Goal: Task Accomplishment & Management: Complete application form

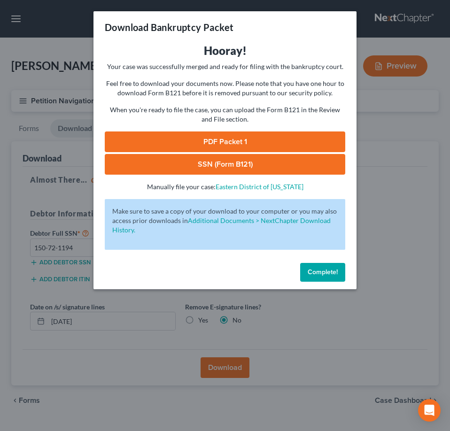
scroll to position [20, 0]
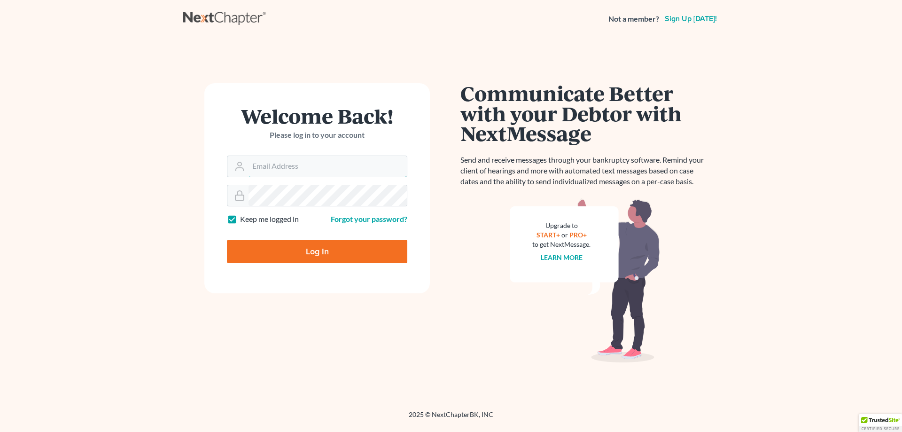
type input "[PERSON_NAME][EMAIL_ADDRESS][DOMAIN_NAME]"
click at [314, 251] on input "Log In" at bounding box center [317, 251] width 180 height 23
type input "Thinking..."
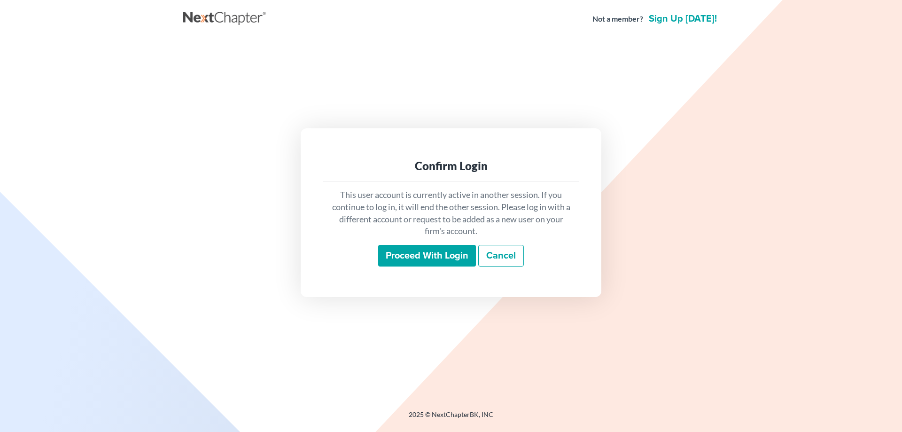
click at [407, 263] on input "Proceed with login" at bounding box center [427, 256] width 98 height 22
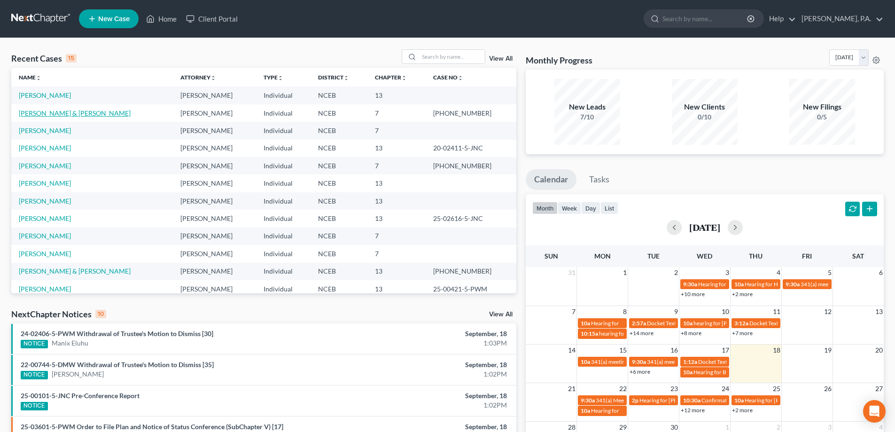
click at [47, 113] on link "[PERSON_NAME] & [PERSON_NAME]" at bounding box center [75, 113] width 112 height 8
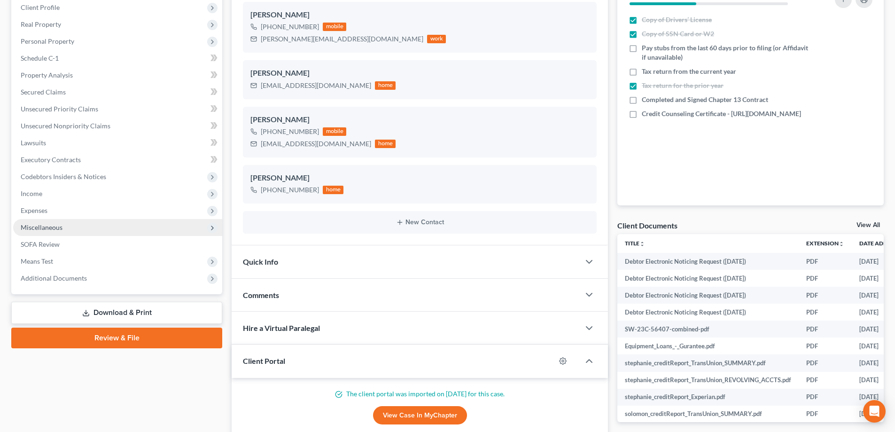
scroll to position [141, 0]
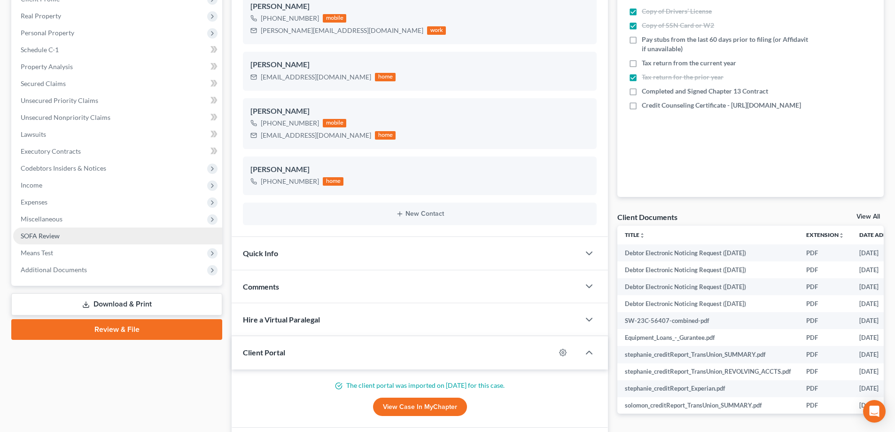
click at [109, 242] on link "SOFA Review" at bounding box center [117, 235] width 209 height 17
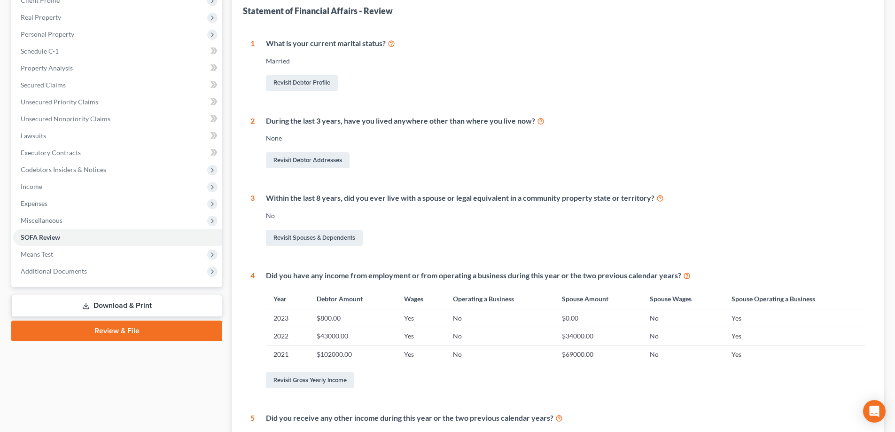
scroll to position [141, 0]
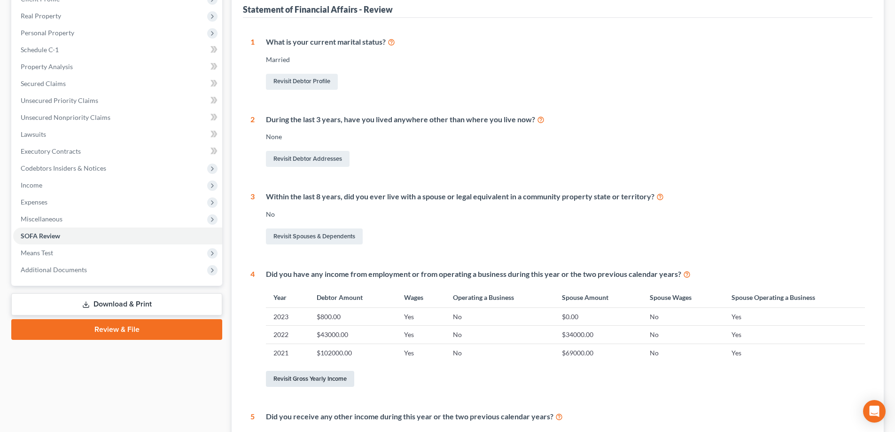
click at [343, 379] on link "Revisit Gross Yearly Income" at bounding box center [310, 379] width 88 height 16
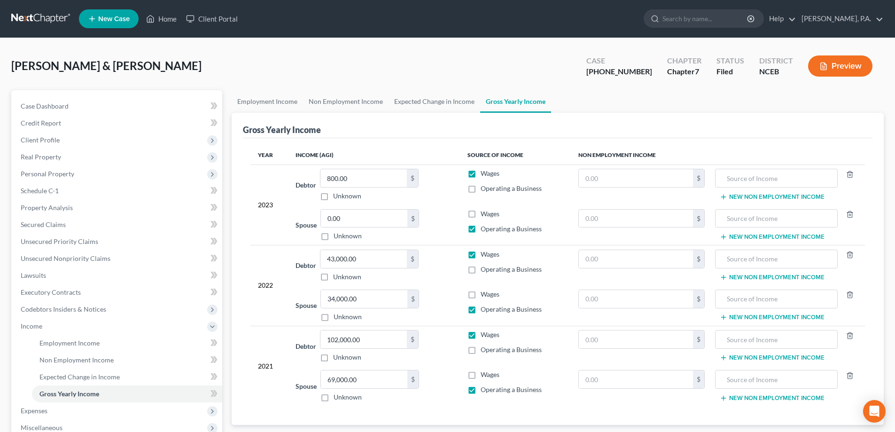
click at [282, 207] on td "2023" at bounding box center [268, 204] width 37 height 80
click at [273, 207] on div "2023" at bounding box center [269, 205] width 22 height 72
click at [61, 103] on span "Case Dashboard" at bounding box center [45, 106] width 48 height 8
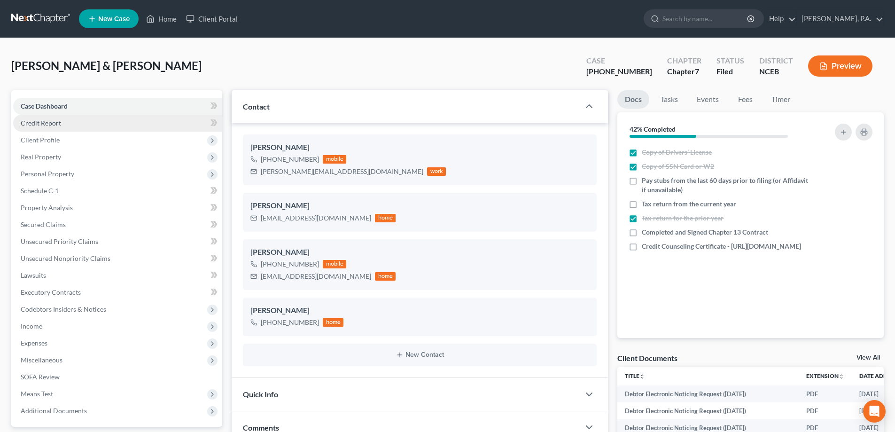
click at [62, 126] on link "Credit Report" at bounding box center [117, 123] width 209 height 17
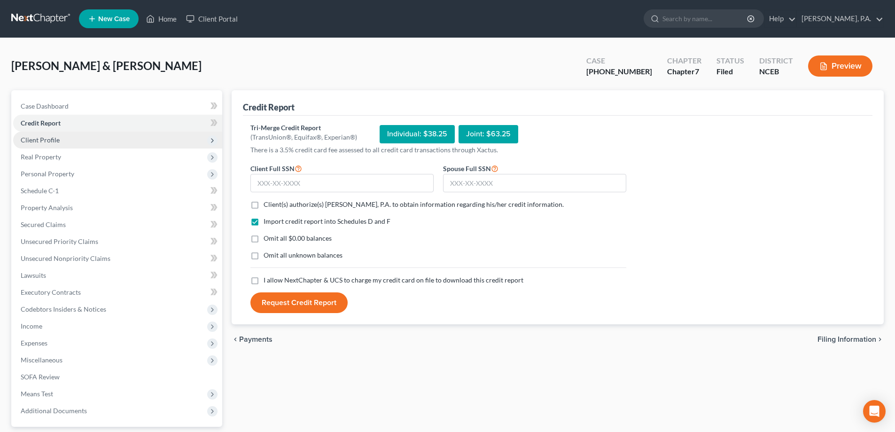
click at [66, 143] on span "Client Profile" at bounding box center [117, 140] width 209 height 17
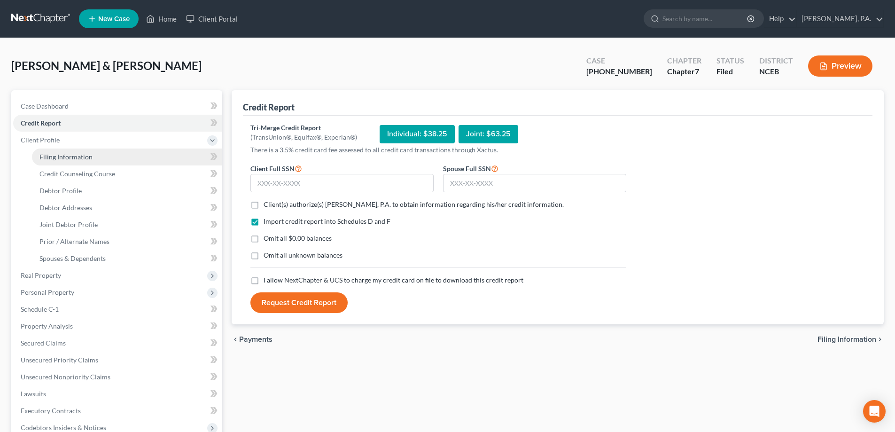
click at [77, 159] on span "Filing Information" at bounding box center [65, 157] width 53 height 8
select select "0"
select select "3"
select select "1"
select select "0"
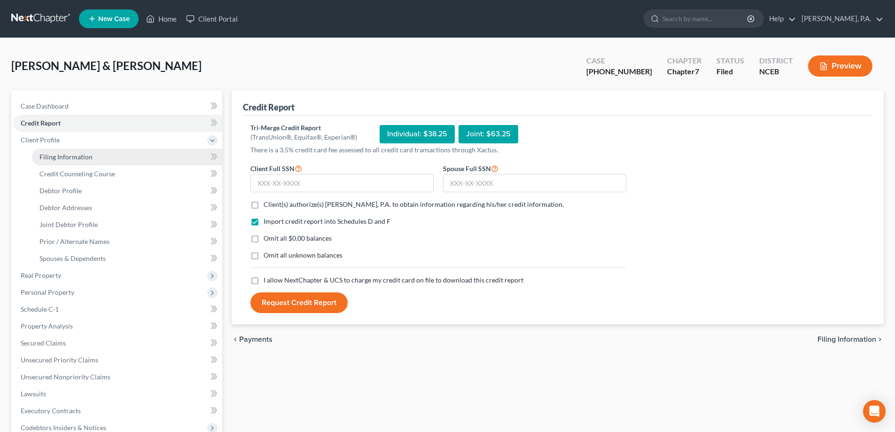
select select "28"
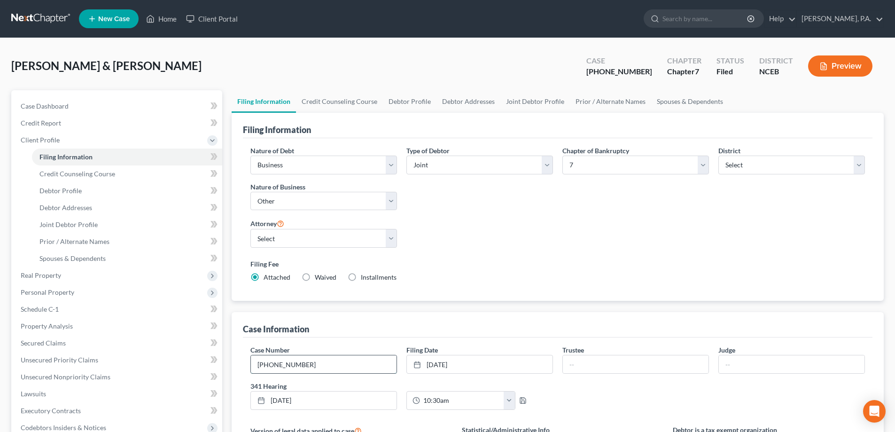
click at [328, 368] on input "23-00852-5" at bounding box center [324, 364] width 146 height 18
drag, startPoint x: 259, startPoint y: 366, endPoint x: 287, endPoint y: 365, distance: 28.7
click at [287, 365] on input "23-00852-5" at bounding box center [324, 364] width 146 height 18
click at [312, 363] on input "23-00852-5" at bounding box center [324, 364] width 146 height 18
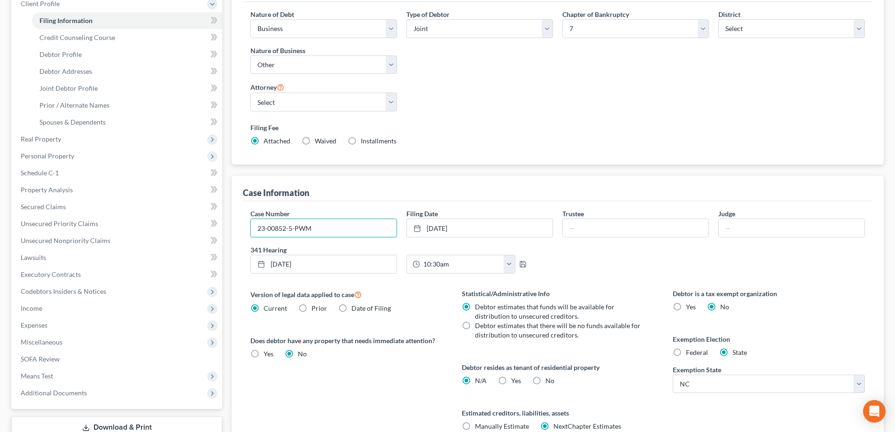
scroll to position [141, 0]
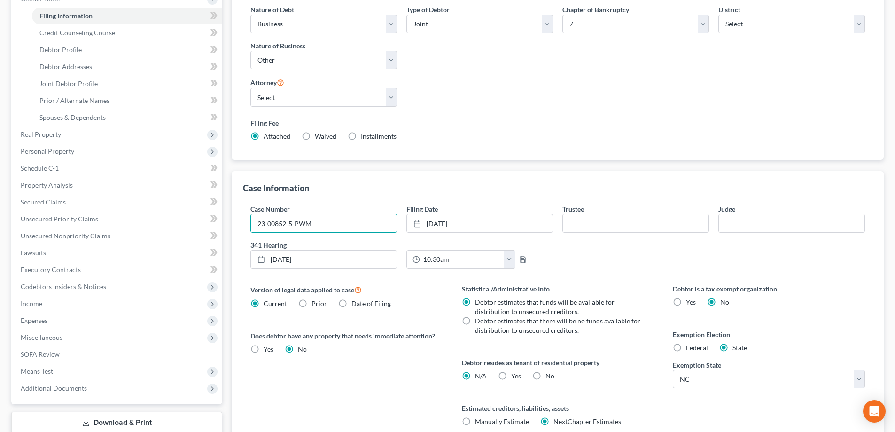
type input "23-00852-5-PWM"
click at [310, 261] on link "5/1/2023" at bounding box center [324, 259] width 146 height 18
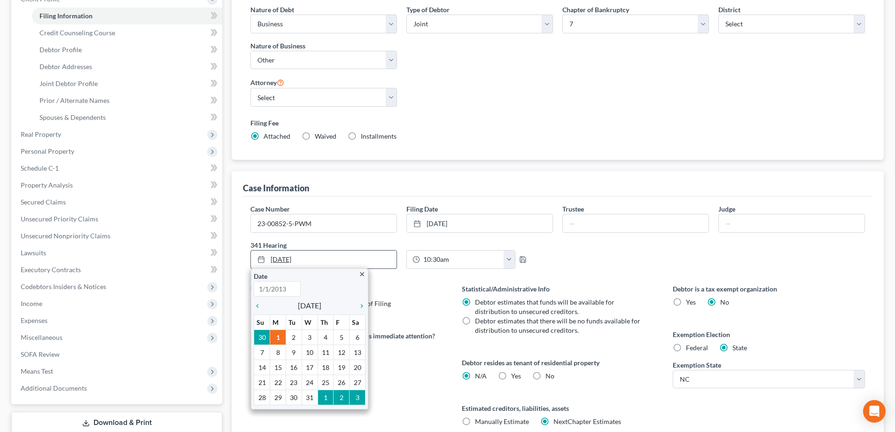
click at [311, 257] on link "5/1/2023" at bounding box center [324, 259] width 146 height 18
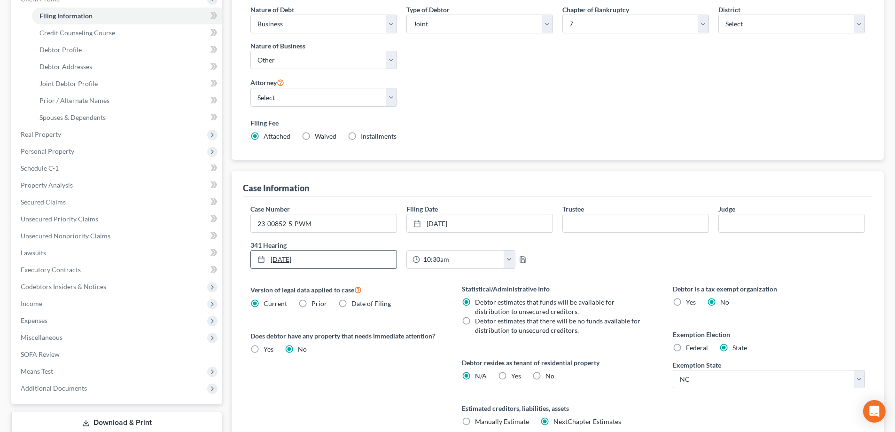
click at [300, 257] on link "5/1/2023" at bounding box center [324, 259] width 146 height 18
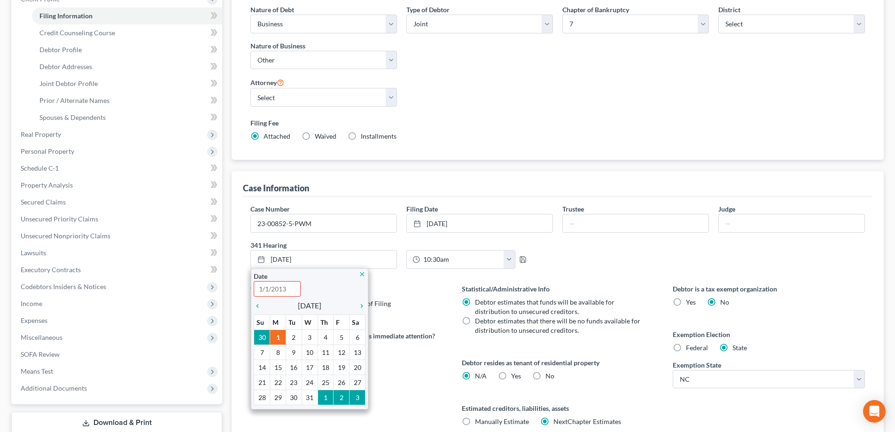
click at [360, 275] on icon "close" at bounding box center [361, 274] width 7 height 7
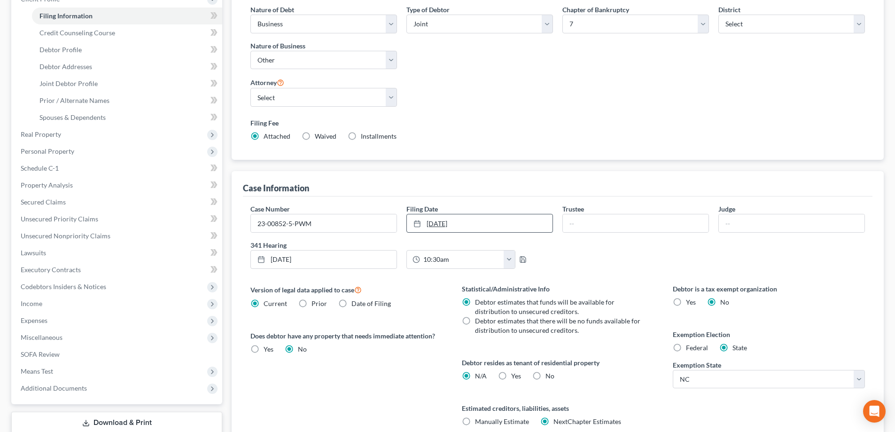
click at [452, 221] on link "3/28/2023" at bounding box center [480, 223] width 146 height 18
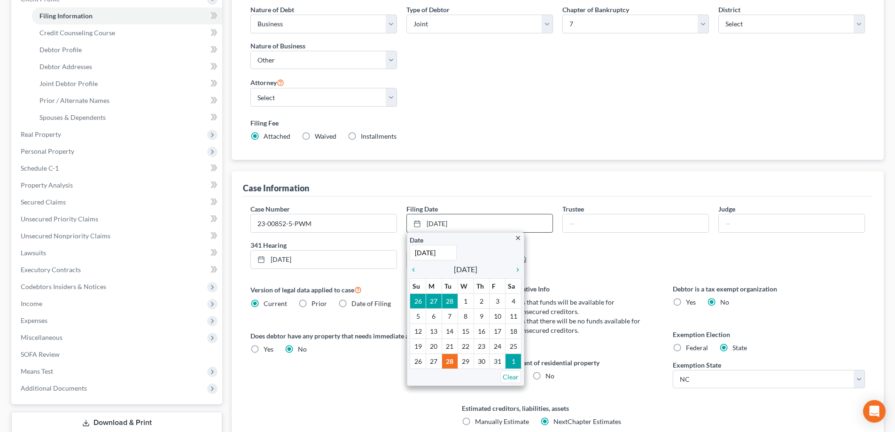
scroll to position [0, 0]
type input "05/23/2025"
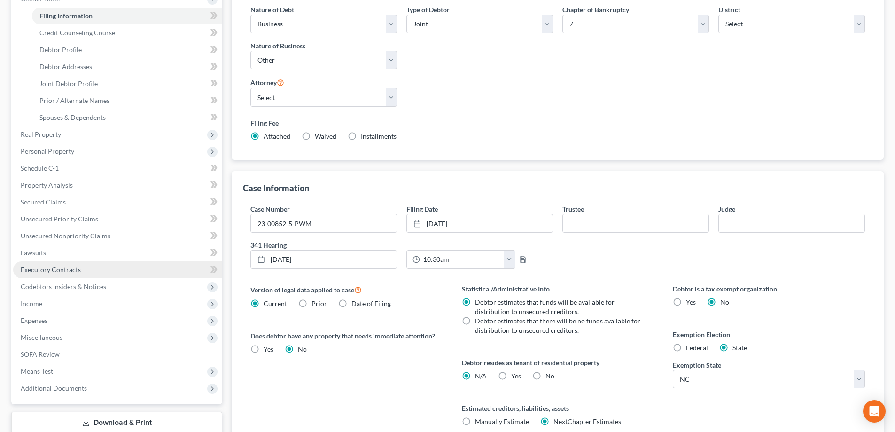
click at [120, 274] on link "Executory Contracts" at bounding box center [117, 269] width 209 height 17
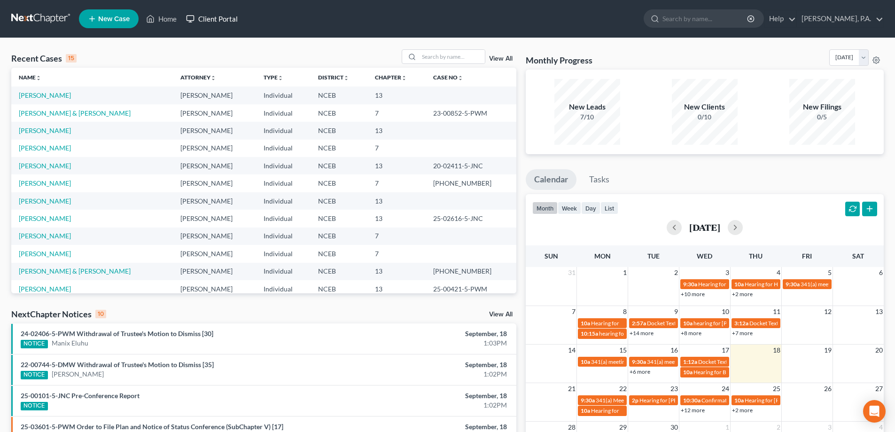
click at [223, 22] on link "Client Portal" at bounding box center [211, 18] width 61 height 17
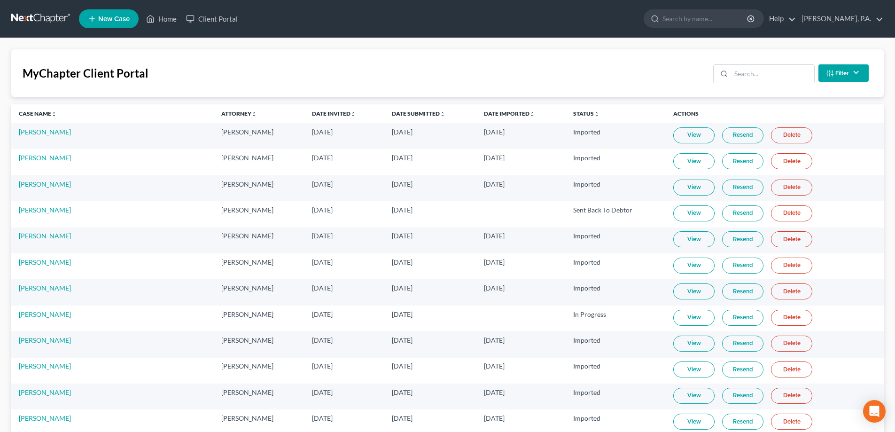
click at [103, 20] on span "New Case" at bounding box center [113, 19] width 31 height 7
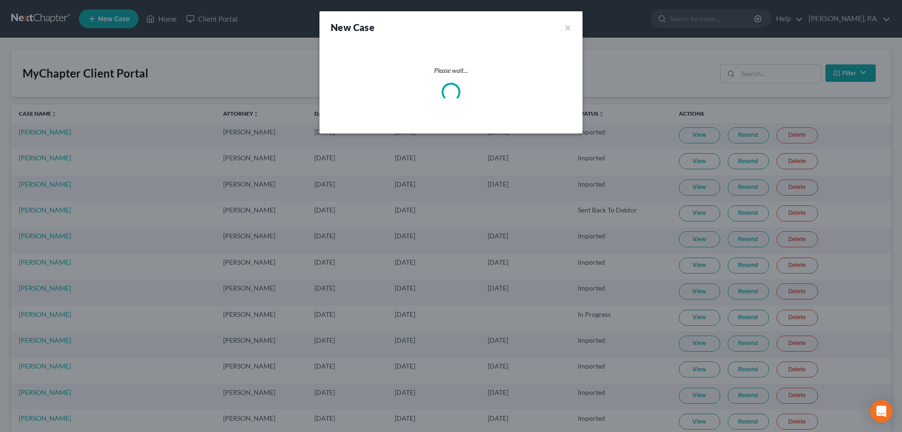
select select "57"
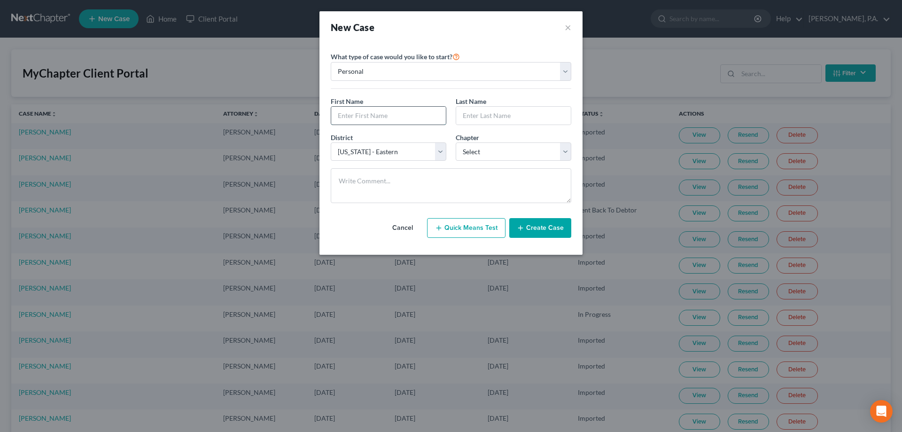
click at [339, 118] on input "text" at bounding box center [388, 116] width 115 height 18
type input "Breeden"
type input "Betty"
select select "0"
click at [557, 228] on button "Create Case" at bounding box center [540, 228] width 62 height 20
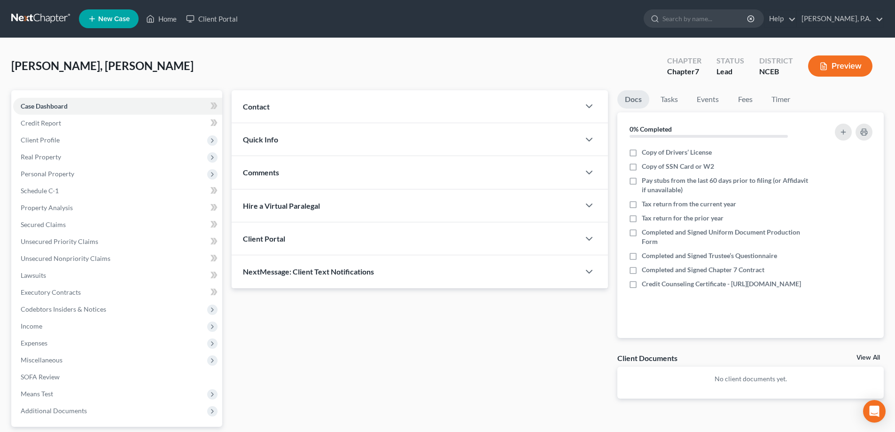
click at [296, 109] on div "Contact" at bounding box center [406, 106] width 348 height 32
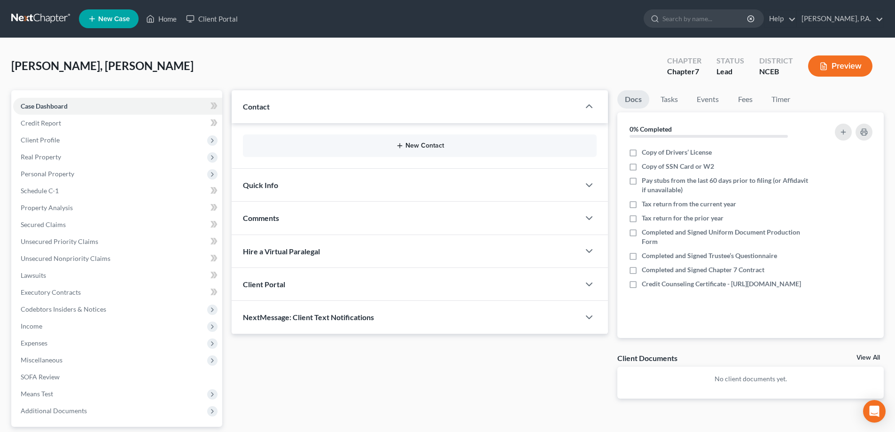
click at [412, 143] on button "New Contact" at bounding box center [419, 146] width 339 height 8
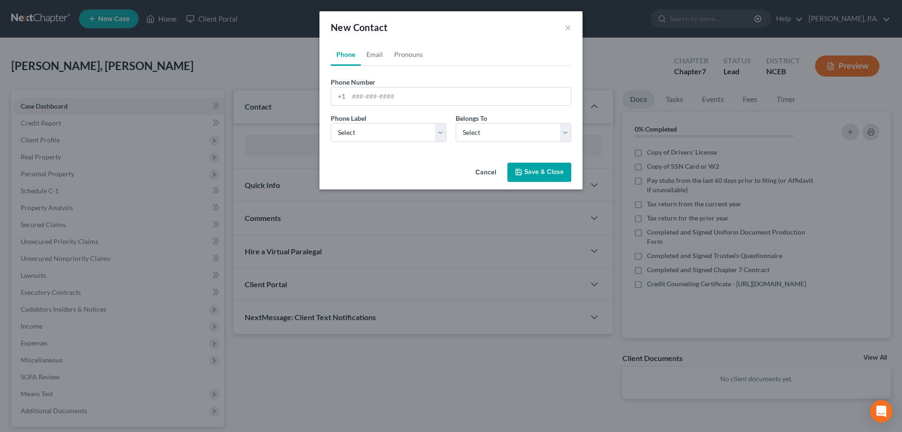
click at [485, 172] on button "Cancel" at bounding box center [486, 172] width 36 height 19
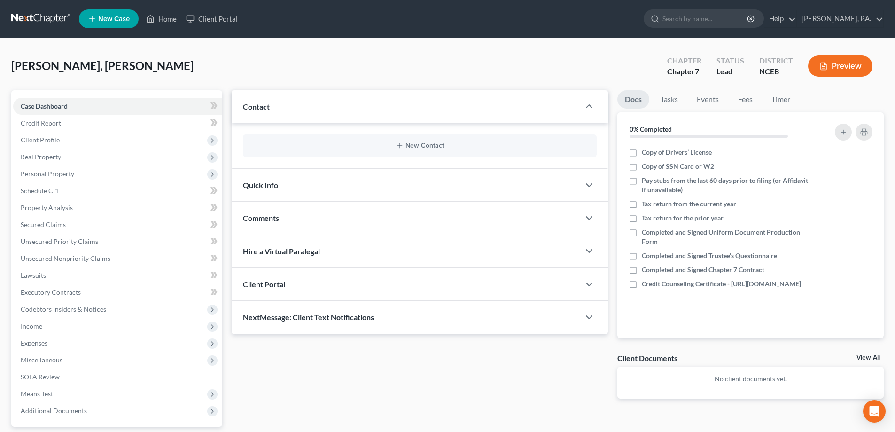
click at [47, 16] on link at bounding box center [41, 18] width 60 height 17
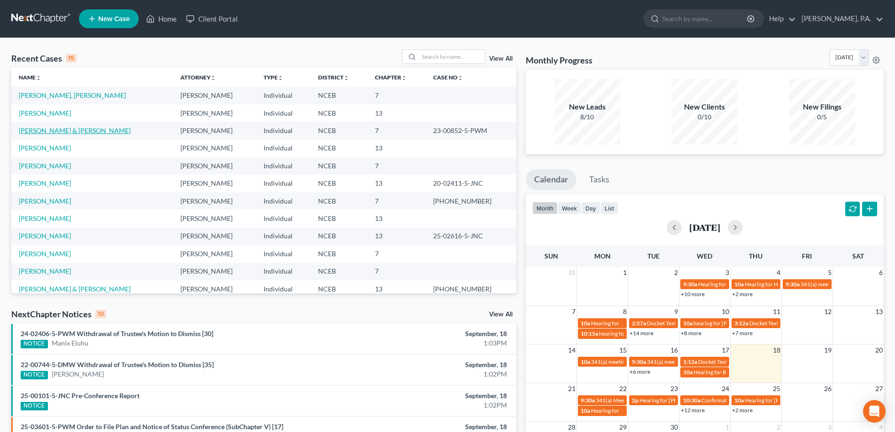
click at [82, 133] on link "[PERSON_NAME] & [PERSON_NAME]" at bounding box center [75, 130] width 112 height 8
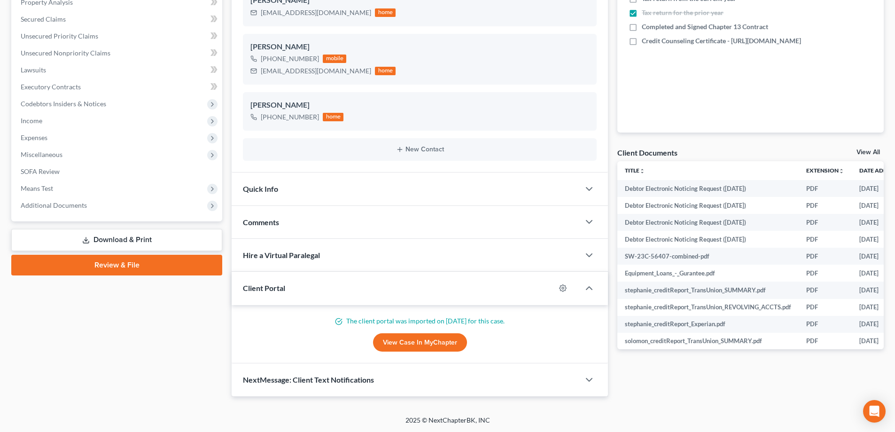
scroll to position [206, 0]
click at [155, 240] on link "Download & Print" at bounding box center [116, 239] width 211 height 22
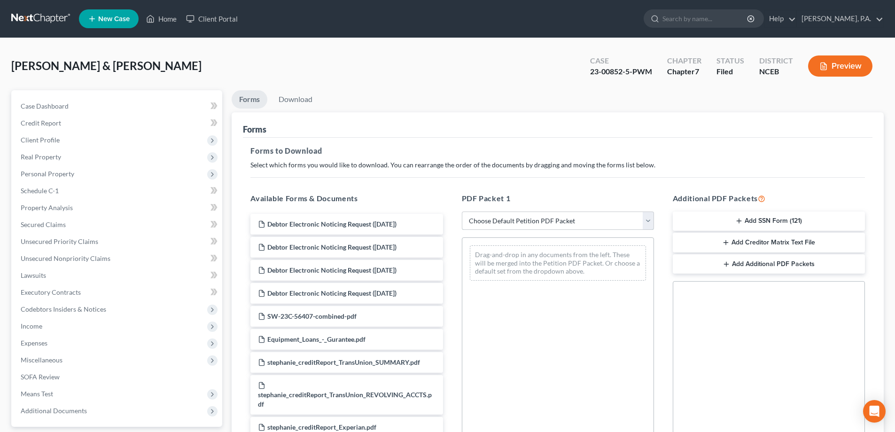
click at [643, 219] on select "Choose Default Petition PDF Packet Complete Bankruptcy Petition (all forms and …" at bounding box center [558, 220] width 192 height 19
select select "2"
click at [462, 211] on select "Choose Default Petition PDF Packet Complete Bankruptcy Petition (all forms and …" at bounding box center [558, 220] width 192 height 19
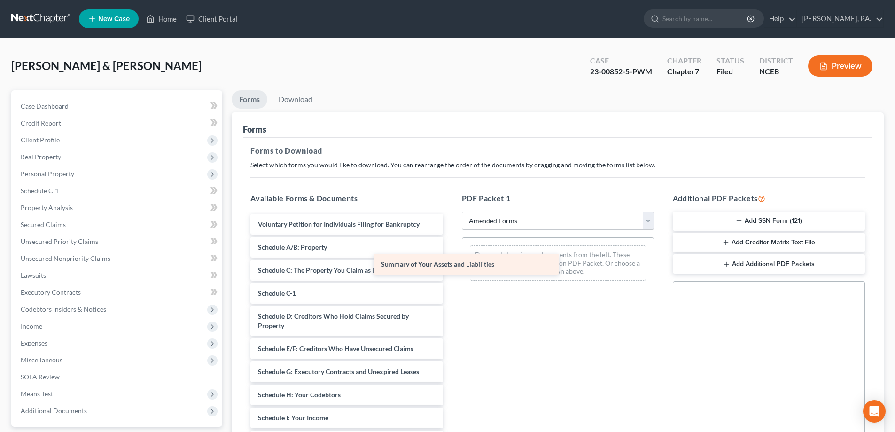
drag, startPoint x: 388, startPoint y: 248, endPoint x: 512, endPoint y: 263, distance: 125.9
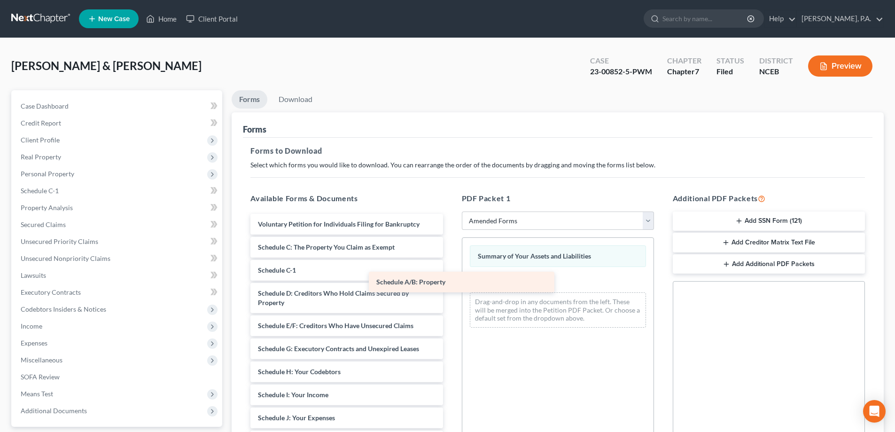
drag, startPoint x: 406, startPoint y: 256, endPoint x: 524, endPoint y: 290, distance: 122.8
click at [450, 290] on div "Schedule A/B: Property Voluntary Petition for Individuals Filing for Bankruptcy…" at bounding box center [346, 439] width 207 height 450
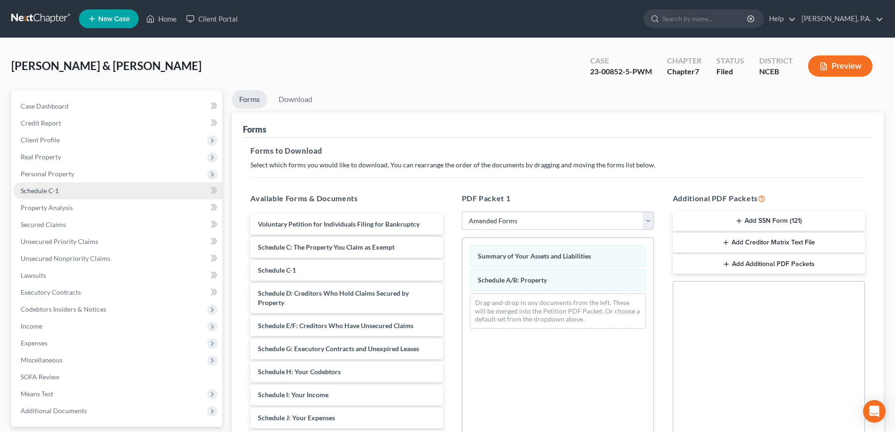
click at [101, 188] on link "Schedule C-1" at bounding box center [117, 190] width 209 height 17
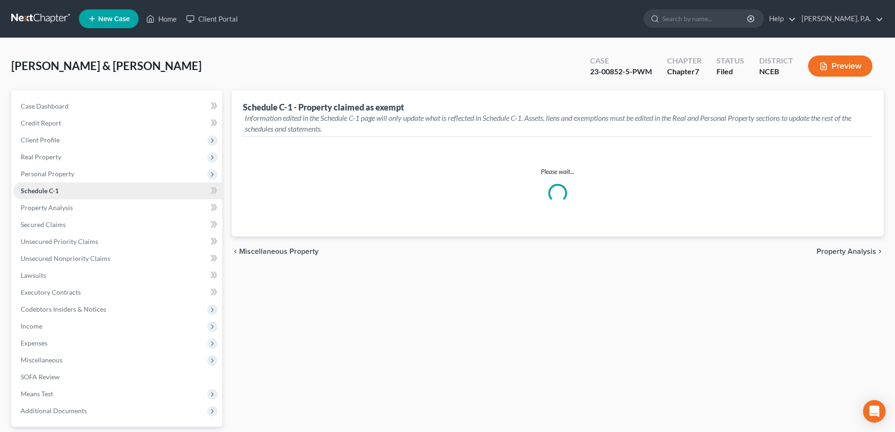
select select "2"
select select "[GEOGRAPHIC_DATA]"
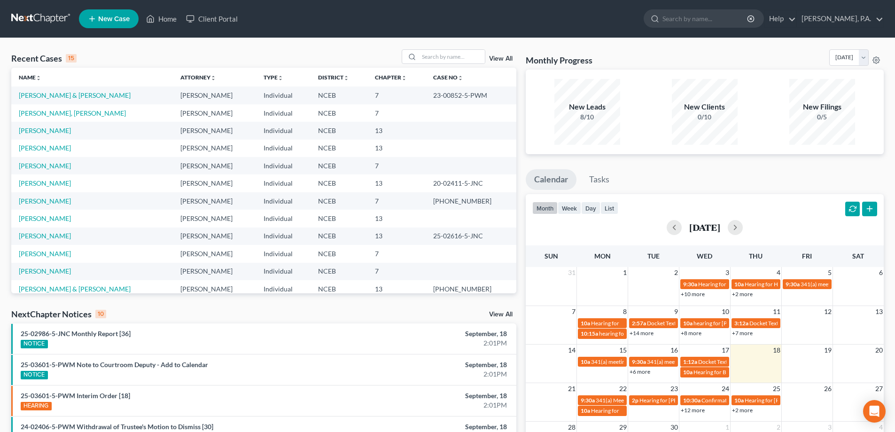
click at [91, 100] on td "[PERSON_NAME] & [PERSON_NAME]" at bounding box center [92, 94] width 162 height 17
click at [90, 95] on link "[PERSON_NAME] & [PERSON_NAME]" at bounding box center [75, 95] width 112 height 8
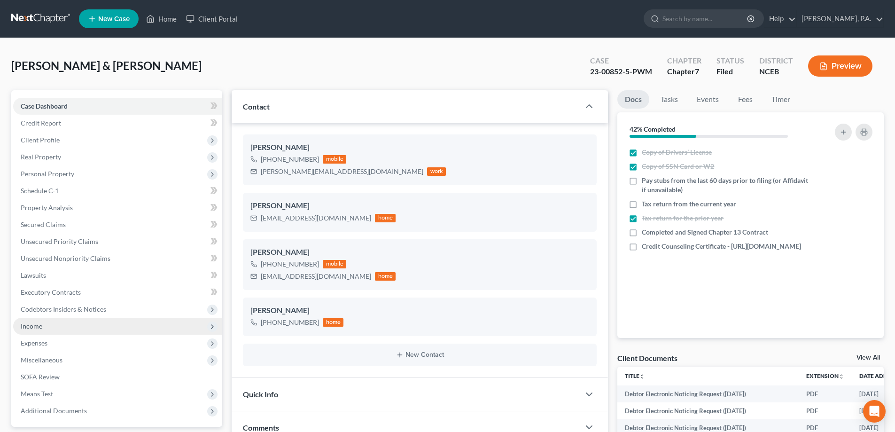
click at [94, 323] on span "Income" at bounding box center [117, 326] width 209 height 17
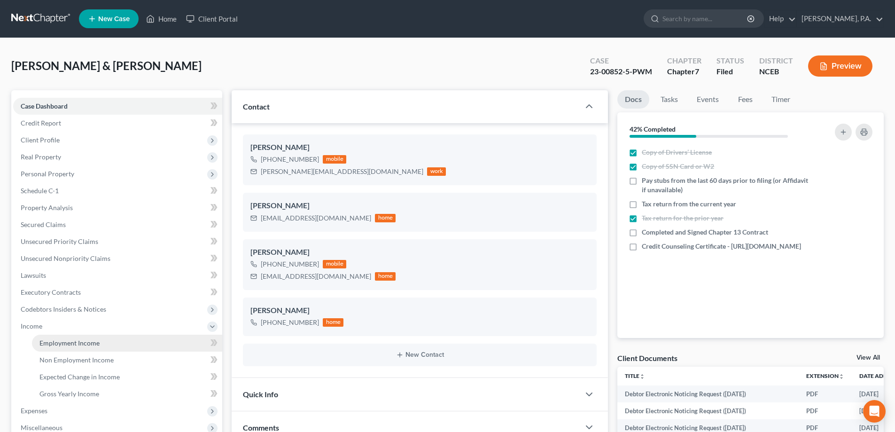
click at [124, 337] on link "Employment Income" at bounding box center [127, 342] width 190 height 17
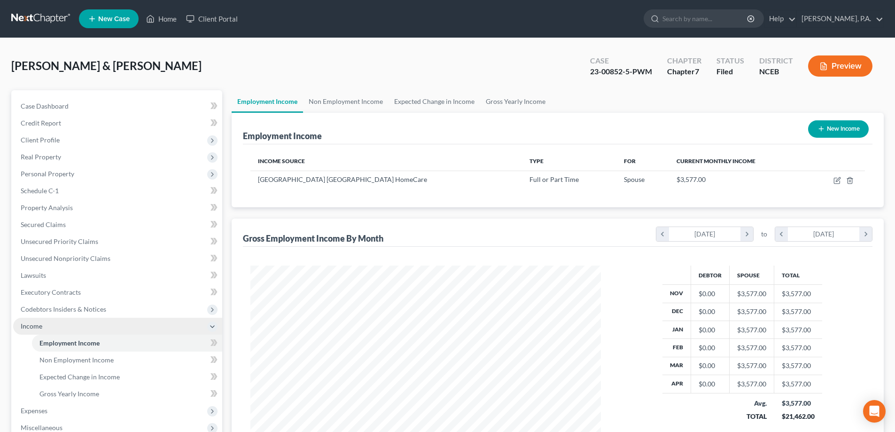
scroll to position [175, 369]
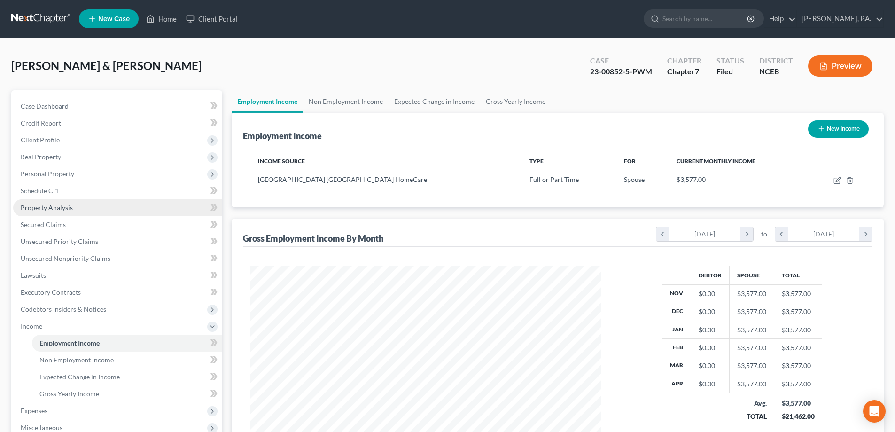
click at [177, 208] on link "Property Analysis" at bounding box center [117, 207] width 209 height 17
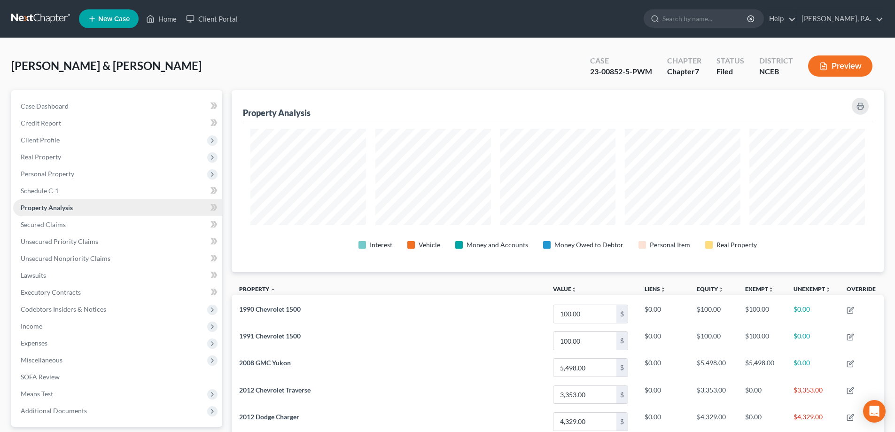
scroll to position [182, 652]
click at [168, 178] on span "Personal Property" at bounding box center [117, 173] width 209 height 17
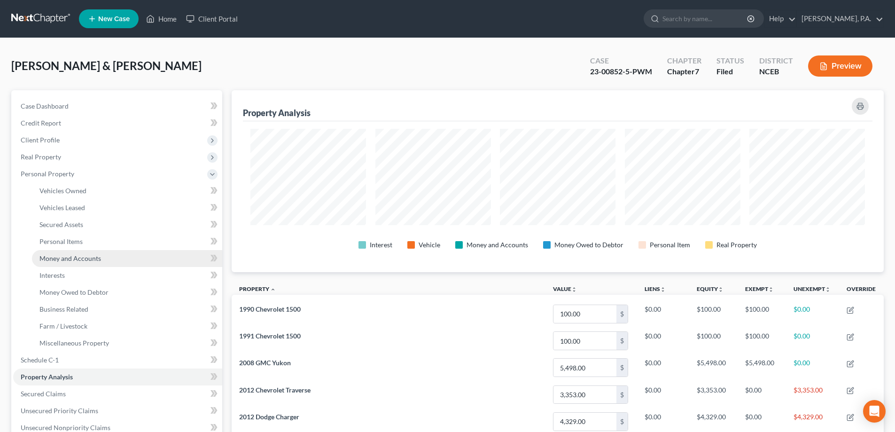
click at [176, 262] on link "Money and Accounts" at bounding box center [127, 258] width 190 height 17
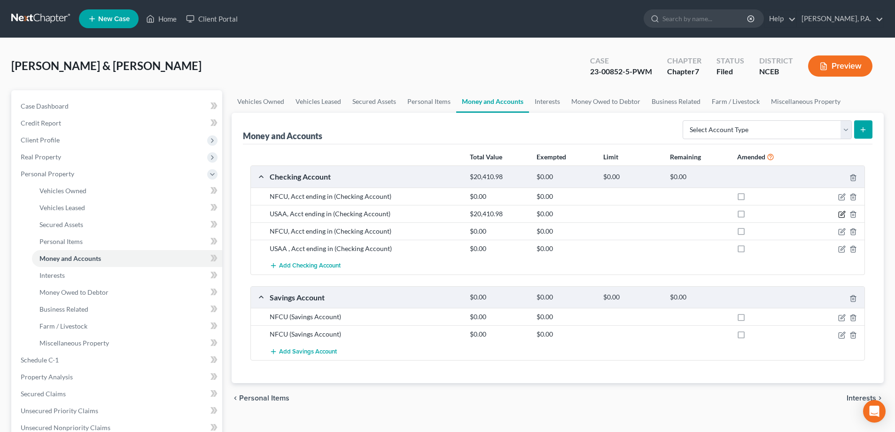
click at [843, 211] on icon "button" at bounding box center [842, 214] width 8 height 8
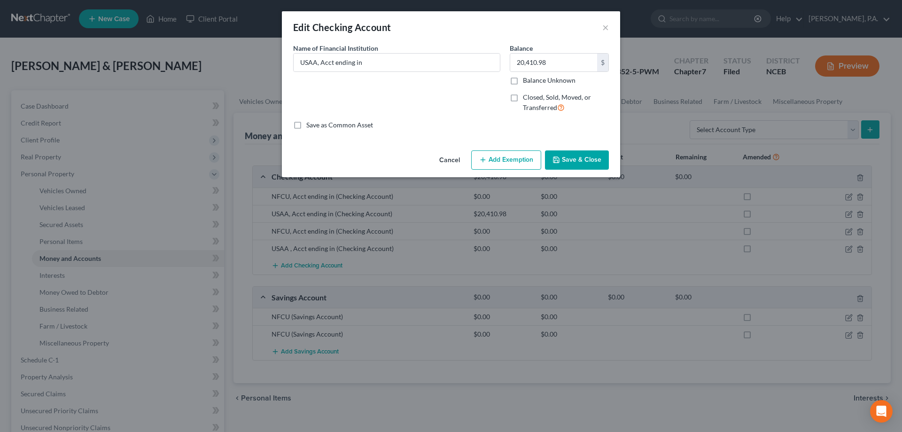
click at [522, 162] on button "Add Exemption" at bounding box center [506, 160] width 70 height 20
select select "2"
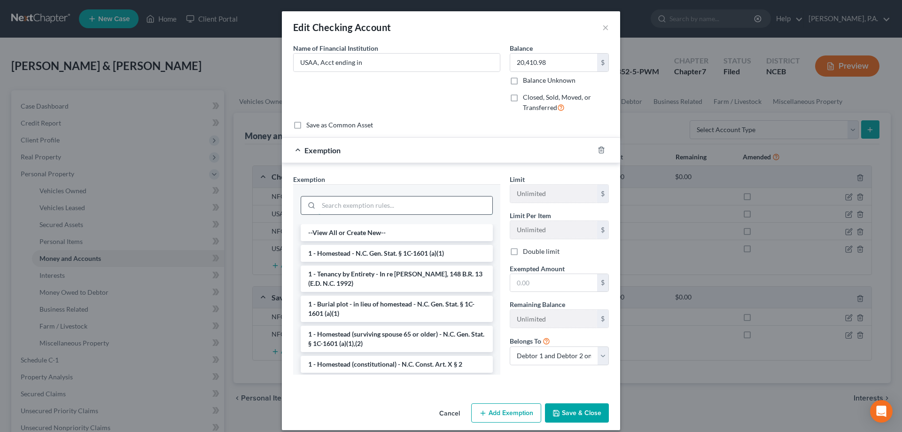
click at [401, 204] on input "search" at bounding box center [405, 205] width 174 height 18
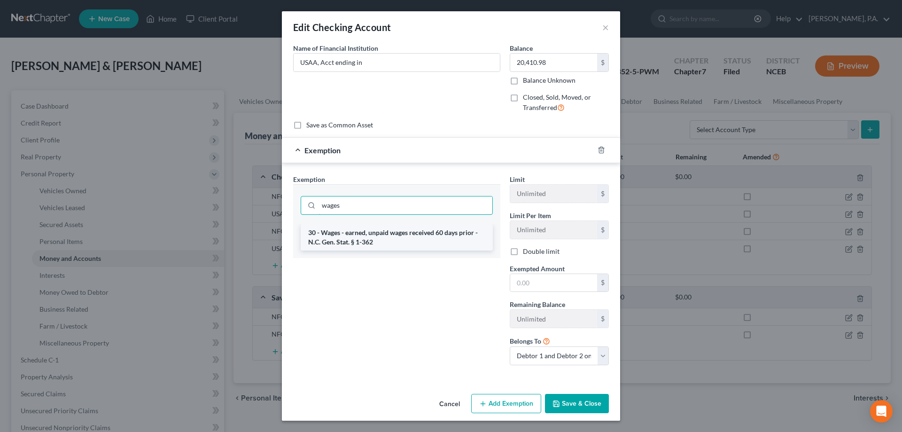
type input "wages"
click at [428, 227] on li "30 - Wages - earned, unpaid wages received 60 days prior - N.C. Gen. Stat. § 1-…" at bounding box center [397, 237] width 192 height 26
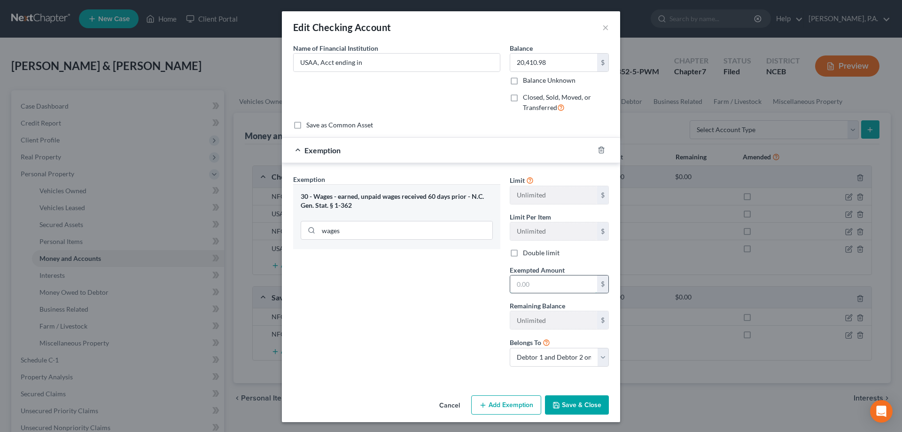
click at [515, 285] on input "text" at bounding box center [553, 284] width 87 height 18
type input "7,154"
click at [525, 359] on select "Debtor 1 only Debtor 2 only Debtor 1 and Debtor 2 only" at bounding box center [559, 357] width 99 height 19
click at [510, 348] on select "Debtor 1 only Debtor 2 only Debtor 1 and Debtor 2 only" at bounding box center [559, 357] width 99 height 19
click at [532, 354] on select "Debtor 1 only Debtor 2 only Debtor 1 and Debtor 2 only" at bounding box center [559, 357] width 99 height 19
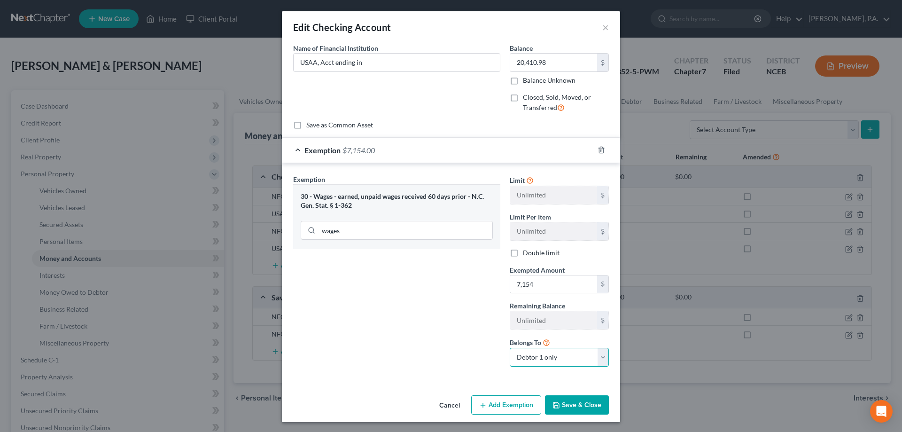
select select "1"
click at [510, 348] on select "Debtor 1 only Debtor 2 only Debtor 1 and Debtor 2 only" at bounding box center [559, 357] width 99 height 19
click at [574, 409] on button "Save & Close" at bounding box center [577, 405] width 64 height 20
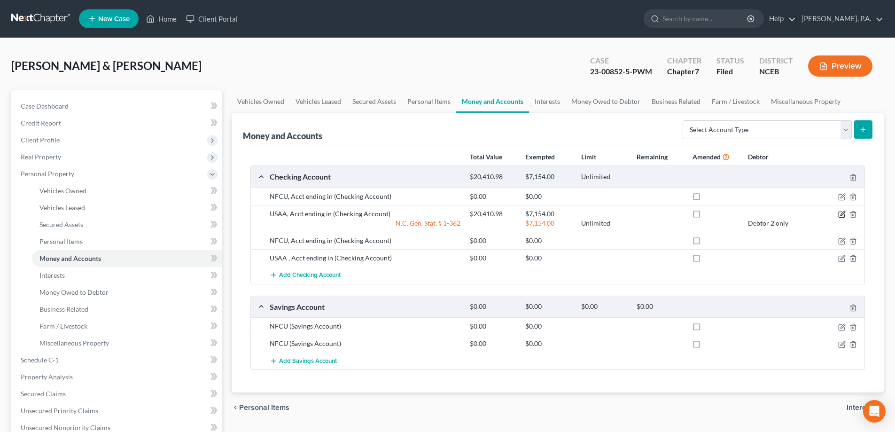
click at [840, 214] on icon "button" at bounding box center [842, 214] width 8 height 8
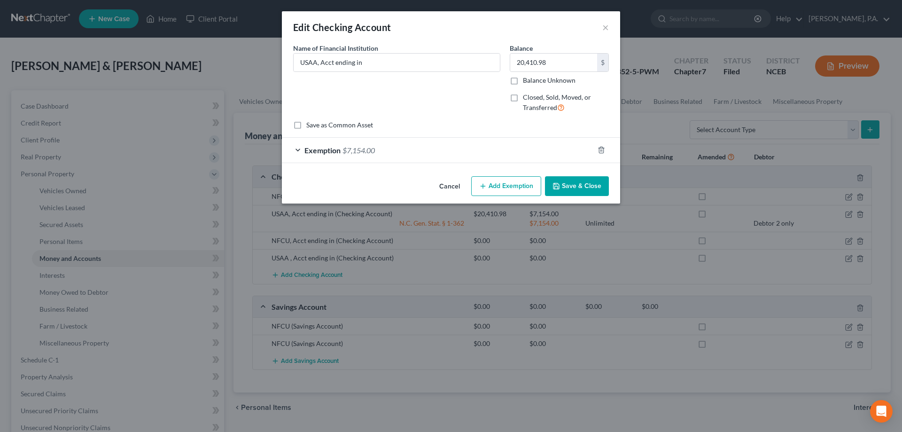
click at [501, 192] on button "Add Exemption" at bounding box center [506, 186] width 70 height 20
select select "2"
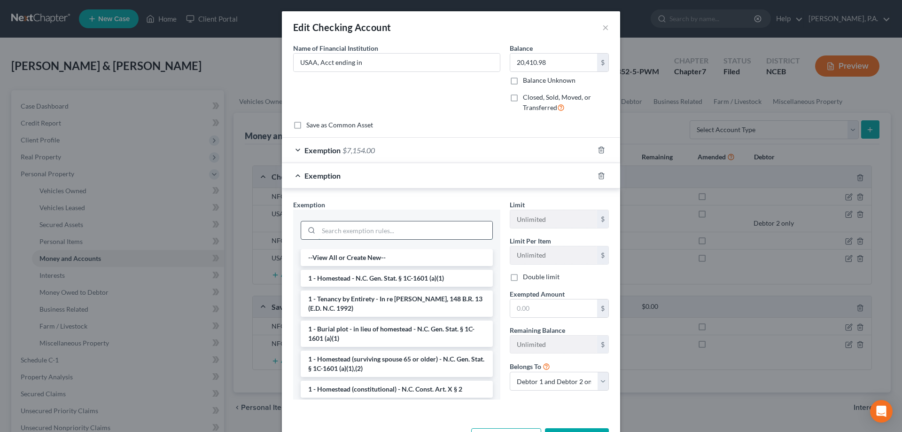
click at [421, 225] on input "search" at bounding box center [405, 230] width 174 height 18
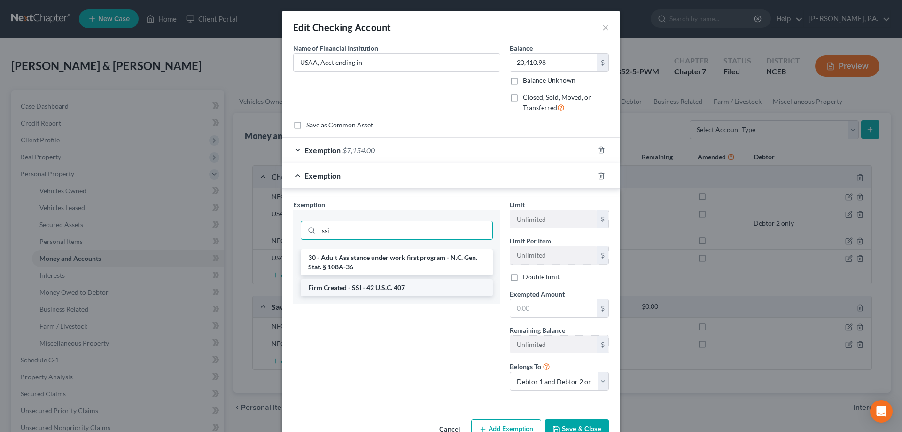
type input "ssi"
click at [408, 282] on li "Firm Created - SSI - 42 U.S.C. 407" at bounding box center [397, 287] width 192 height 17
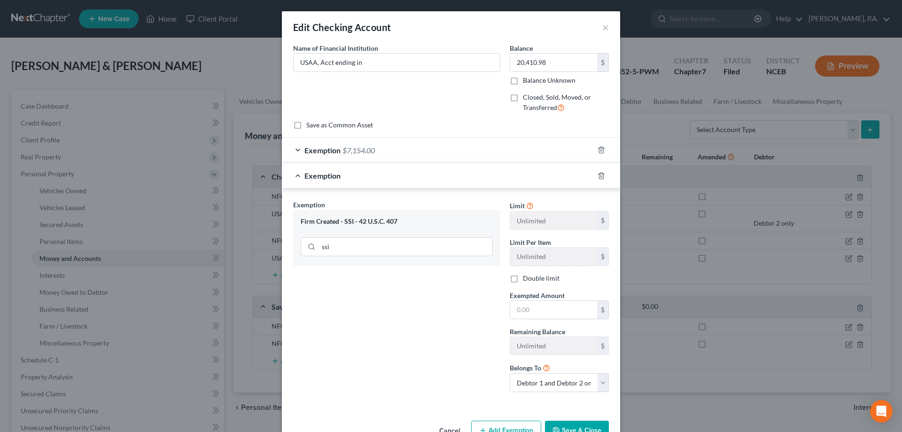
click at [507, 319] on div "Limit Unlimited $ Limit Per Item Unlimited $ Double limit Exempted Amount * $ R…" at bounding box center [559, 300] width 109 height 200
click at [520, 310] on input "text" at bounding box center [553, 310] width 87 height 18
paste input "13,256.98"
type input "13,256.98"
click at [560, 386] on select "Debtor 1 only Debtor 2 only Debtor 1 and Debtor 2 only" at bounding box center [559, 382] width 99 height 19
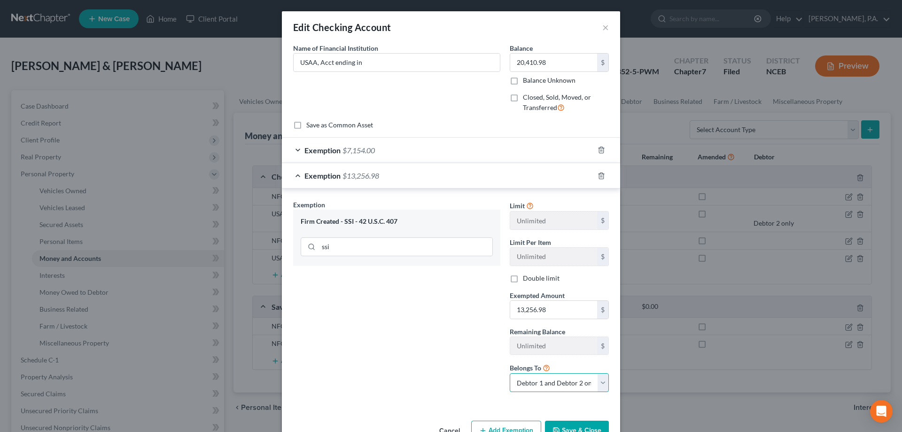
select select "0"
click at [510, 373] on select "Debtor 1 only Debtor 2 only Debtor 1 and Debtor 2 only" at bounding box center [559, 382] width 99 height 19
click at [559, 428] on button "Save & Close" at bounding box center [577, 430] width 64 height 20
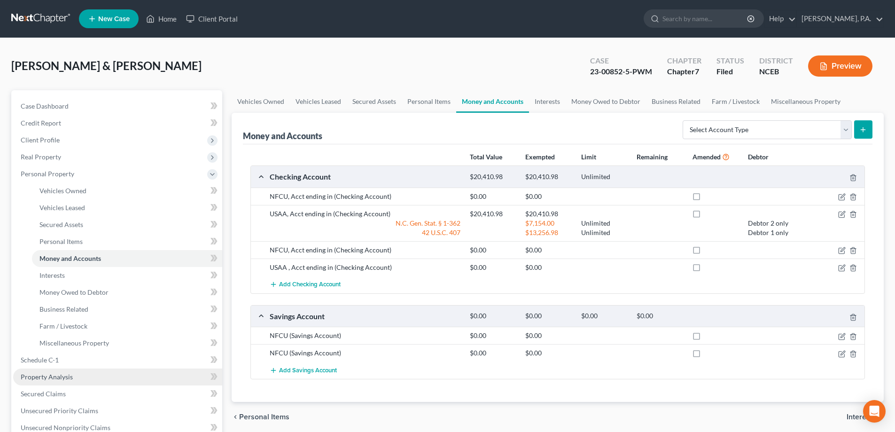
click at [141, 376] on link "Property Analysis" at bounding box center [117, 376] width 209 height 17
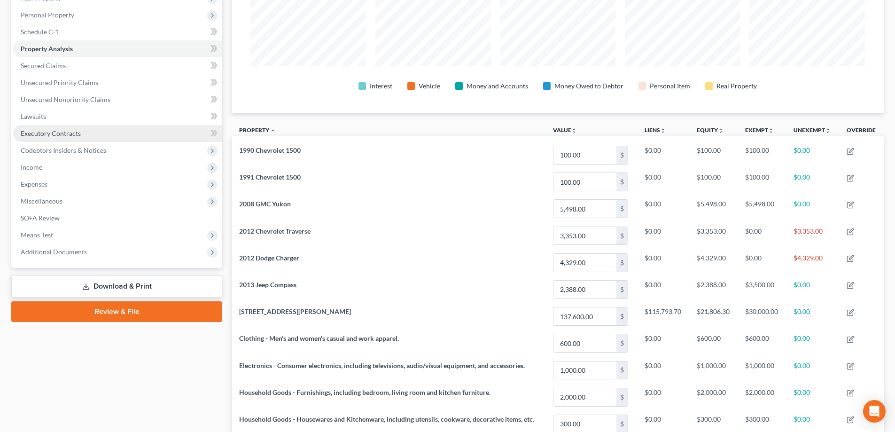
scroll to position [158, 0]
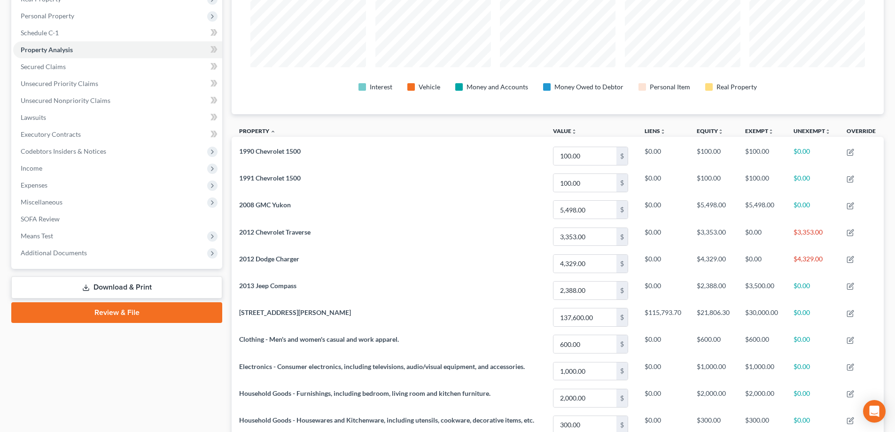
click at [145, 287] on link "Download & Print" at bounding box center [116, 287] width 211 height 22
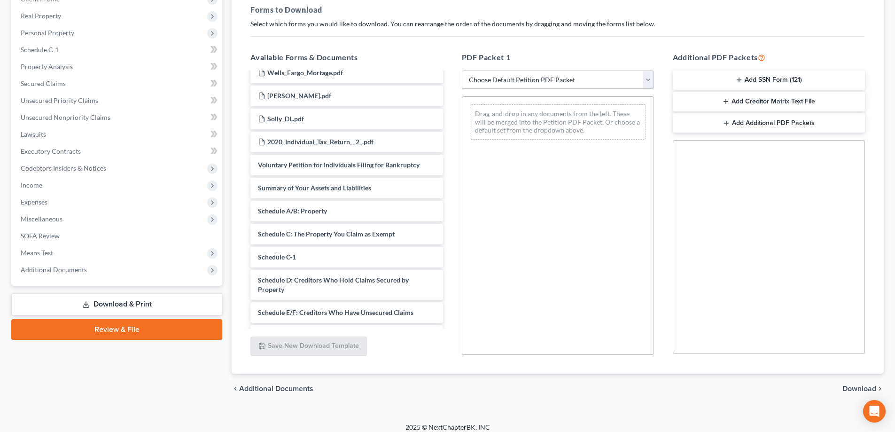
scroll to position [676, 0]
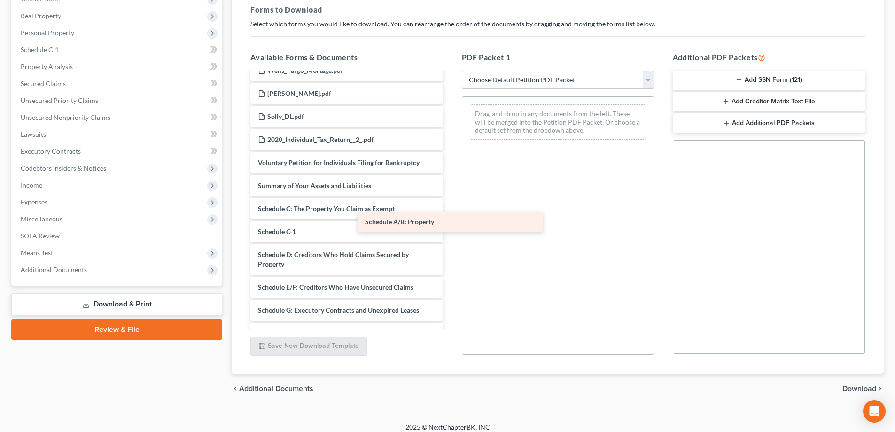
drag, startPoint x: 388, startPoint y: 226, endPoint x: 499, endPoint y: 220, distance: 111.5
click at [450, 220] on div "Schedule A/B: Property Debtor Electronic Noticing Request (03/24/2023) Debtor E…" at bounding box center [346, 11] width 207 height 1228
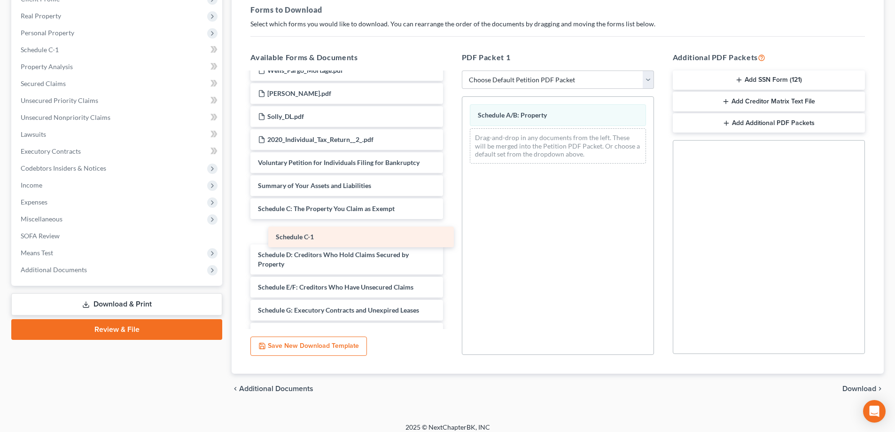
drag, startPoint x: 393, startPoint y: 249, endPoint x: 410, endPoint y: 235, distance: 22.1
click at [410, 235] on div "Schedule C-1 Debtor Electronic Noticing Request (03/24/2023) Debtor Electronic …" at bounding box center [346, 11] width 207 height 1228
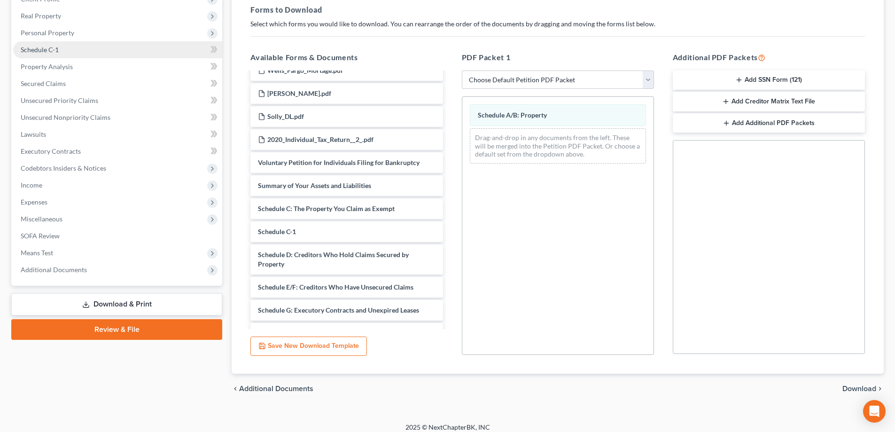
click at [109, 51] on link "Schedule C-1" at bounding box center [117, 49] width 209 height 17
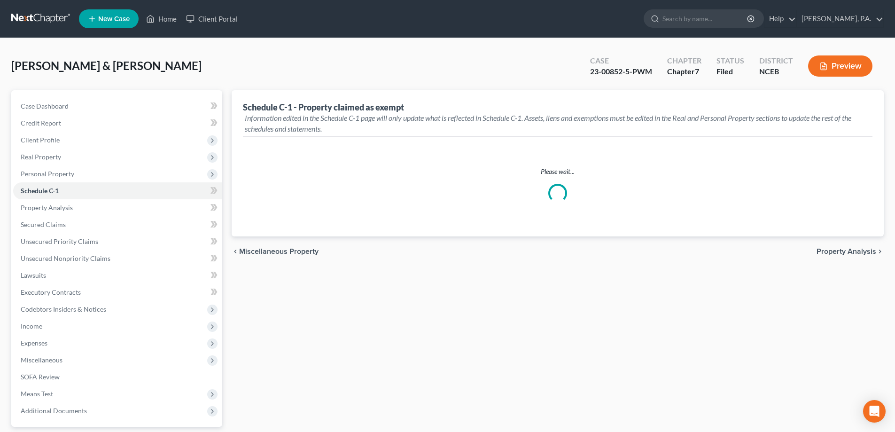
select select "2"
select select "Fayetteville"
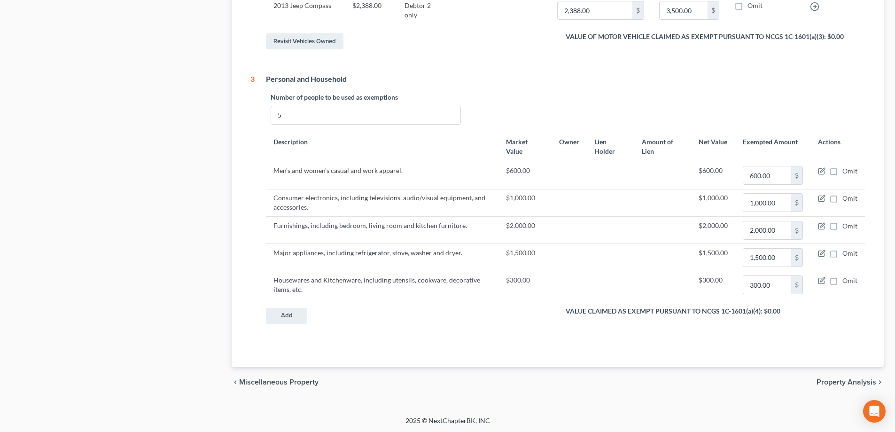
scroll to position [673, 0]
drag, startPoint x: 288, startPoint y: 115, endPoint x: 263, endPoint y: 121, distance: 26.1
click at [263, 121] on div "Personal and Household Number of people to be used as exemptions 5 Description …" at bounding box center [560, 202] width 610 height 259
type input "4"
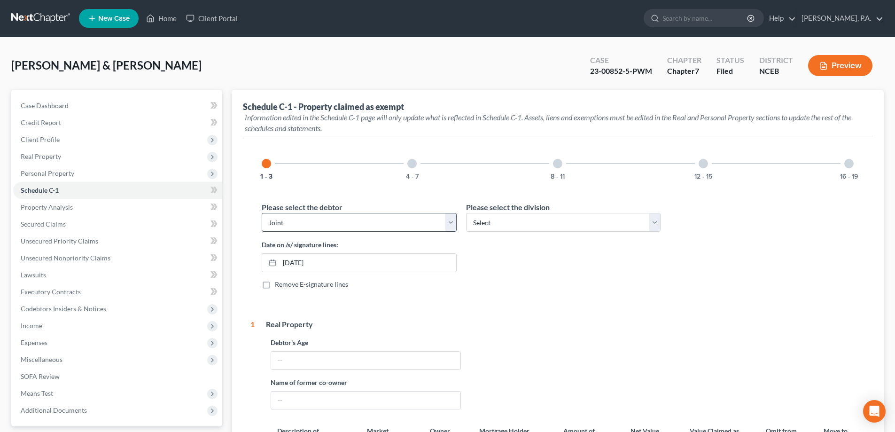
scroll to position [0, 0]
click at [413, 174] on button "4 - 7" at bounding box center [412, 177] width 13 height 7
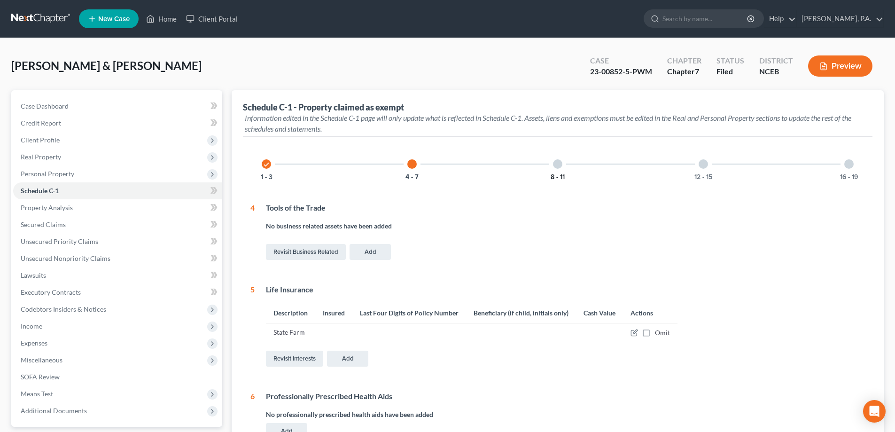
click at [558, 178] on button "8 - 11" at bounding box center [558, 177] width 14 height 7
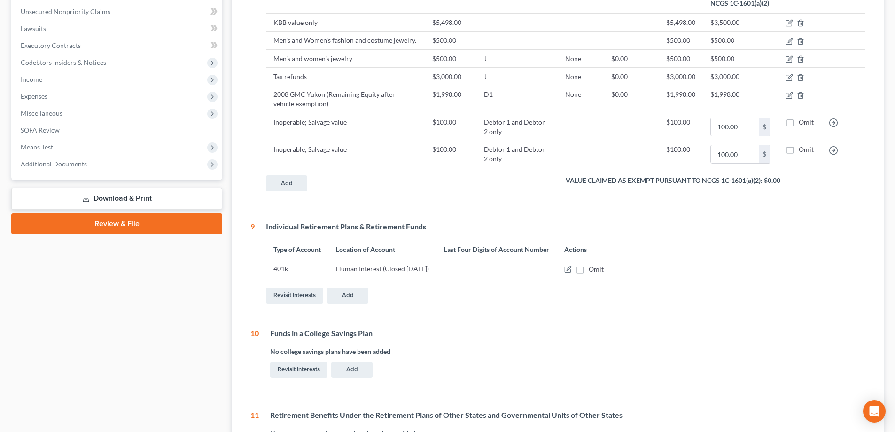
scroll to position [242, 0]
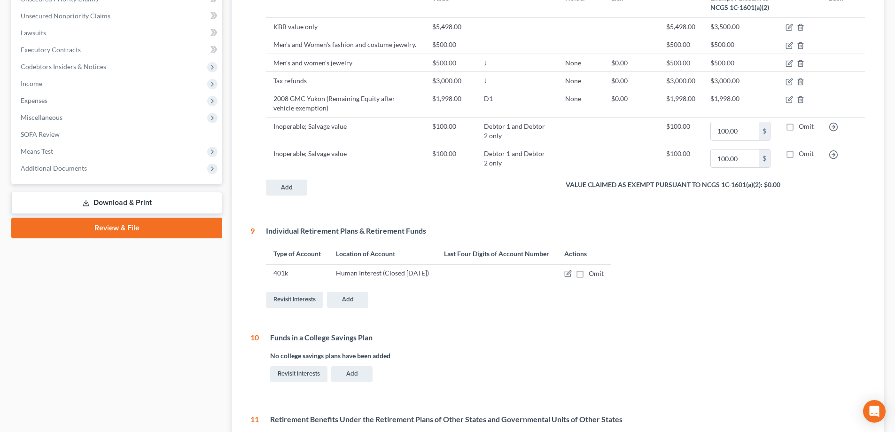
click at [589, 274] on label "Omit" at bounding box center [596, 273] width 15 height 9
click at [592, 274] on input "Omit" at bounding box center [595, 272] width 6 height 6
checkbox input "true"
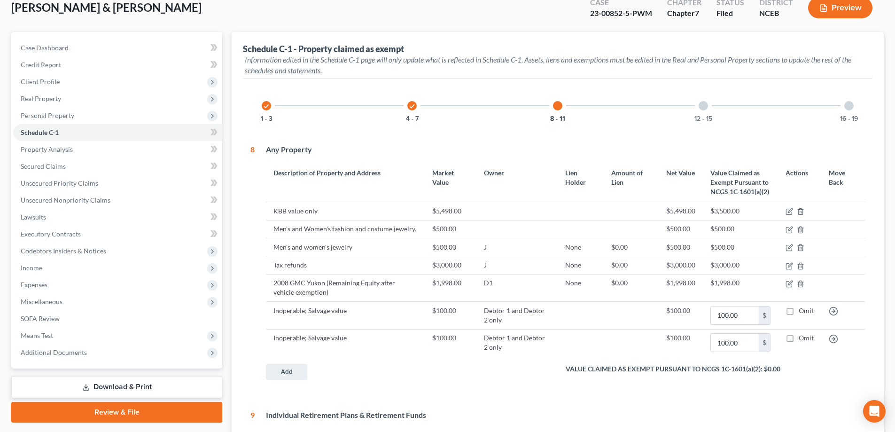
scroll to position [54, 0]
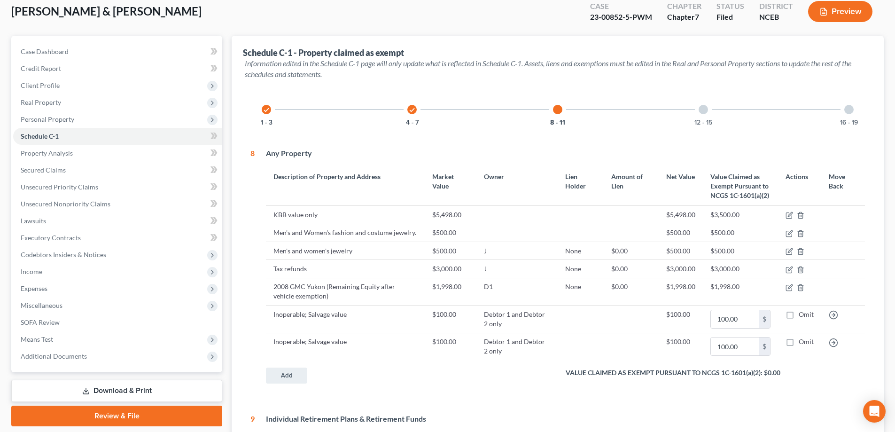
click at [691, 106] on div "12 - 15" at bounding box center [703, 109] width 32 height 32
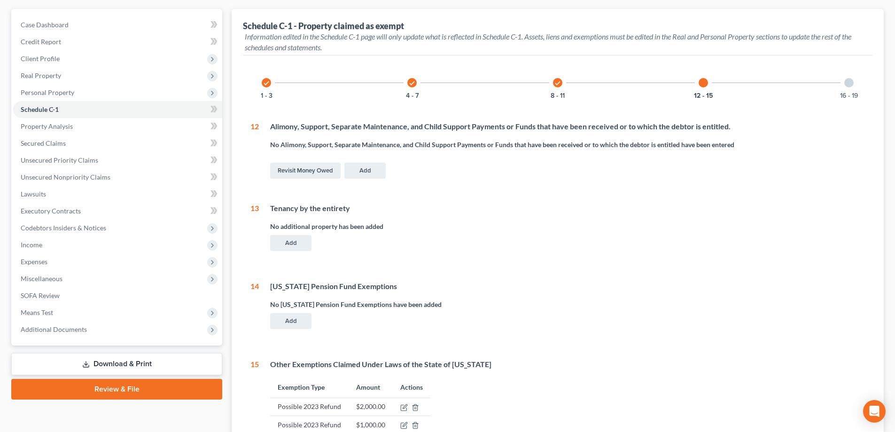
scroll to position [73, 0]
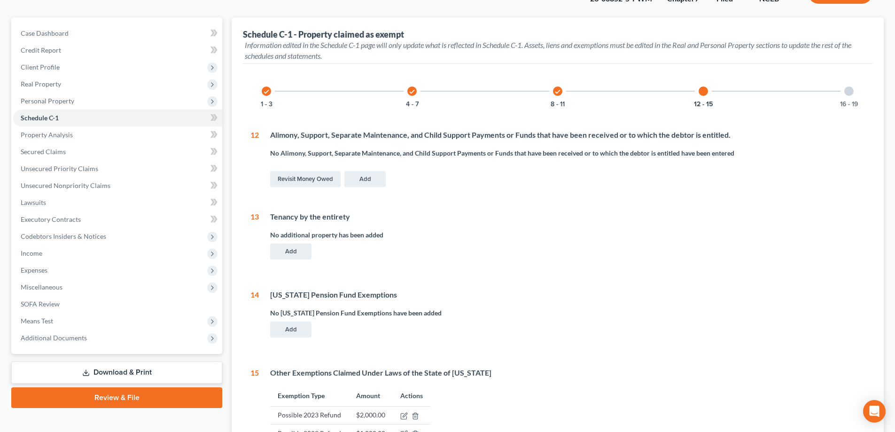
click at [843, 94] on div "16 - 19" at bounding box center [849, 91] width 32 height 32
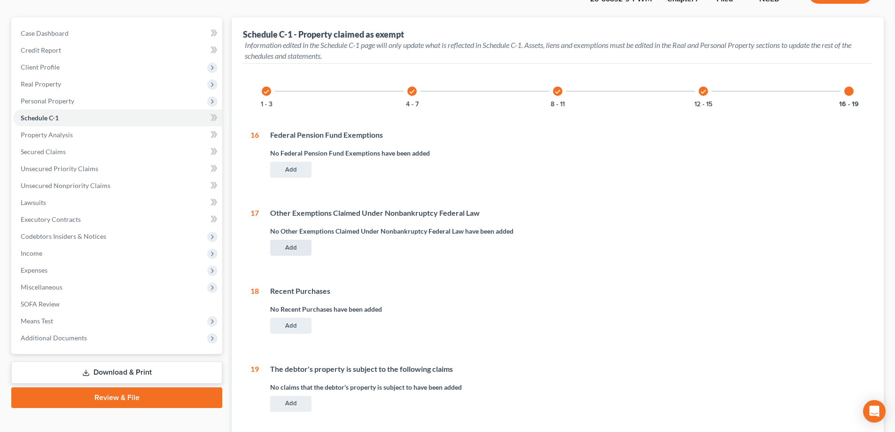
click at [297, 244] on button "Add" at bounding box center [290, 248] width 41 height 16
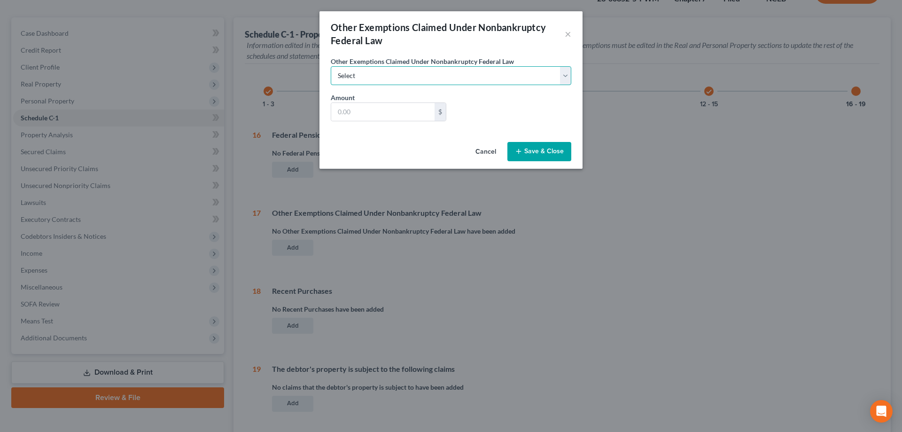
click at [405, 80] on select "Select a. Social Security benefits 42 U.S.C. § 407 b. Injury or death compensat…" at bounding box center [451, 75] width 241 height 19
select select "a. Social Security benefits 42 U.S.C. § 407"
click at [331, 66] on select "Select a. Social Security benefits 42 U.S.C. § 407 b. Injury or death compensat…" at bounding box center [451, 75] width 241 height 19
click at [397, 112] on input "text" at bounding box center [382, 112] width 103 height 18
click at [410, 41] on h3 "Other Exemptions Claimed Under Nonbankruptcy Federal Law" at bounding box center [448, 34] width 234 height 26
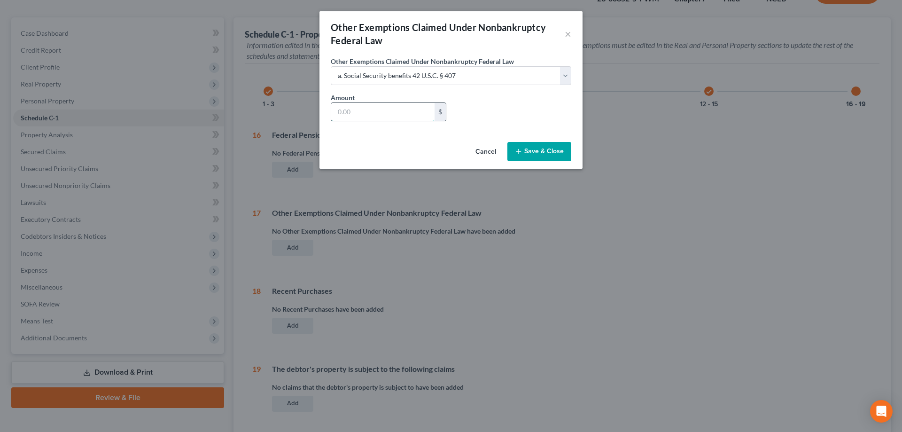
click at [409, 111] on input "text" at bounding box center [382, 112] width 103 height 18
paste input "13,256.98"
type input "13,256.98"
click at [517, 147] on icon "button" at bounding box center [519, 151] width 8 height 8
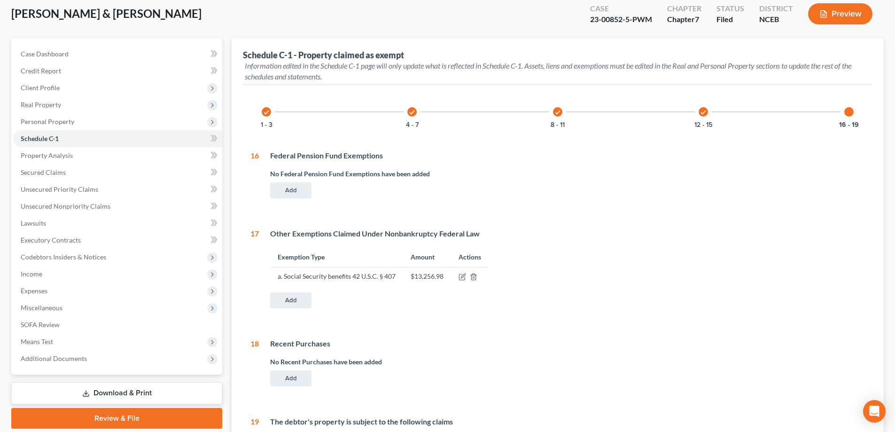
scroll to position [51, 0]
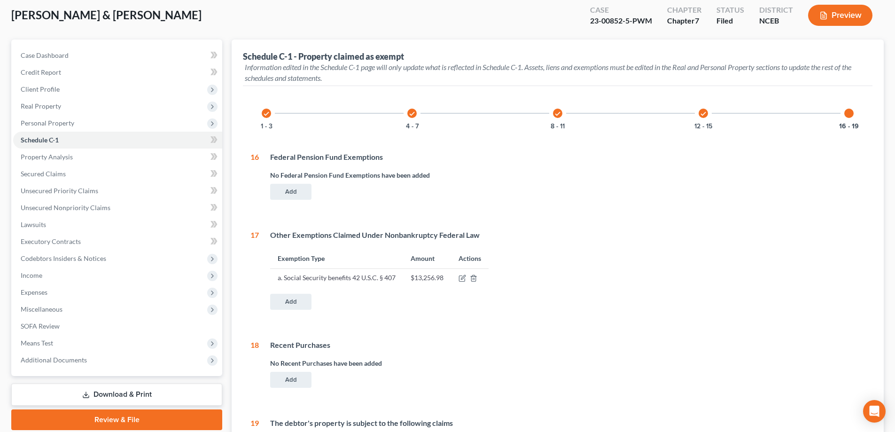
click at [848, 121] on div "16 - 19" at bounding box center [849, 113] width 32 height 32
click at [706, 123] on button "12 - 15" at bounding box center [703, 126] width 18 height 7
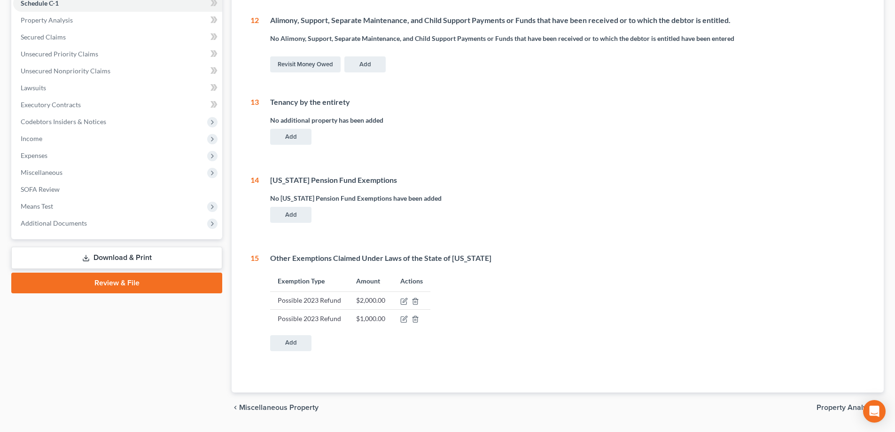
scroll to position [192, 0]
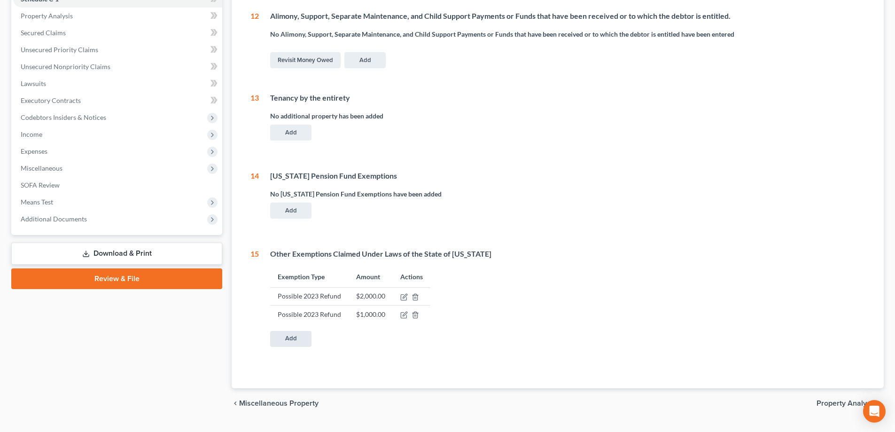
click at [293, 337] on button "Add" at bounding box center [290, 339] width 41 height 16
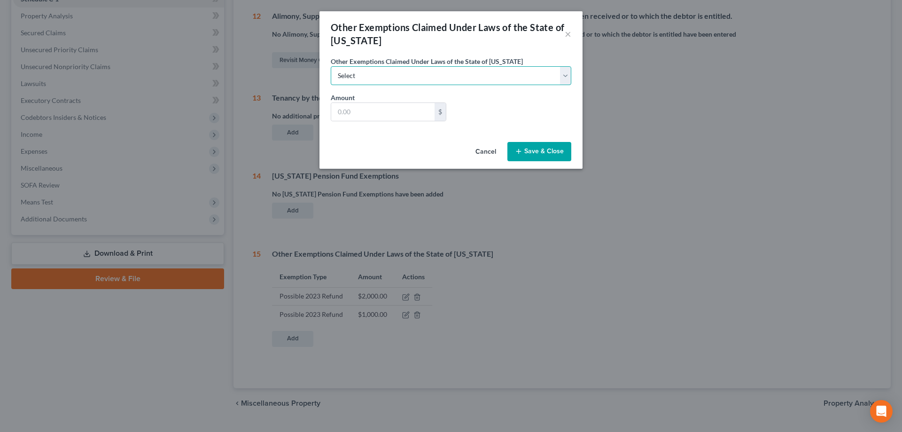
click at [415, 77] on select "Select a. Aid to the Aged, Disabled and Families with Dependent Children NCGS 1…" at bounding box center [451, 75] width 241 height 19
select select "h. Wages of debtor necessary for support of family NCGS 1-362"
click at [331, 66] on select "Select a. Aid to the Aged, Disabled and Families with Dependent Children NCGS 1…" at bounding box center [451, 75] width 241 height 19
click at [406, 119] on input "text" at bounding box center [382, 112] width 103 height 18
type input "7,154"
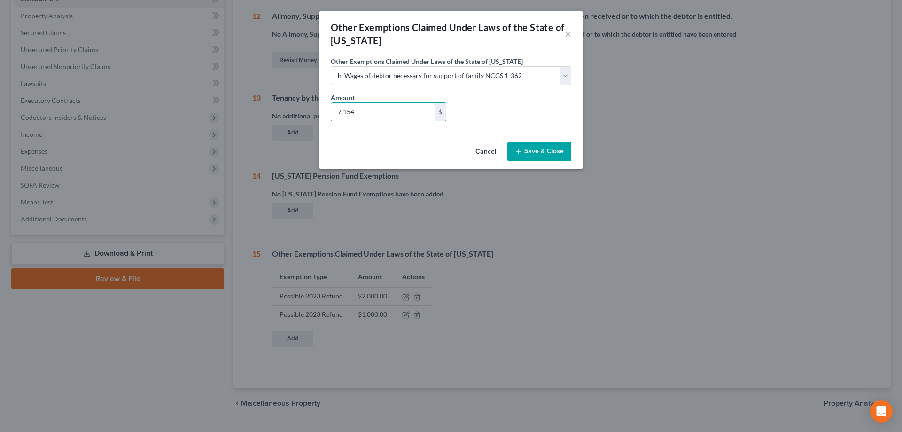
click at [535, 147] on button "Save & Close" at bounding box center [539, 152] width 64 height 20
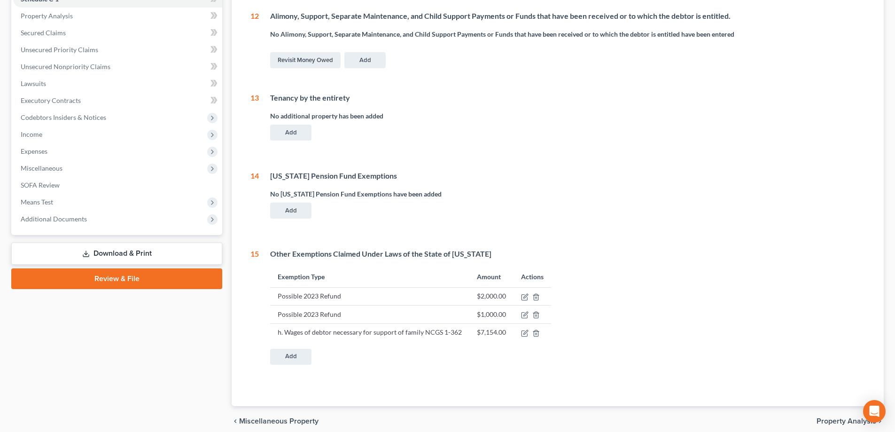
click at [160, 250] on link "Download & Print" at bounding box center [116, 253] width 211 height 22
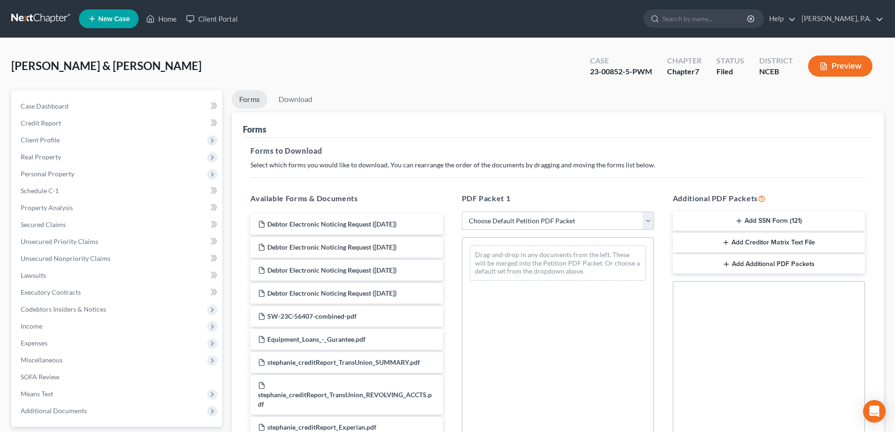
click at [489, 219] on select "Choose Default Petition PDF Packet Complete Bankruptcy Petition (all forms and …" at bounding box center [558, 220] width 192 height 19
select select "2"
click at [462, 211] on select "Choose Default Petition PDF Packet Complete Bankruptcy Petition (all forms and …" at bounding box center [558, 220] width 192 height 19
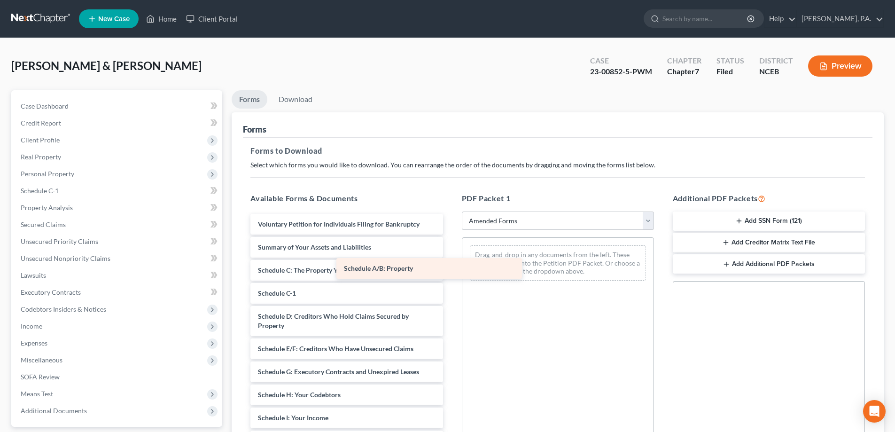
drag, startPoint x: 410, startPoint y: 271, endPoint x: 523, endPoint y: 268, distance: 113.2
click at [524, 268] on div "Available Forms & Documents Schedule A/B: Property Voluntary Petition for Indiv…" at bounding box center [557, 344] width 633 height 318
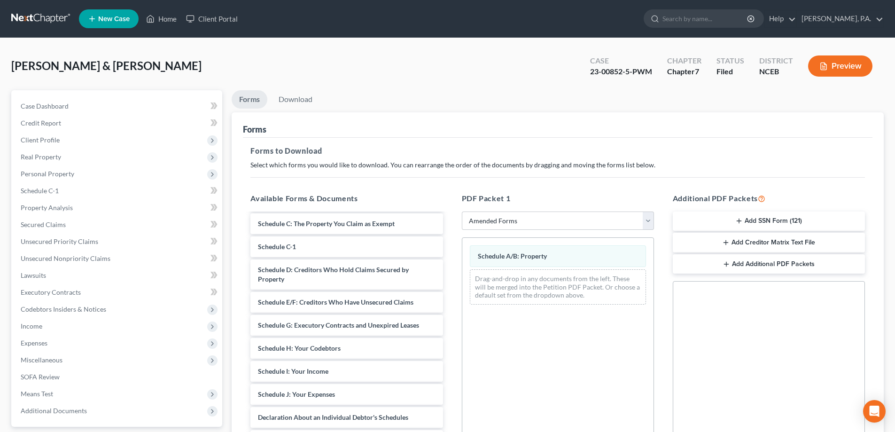
scroll to position [32, 0]
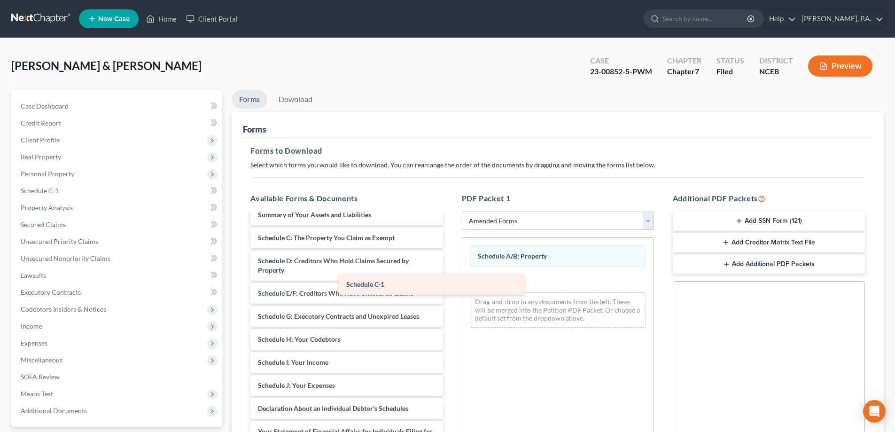
drag, startPoint x: 392, startPoint y: 260, endPoint x: 514, endPoint y: 286, distance: 124.8
click at [450, 285] on div "Schedule C-1 Voluntary Petition for Individuals Filing for Bankruptcy Summary o…" at bounding box center [346, 406] width 207 height 450
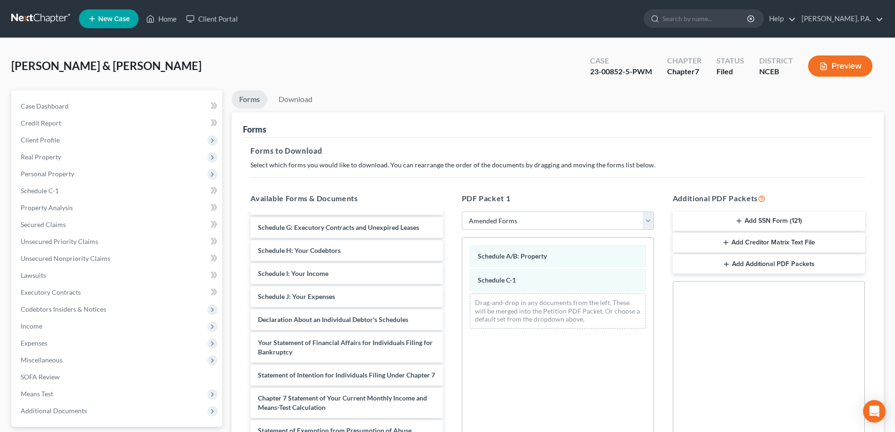
scroll to position [122, 0]
click at [414, 272] on div "Schedule I: Your Income" at bounding box center [346, 272] width 192 height 21
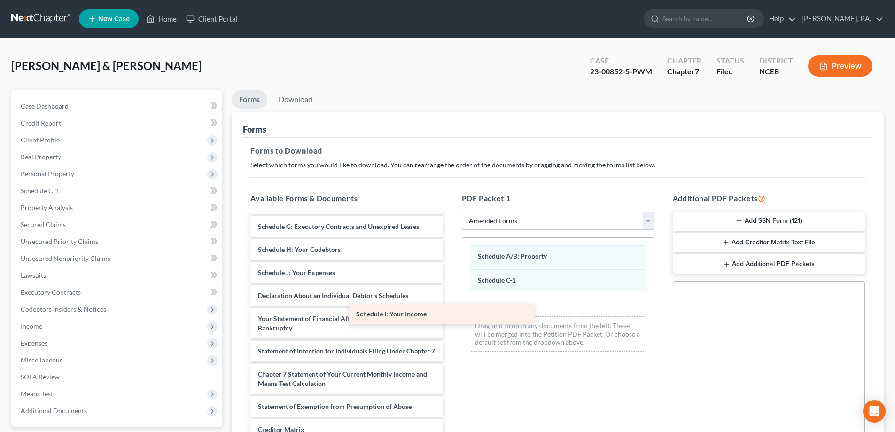
drag, startPoint x: 415, startPoint y: 274, endPoint x: 514, endPoint y: 315, distance: 107.2
click at [450, 315] on div "Schedule I: Your Income Voluntary Petition for Individuals Filing for Bankruptc…" at bounding box center [346, 305] width 207 height 427
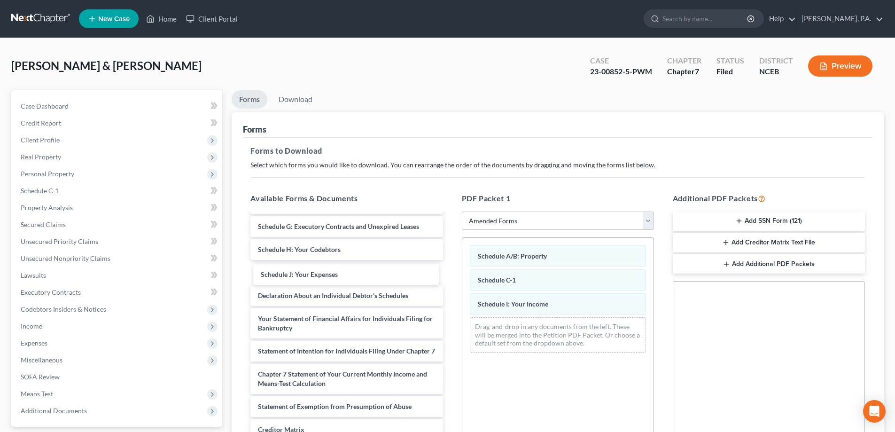
drag, startPoint x: 392, startPoint y: 278, endPoint x: 442, endPoint y: 314, distance: 62.2
click at [398, 287] on div "Schedule J: Your Expenses Voluntary Petition for Individuals Filing for Bankrup…" at bounding box center [346, 305] width 207 height 427
drag, startPoint x: 506, startPoint y: 330, endPoint x: 455, endPoint y: 312, distance: 54.4
click at [512, 328] on div "Drag-and-drop in any documents from the left. These will be merged into the Pet…" at bounding box center [558, 334] width 176 height 35
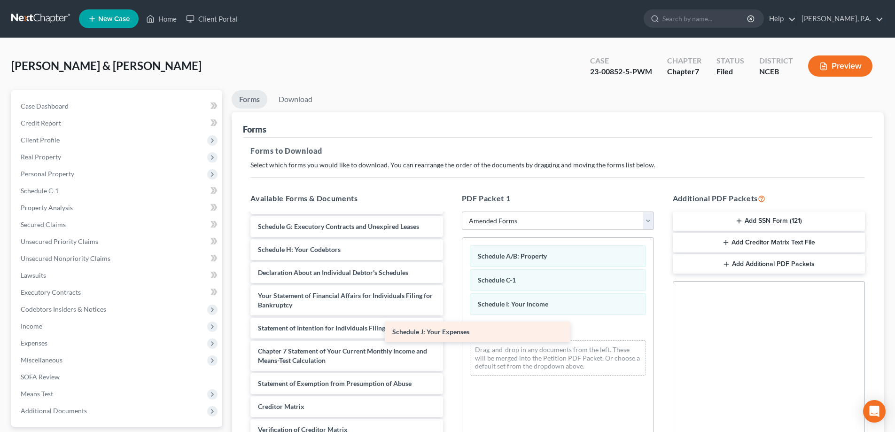
drag, startPoint x: 369, startPoint y: 273, endPoint x: 527, endPoint y: 332, distance: 168.6
click at [450, 332] on div "Schedule J: Your Expenses Voluntary Petition for Individuals Filing for Bankrup…" at bounding box center [346, 294] width 207 height 404
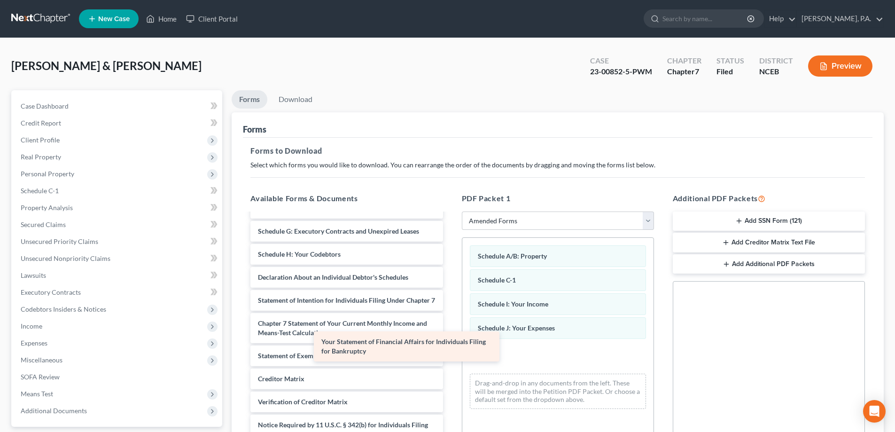
scroll to position [127, 0]
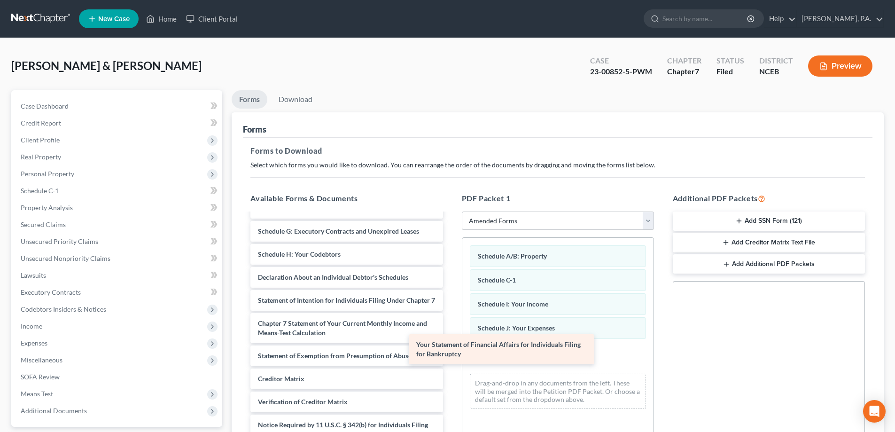
drag, startPoint x: 402, startPoint y: 278, endPoint x: 560, endPoint y: 355, distance: 176.1
click at [450, 355] on div "Your Statement of Financial Affairs for Individuals Filing for Bankruptcy Volun…" at bounding box center [346, 281] width 207 height 371
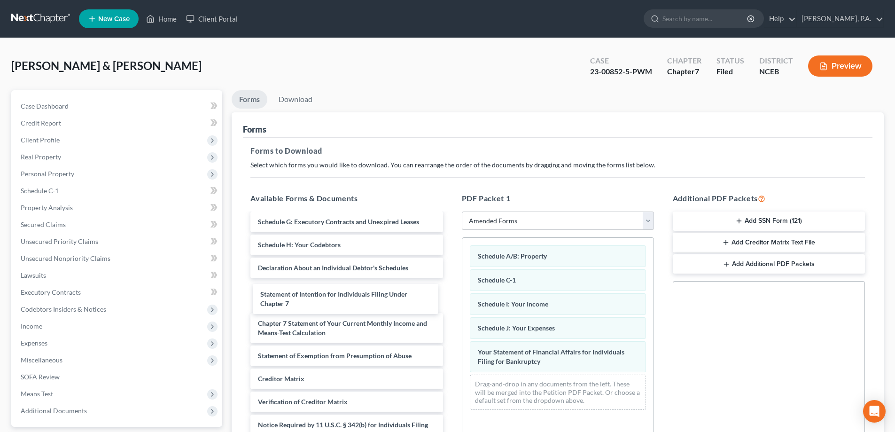
drag, startPoint x: 417, startPoint y: 300, endPoint x: 447, endPoint y: 345, distance: 53.9
click at [431, 323] on div "Statement of Intention for Individuals Filing Under Chapter 7 Voluntary Petitio…" at bounding box center [346, 277] width 207 height 380
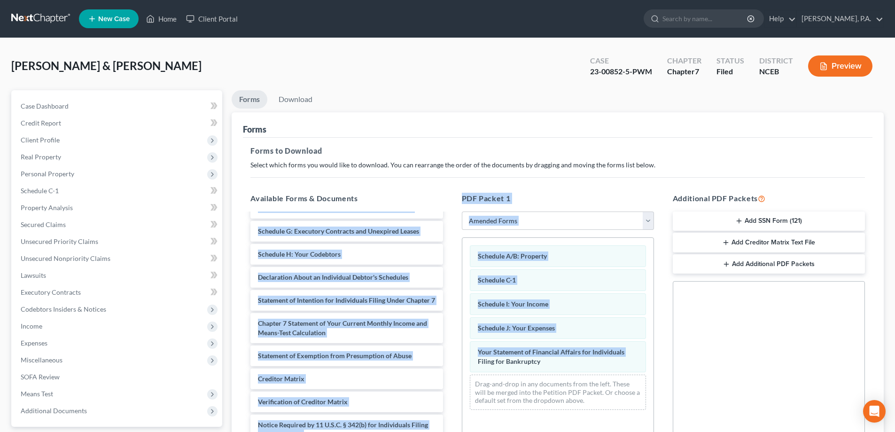
drag, startPoint x: 447, startPoint y: 345, endPoint x: 455, endPoint y: 355, distance: 13.1
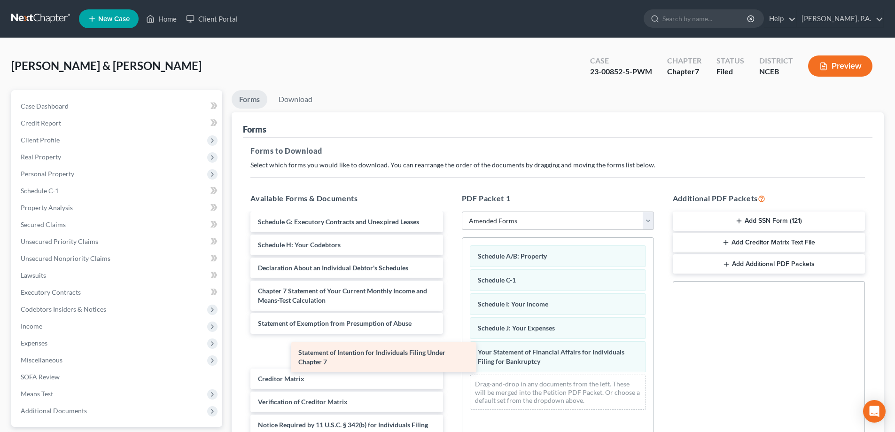
scroll to position [94, 0]
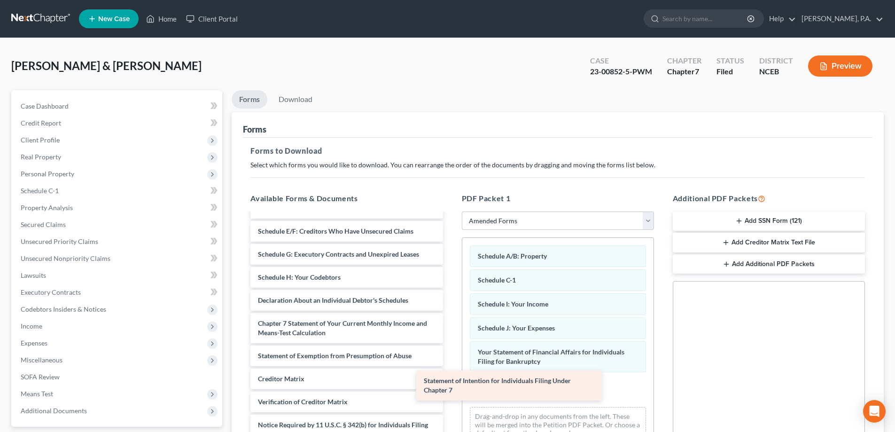
drag, startPoint x: 384, startPoint y: 300, endPoint x: 550, endPoint y: 389, distance: 188.5
click at [450, 389] on div "Statement of Intention for Individuals Filing Under Chapter 7 Voluntary Petitio…" at bounding box center [346, 293] width 207 height 348
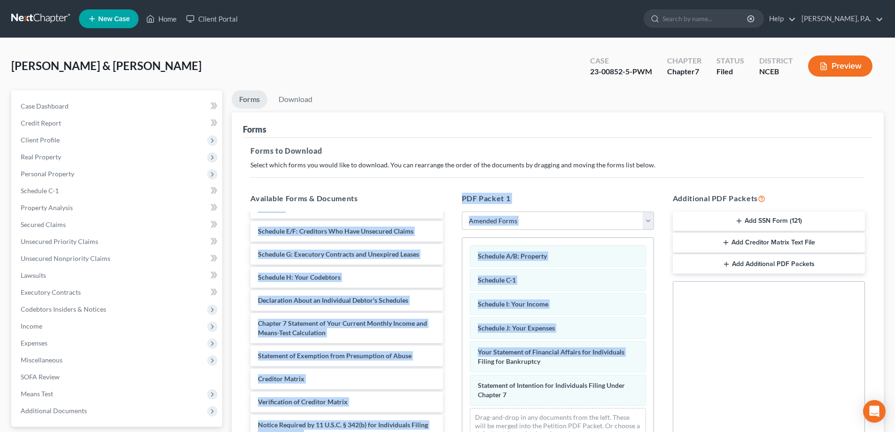
click at [438, 356] on div "Voluntary Petition for Individuals Filing for Bankruptcy Summary of Your Assets…" at bounding box center [346, 293] width 207 height 348
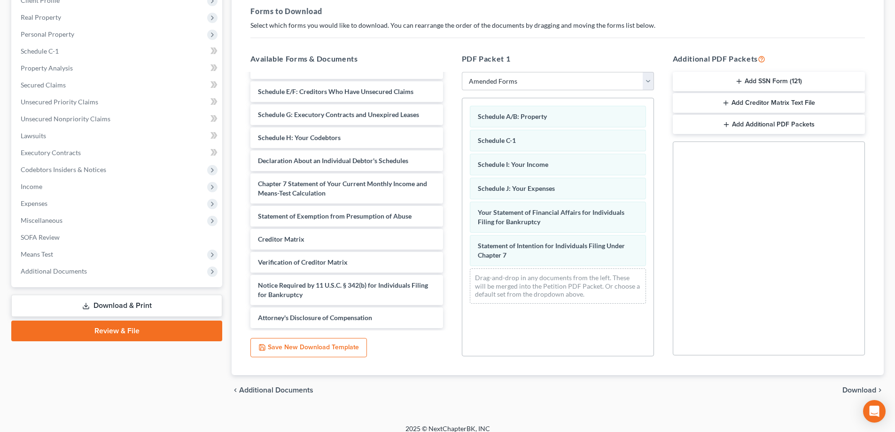
scroll to position [141, 0]
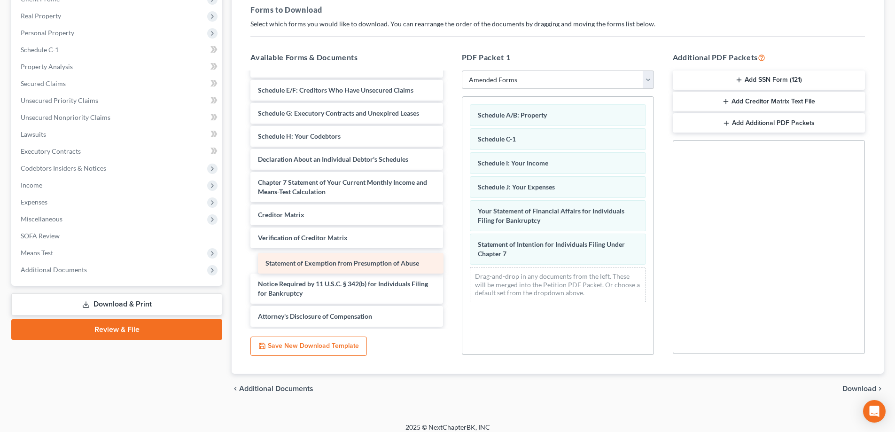
drag, startPoint x: 416, startPoint y: 220, endPoint x: 424, endPoint y: 268, distance: 49.0
click at [424, 268] on div "Statement of Exemption from Presumption of Abuse Voluntary Petition for Individ…" at bounding box center [346, 152] width 207 height 348
drag, startPoint x: 424, startPoint y: 268, endPoint x: 437, endPoint y: 295, distance: 30.0
click at [427, 282] on div "Statement of Exemption from Presumption of Abuse Voluntary Petition for Individ…" at bounding box center [346, 152] width 207 height 348
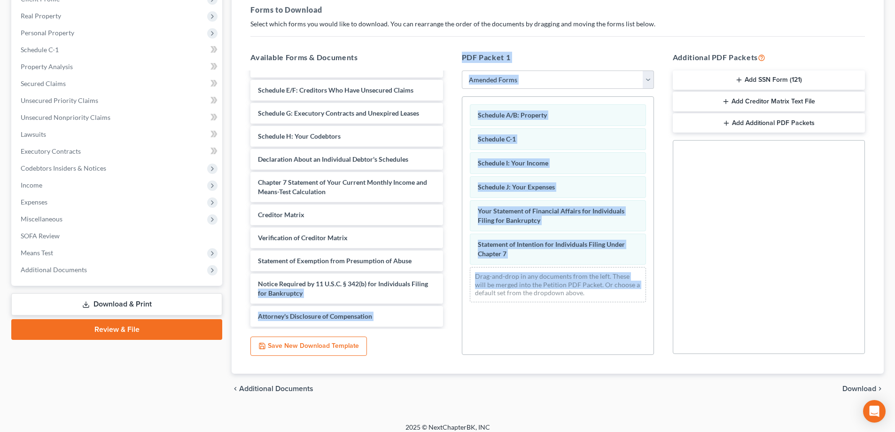
drag, startPoint x: 437, startPoint y: 295, endPoint x: 462, endPoint y: 305, distance: 26.5
click at [463, 305] on div "Available Forms & Documents Voluntary Petition for Individuals Filing for Bankr…" at bounding box center [557, 203] width 633 height 318
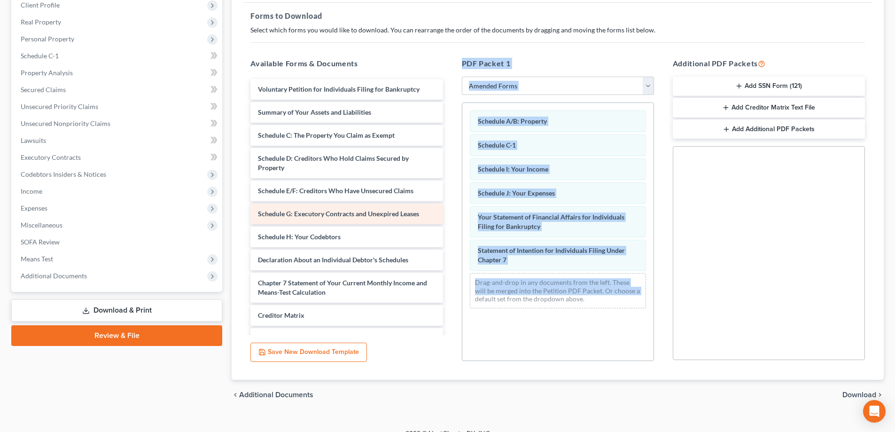
scroll to position [125, 0]
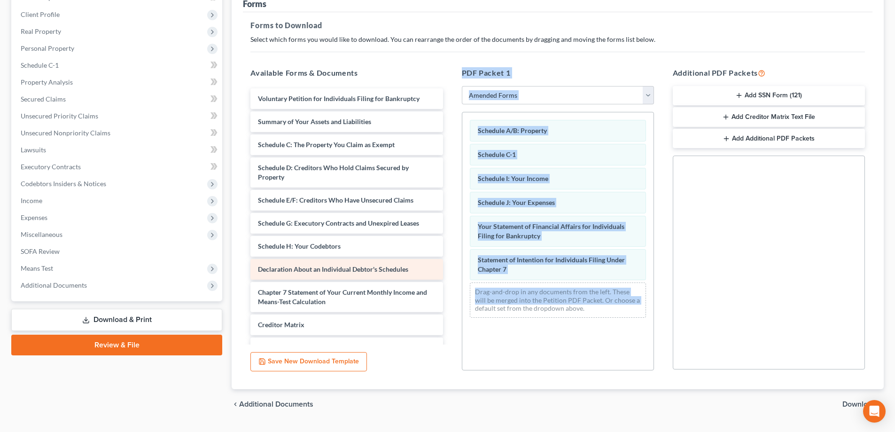
click at [365, 264] on div "Declaration About an Individual Debtor's Schedules" at bounding box center [346, 269] width 192 height 21
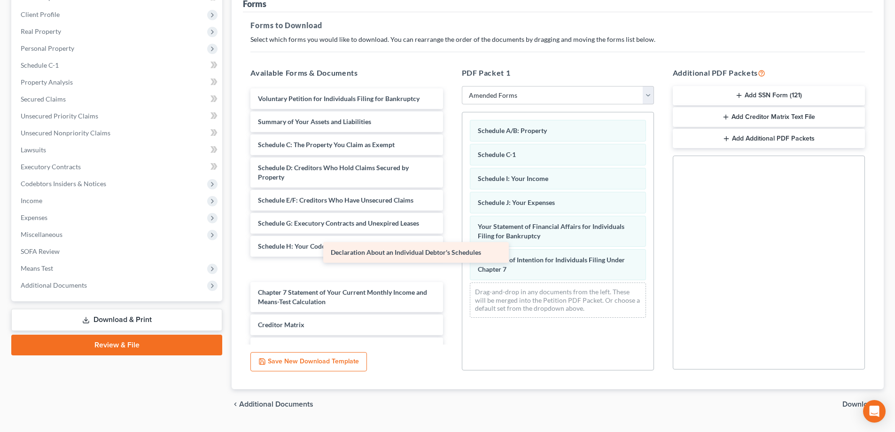
drag, startPoint x: 365, startPoint y: 264, endPoint x: 474, endPoint y: 235, distance: 112.6
click at [450, 235] on div "Declaration About an Individual Debtor's Schedules Voluntary Petition for Indiv…" at bounding box center [346, 262] width 207 height 348
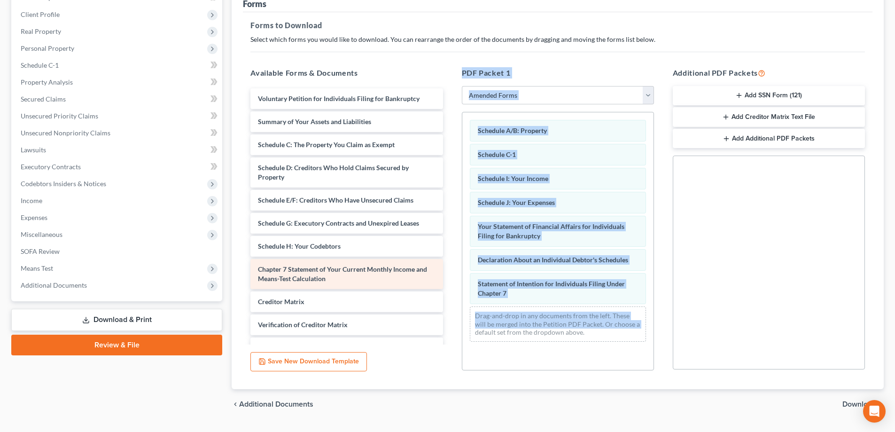
click at [318, 274] on span "Chapter 7 Statement of Your Current Monthly Income and Means-Test Calculation" at bounding box center [342, 273] width 169 height 17
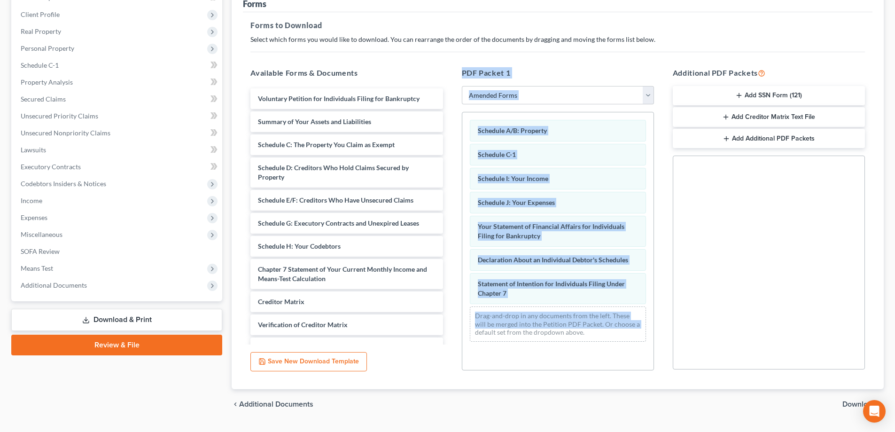
click at [509, 359] on div "Schedule A/B: Property Schedule C-1 Schedule I: Your Income Schedule J: Your Ex…" at bounding box center [558, 241] width 192 height 258
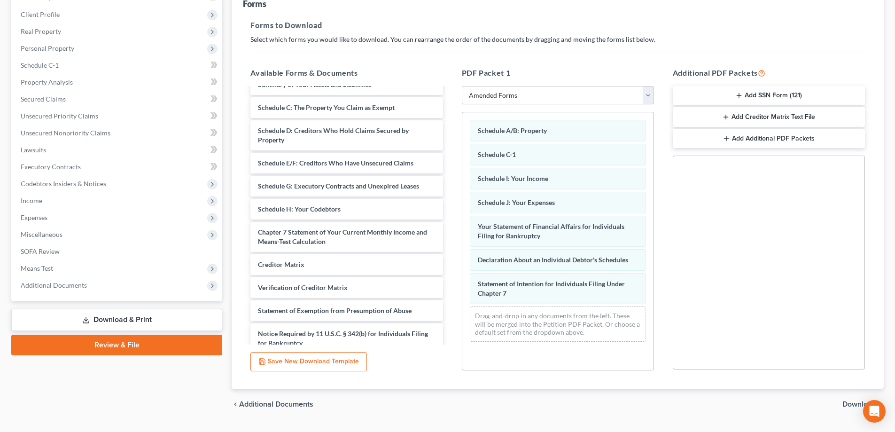
scroll to position [46, 0]
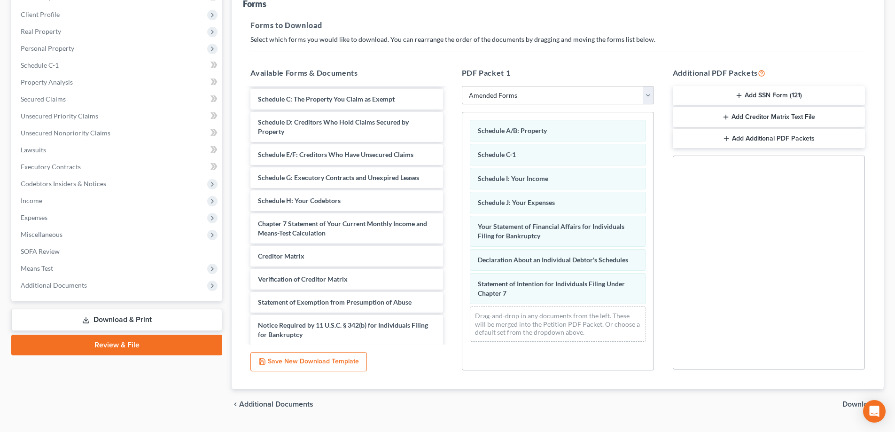
click at [454, 270] on div "PDF Packet 1 Choose Default Petition PDF Packet Complete Bankruptcy Petition (a…" at bounding box center [557, 219] width 211 height 318
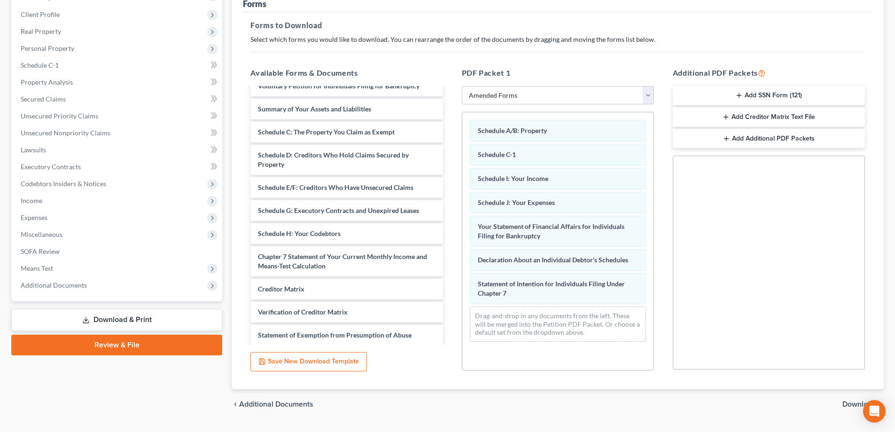
scroll to position [12, 0]
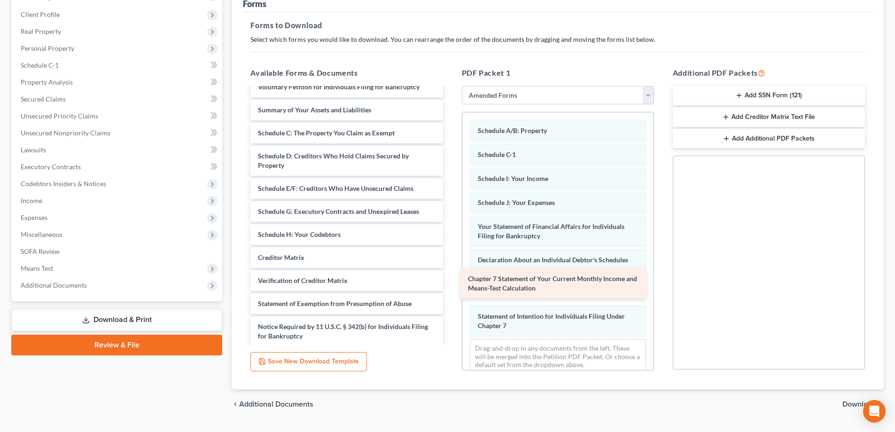
drag, startPoint x: 405, startPoint y: 262, endPoint x: 615, endPoint y: 283, distance: 211.0
click at [450, 283] on div "Chapter 7 Statement of Your Current Monthly Income and Means-Test Calculation V…" at bounding box center [346, 223] width 207 height 293
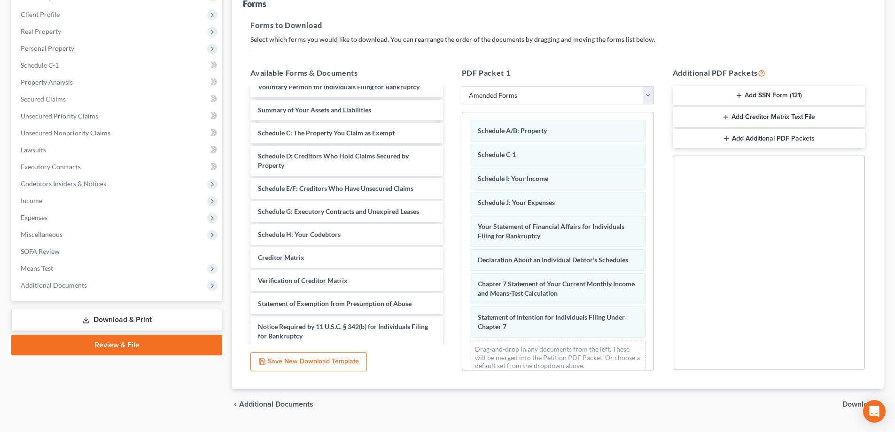
click at [454, 253] on div "PDF Packet 1 Choose Default Petition PDF Packet Complete Bankruptcy Petition (a…" at bounding box center [557, 219] width 211 height 318
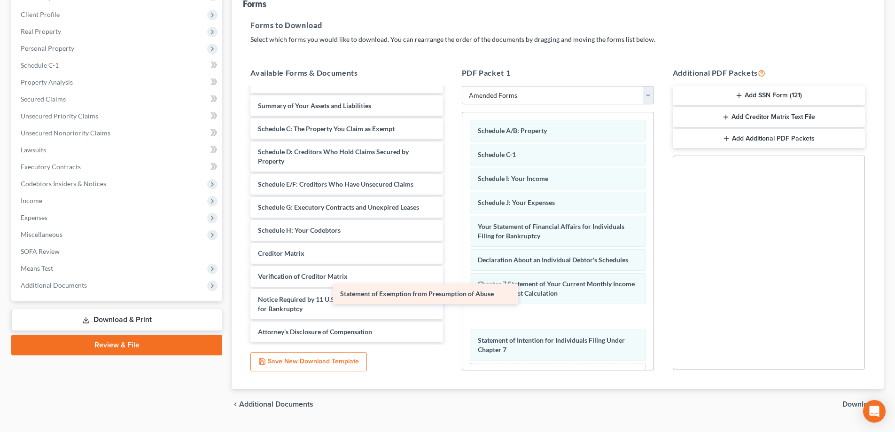
scroll to position [16, 0]
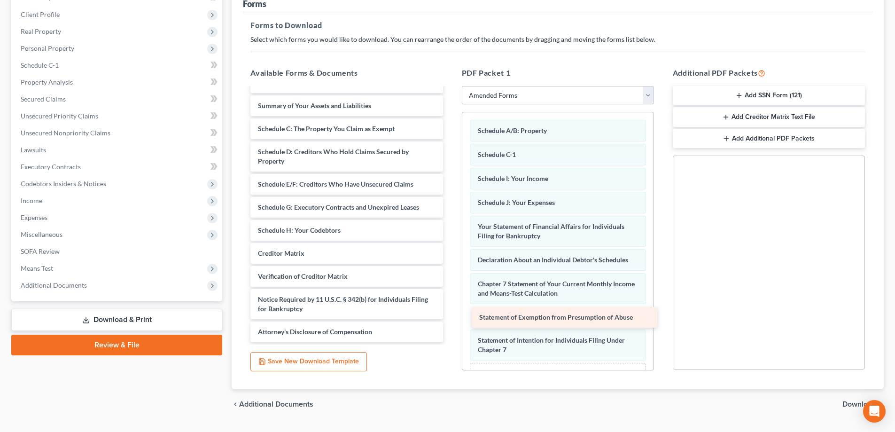
drag, startPoint x: 381, startPoint y: 277, endPoint x: 602, endPoint y: 318, distance: 224.5
click at [450, 318] on div "Statement of Exemption from Presumption of Abuse Voluntary Petition for Individ…" at bounding box center [346, 207] width 207 height 270
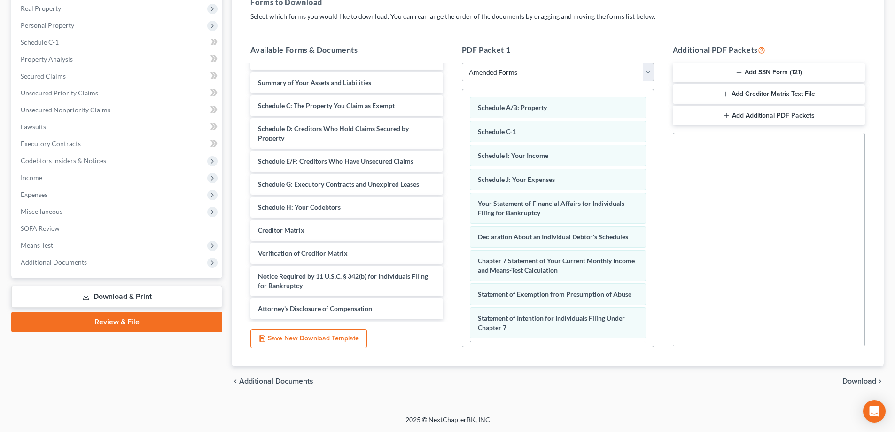
scroll to position [37, 0]
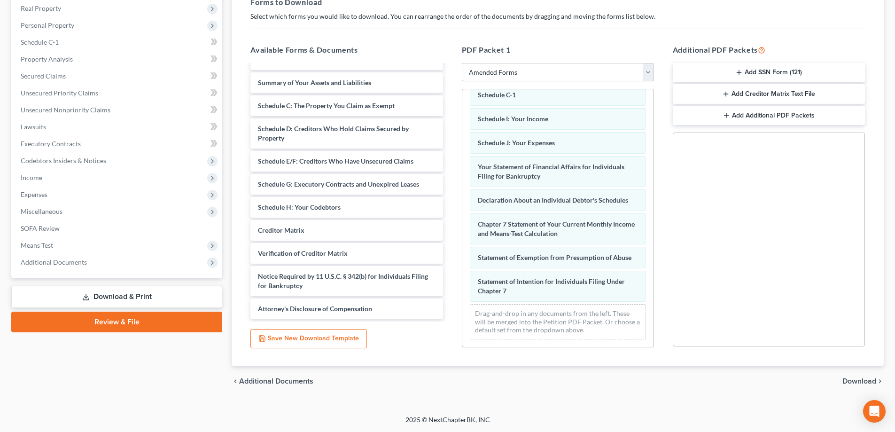
click at [861, 381] on span "Download" at bounding box center [859, 381] width 34 height 8
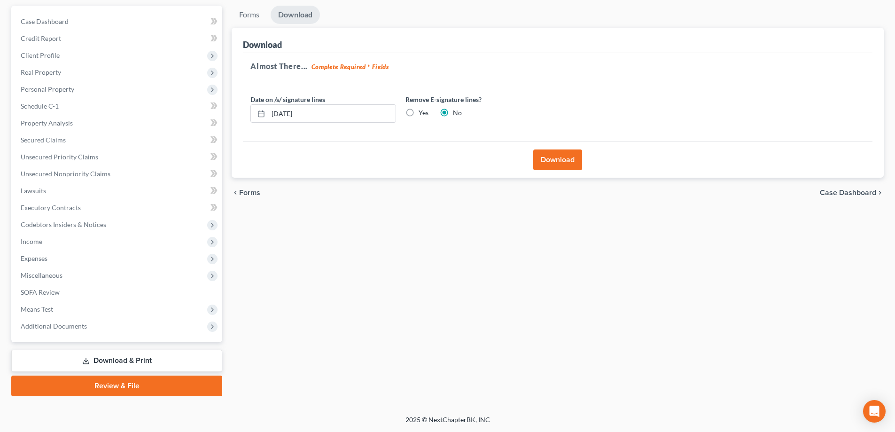
scroll to position [85, 0]
click at [553, 160] on button "Download" at bounding box center [557, 159] width 49 height 21
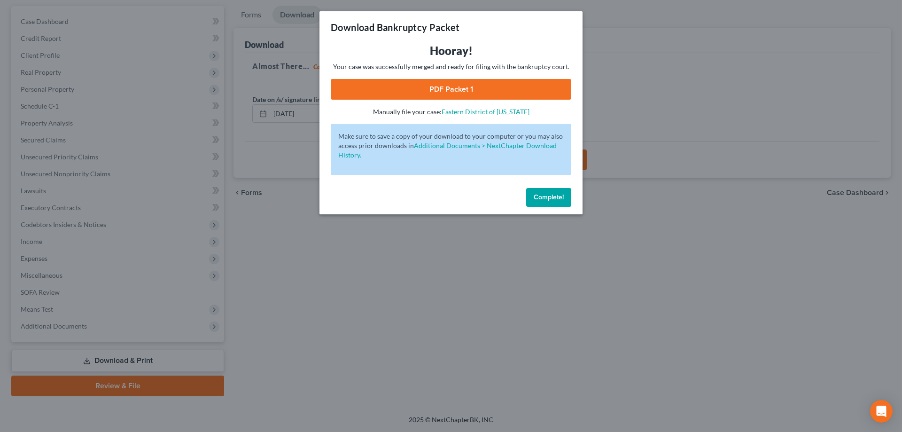
click at [422, 90] on link "PDF Packet 1" at bounding box center [451, 89] width 241 height 21
click at [532, 202] on button "Complete!" at bounding box center [548, 197] width 45 height 19
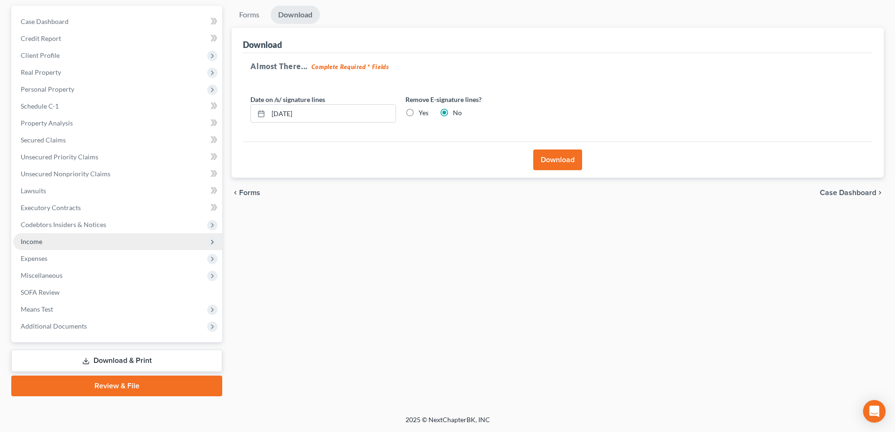
click at [100, 241] on span "Income" at bounding box center [117, 241] width 209 height 17
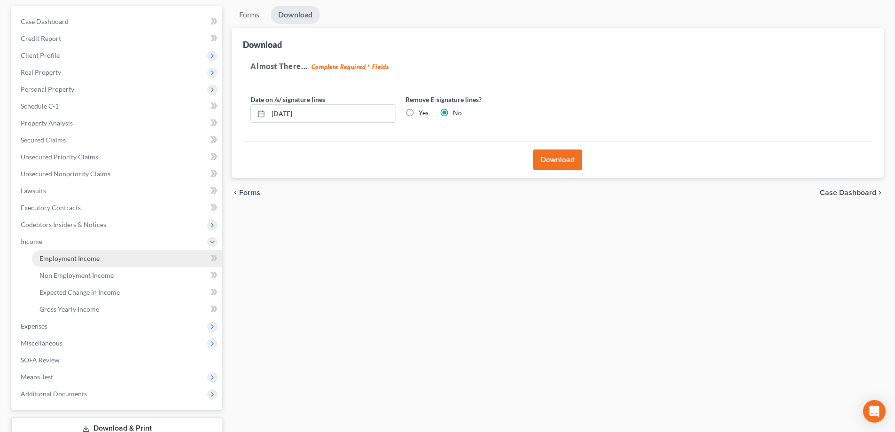
click at [177, 259] on link "Employment Income" at bounding box center [127, 258] width 190 height 17
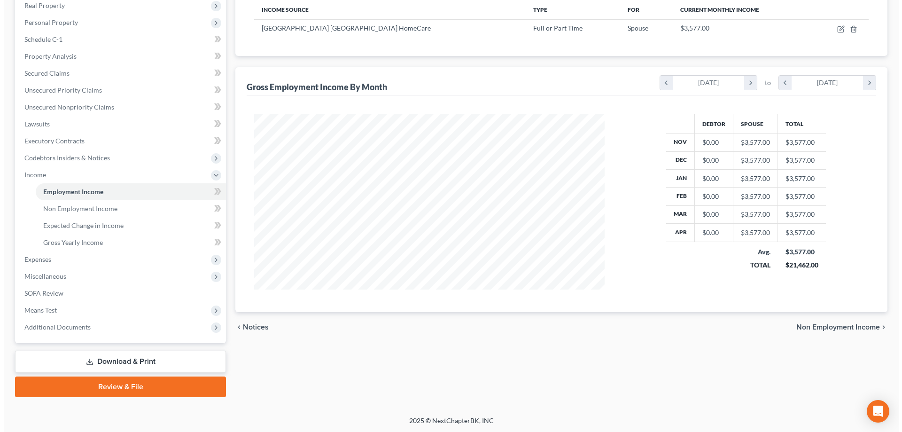
scroll to position [152, 0]
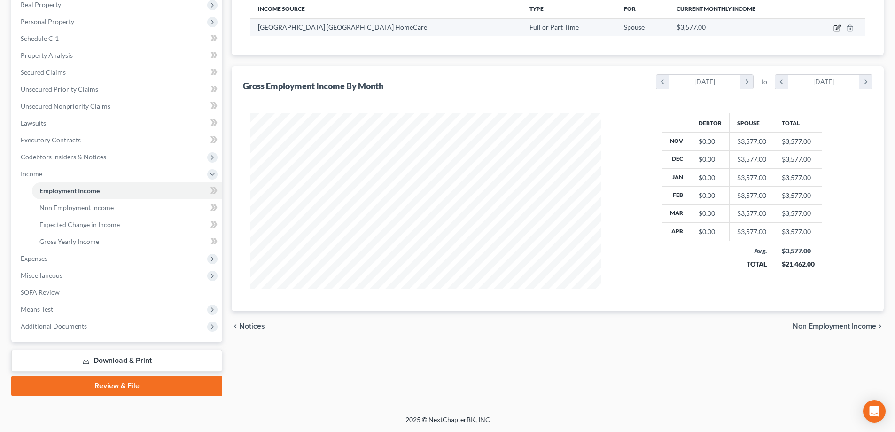
click at [839, 27] on icon "button" at bounding box center [837, 28] width 8 height 8
select select "0"
select select "28"
select select "0"
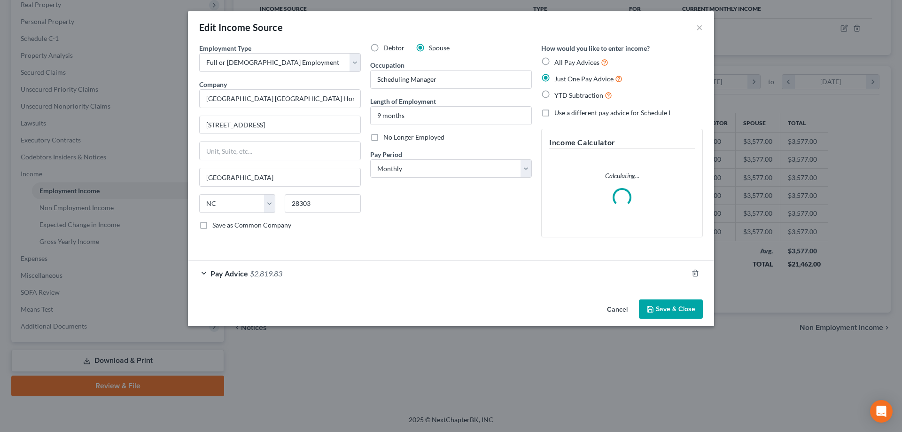
click at [402, 275] on div "Pay Advice $2,819.83" at bounding box center [438, 273] width 500 height 25
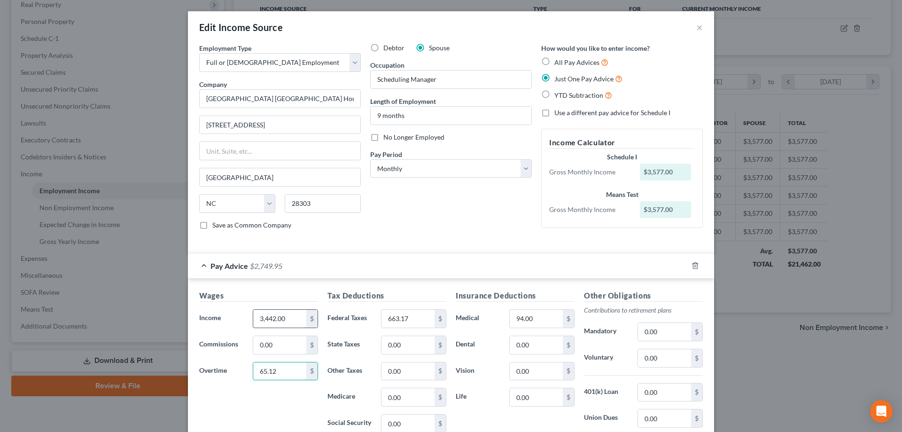
type input "65.12"
click at [268, 320] on input "3,442.00" at bounding box center [279, 319] width 53 height 18
click at [280, 343] on input "0.00" at bounding box center [279, 345] width 53 height 18
type input "751.49"
paste input "032.54"
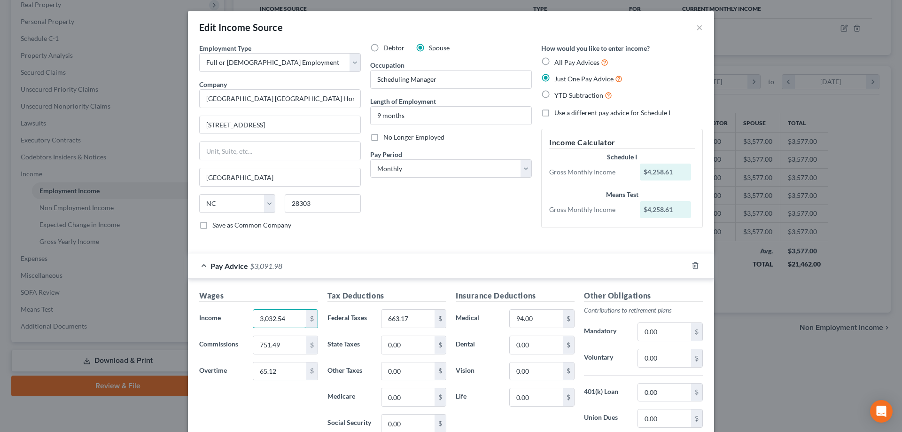
type input "3,032.54"
click at [341, 337] on label "State Taxes" at bounding box center [350, 344] width 54 height 19
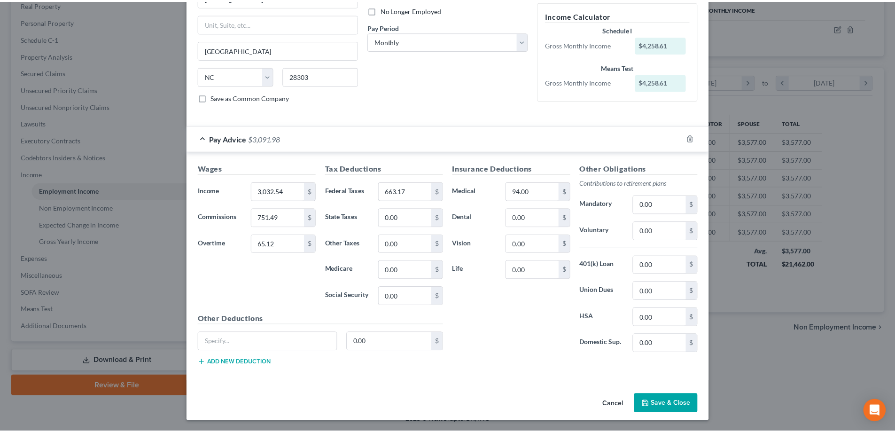
scroll to position [128, 0]
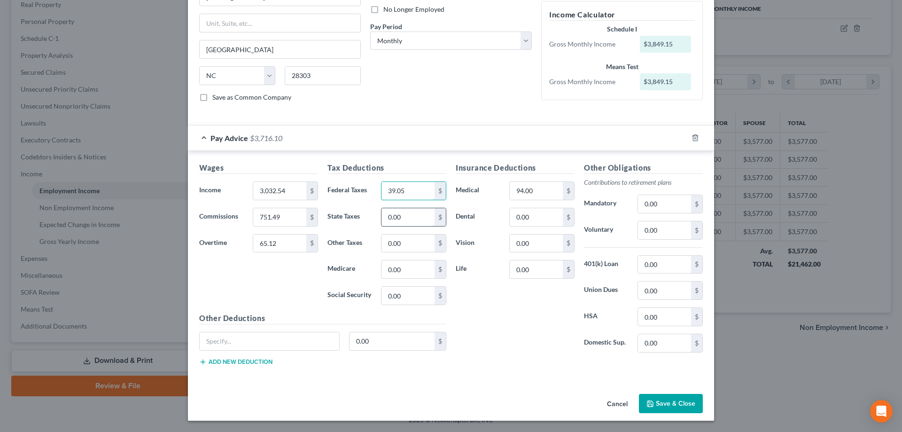
type input "39.05"
click at [412, 216] on input "0.00" at bounding box center [407, 217] width 53 height 18
type input "94.86"
click at [394, 272] on input "0.00" at bounding box center [407, 269] width 53 height 18
type input "54.65"
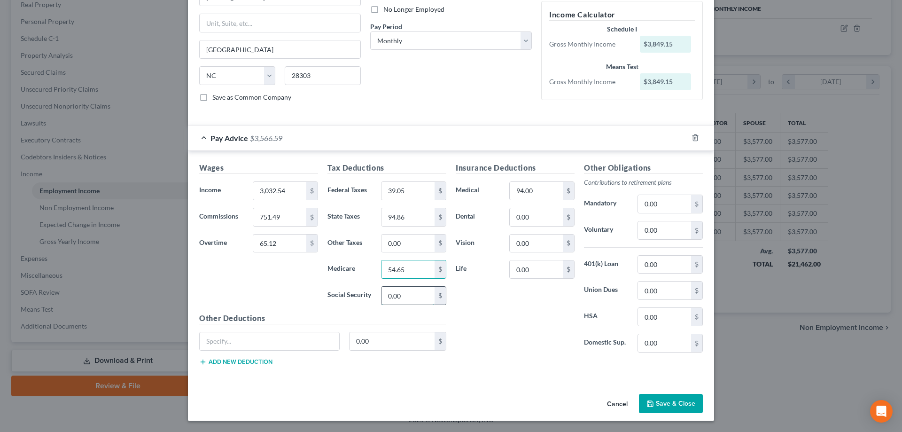
click at [398, 299] on input "0.00" at bounding box center [407, 296] width 53 height 18
type input "233.7"
click at [488, 225] on label "Dental" at bounding box center [478, 217] width 54 height 19
click at [521, 217] on input "0.00" at bounding box center [536, 217] width 53 height 18
type input "63.41"
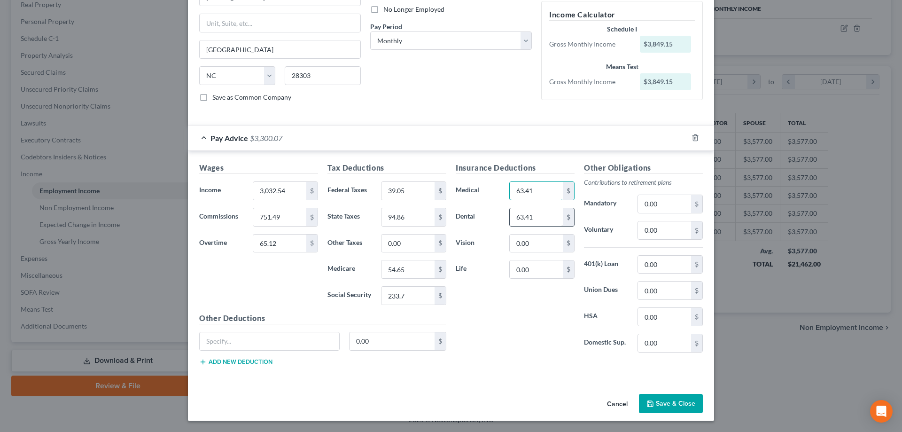
type input "63.41"
type input "10.45"
click at [538, 246] on input "0.00" at bounding box center [536, 243] width 53 height 18
type input "5.92"
click at [654, 407] on button "Save & Close" at bounding box center [671, 404] width 64 height 20
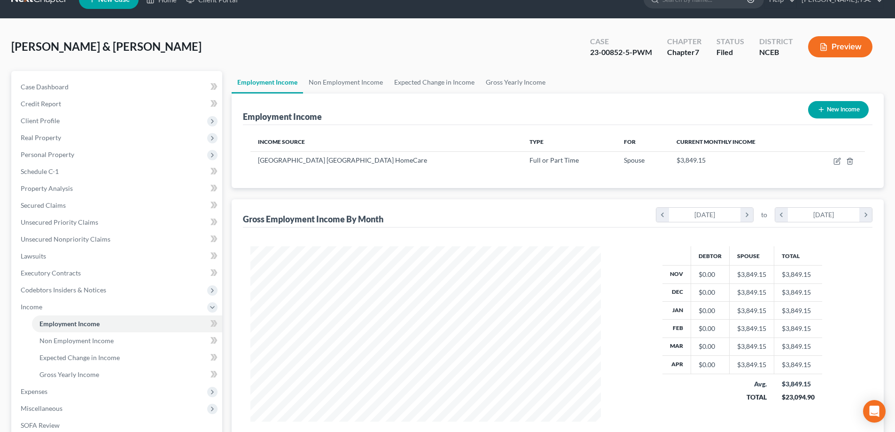
scroll to position [11, 0]
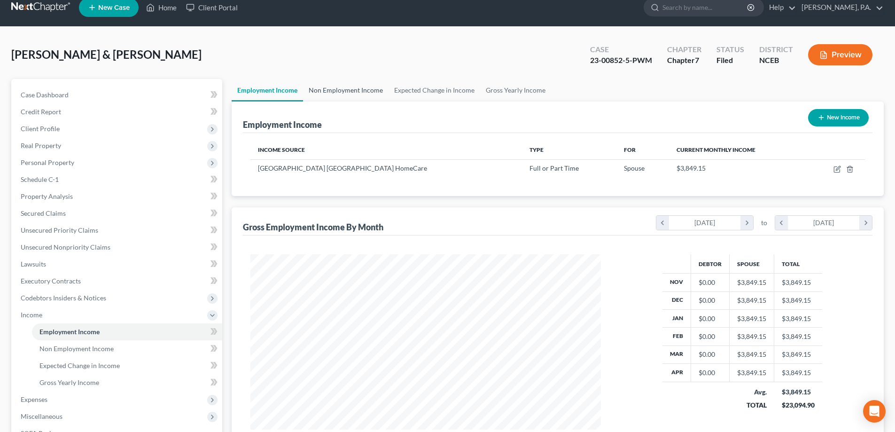
click at [374, 92] on link "Non Employment Income" at bounding box center [345, 90] width 85 height 23
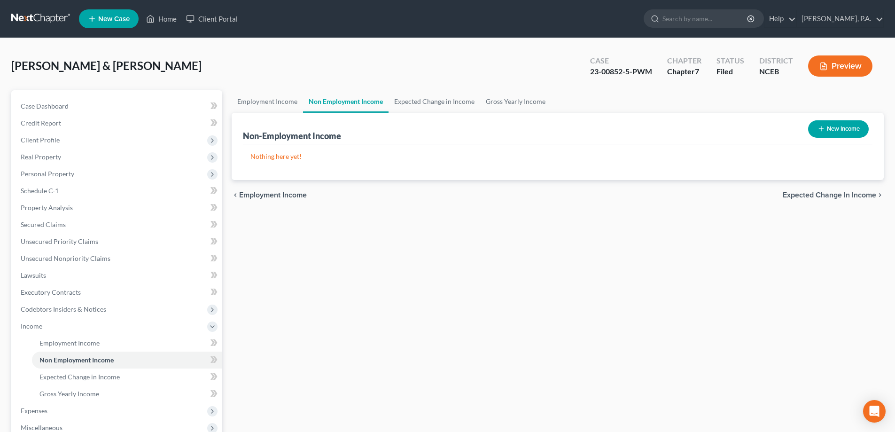
click at [811, 130] on button "New Income" at bounding box center [838, 128] width 61 height 17
select select "0"
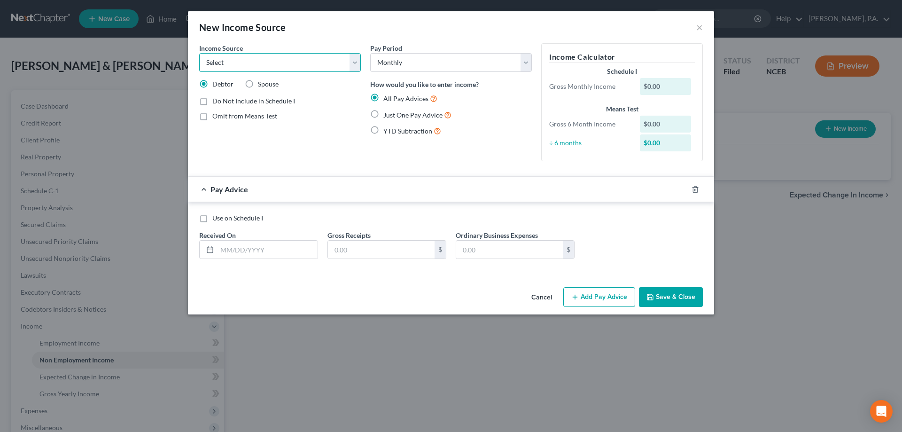
click at [357, 60] on select "Select Unemployment Disability (from employer) Pension Retirement Social Securi…" at bounding box center [280, 62] width 162 height 19
click at [357, 61] on select "Select Unemployment Disability (from employer) Pension Retirement Social Securi…" at bounding box center [280, 62] width 162 height 19
click at [546, 299] on button "Cancel" at bounding box center [542, 297] width 36 height 19
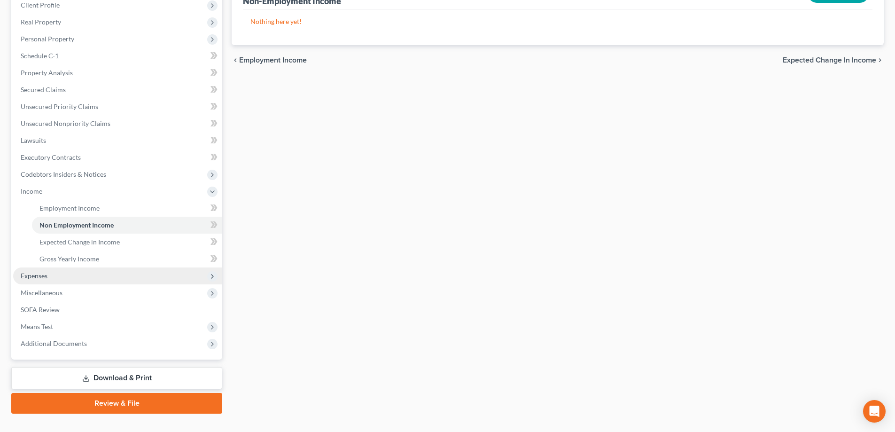
scroll to position [141, 0]
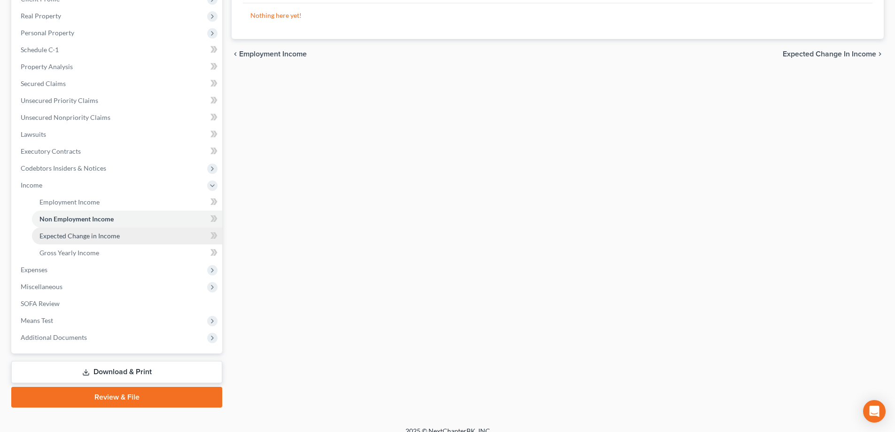
click at [181, 240] on link "Expected Change in Income" at bounding box center [127, 235] width 190 height 17
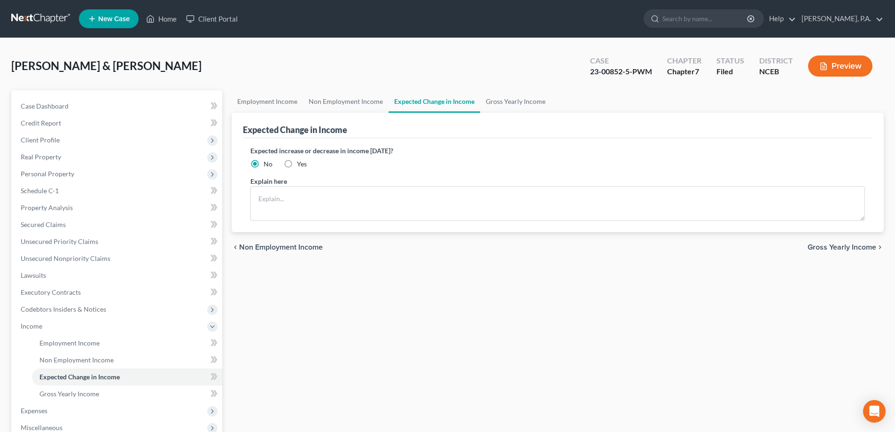
click at [297, 161] on label "Yes" at bounding box center [302, 163] width 10 height 9
click at [301, 161] on input "Yes" at bounding box center [304, 162] width 6 height 6
radio input "true"
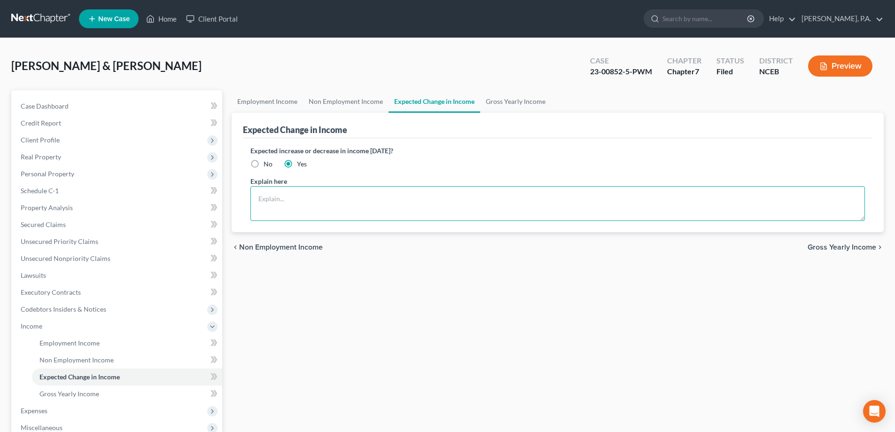
click at [300, 193] on textarea at bounding box center [557, 203] width 614 height 35
type textarea "Debtor has been approved for disability payments starting in September 2025."
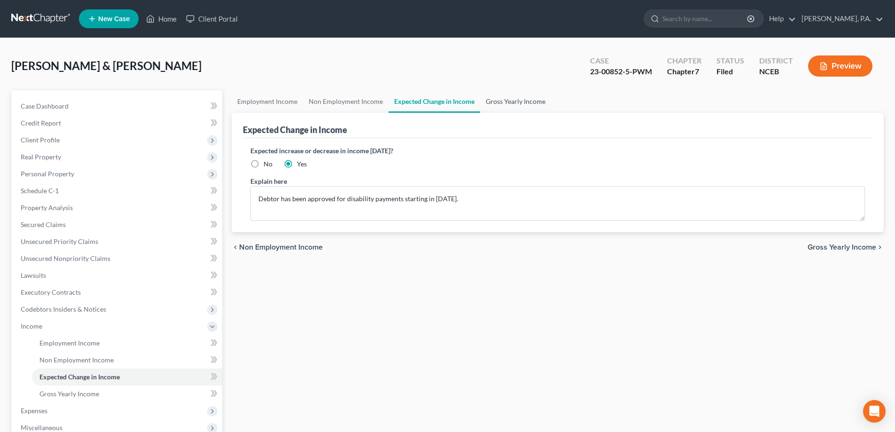
click at [511, 103] on link "Gross Yearly Income" at bounding box center [515, 101] width 71 height 23
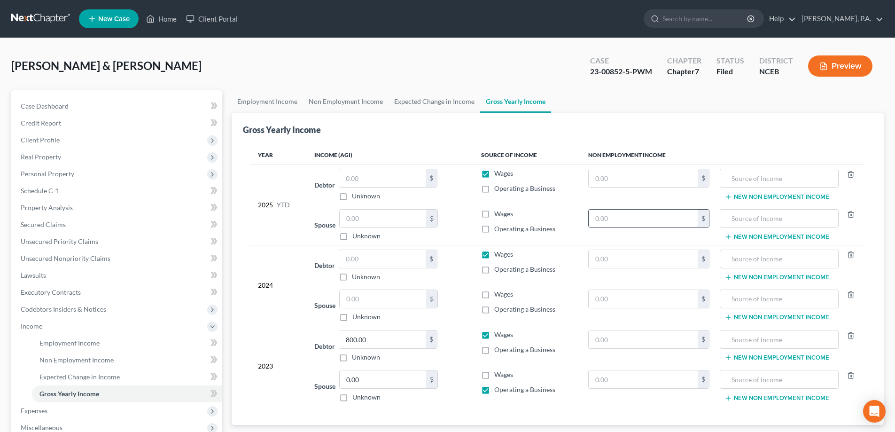
click at [612, 213] on input "text" at bounding box center [643, 219] width 109 height 18
click at [450, 400] on div "Spouse 0.00 $ Unknown Balance Undetermined 0.00 $ Unknown" at bounding box center [389, 386] width 151 height 32
click at [364, 254] on input "text" at bounding box center [382, 259] width 86 height 18
type input "25,171"
click at [610, 298] on input "text" at bounding box center [643, 299] width 109 height 18
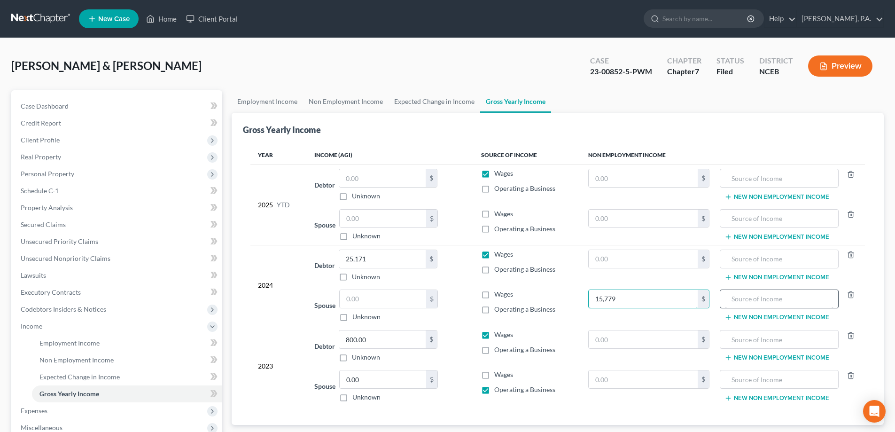
type input "15,779"
click at [725, 296] on input "text" at bounding box center [779, 299] width 108 height 18
type input "z"
type input "IRA Distribution"
click at [365, 339] on input "800.00" at bounding box center [382, 339] width 86 height 18
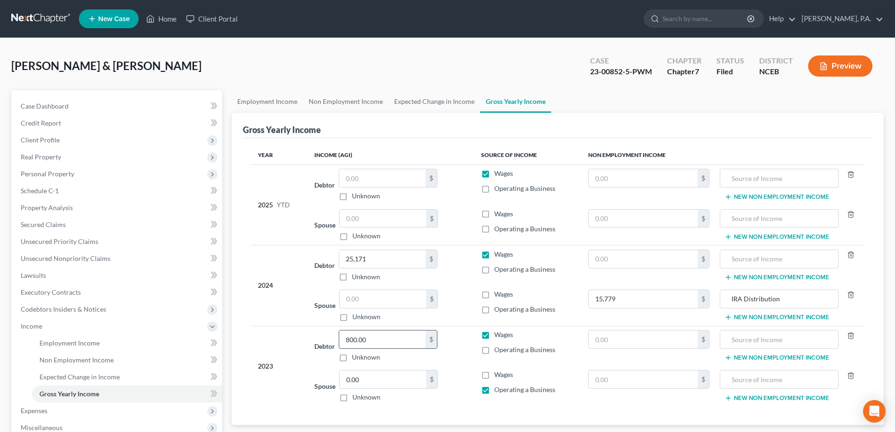
click at [374, 337] on input "800.00" at bounding box center [382, 339] width 86 height 18
type input "8"
click at [356, 344] on input "22" at bounding box center [382, 339] width 86 height 18
type input "2"
click at [362, 385] on input "0.00" at bounding box center [383, 379] width 86 height 18
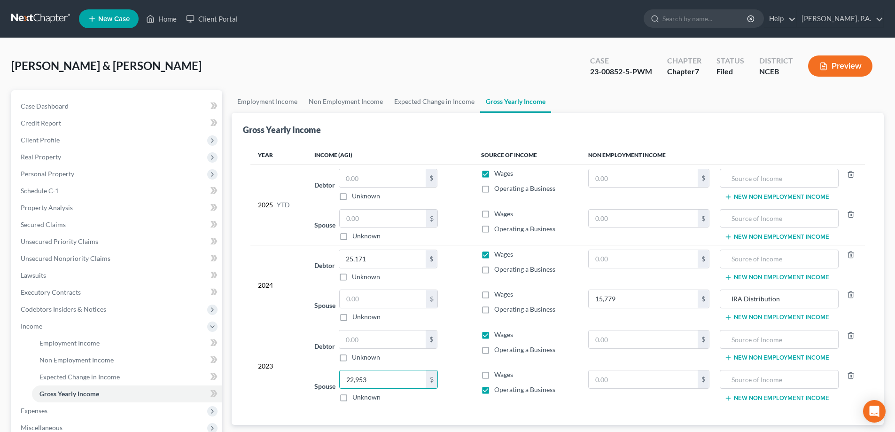
type input "22,953"
click at [494, 373] on label "Wages" at bounding box center [503, 374] width 19 height 9
click at [498, 373] on input "Wages" at bounding box center [501, 373] width 6 height 6
checkbox input "true"
click at [494, 390] on label "Operating a Business" at bounding box center [524, 389] width 61 height 9
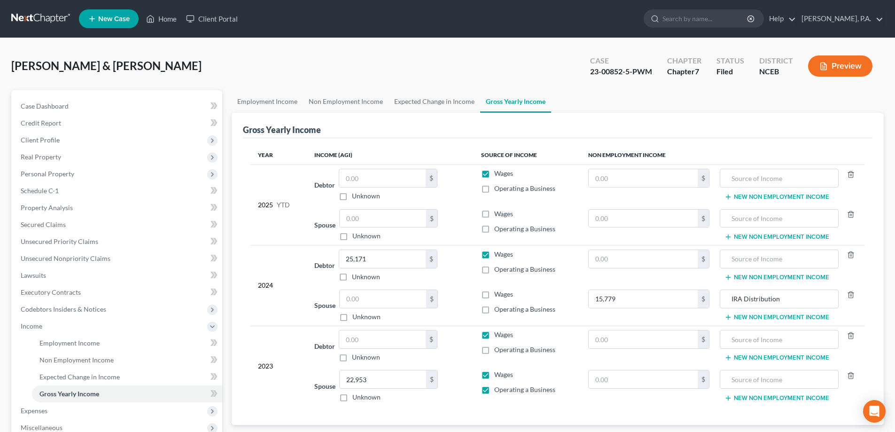
click at [498, 390] on input "Operating a Business" at bounding box center [501, 388] width 6 height 6
checkbox input "false"
click at [494, 335] on label "Wages" at bounding box center [503, 334] width 19 height 9
click at [498, 335] on input "Wages" at bounding box center [501, 333] width 6 height 6
checkbox input "false"
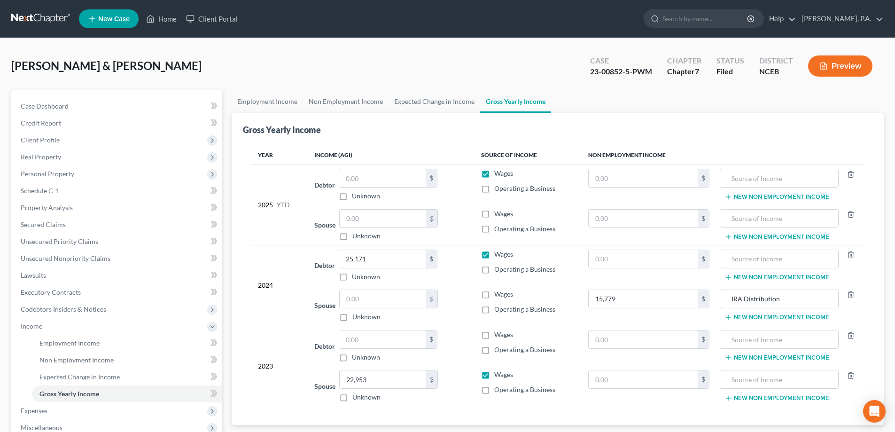
click at [494, 294] on label "Wages" at bounding box center [503, 293] width 19 height 9
click at [498, 294] on input "Wages" at bounding box center [501, 292] width 6 height 6
checkbox input "true"
click at [608, 255] on input "text" at bounding box center [643, 259] width 109 height 18
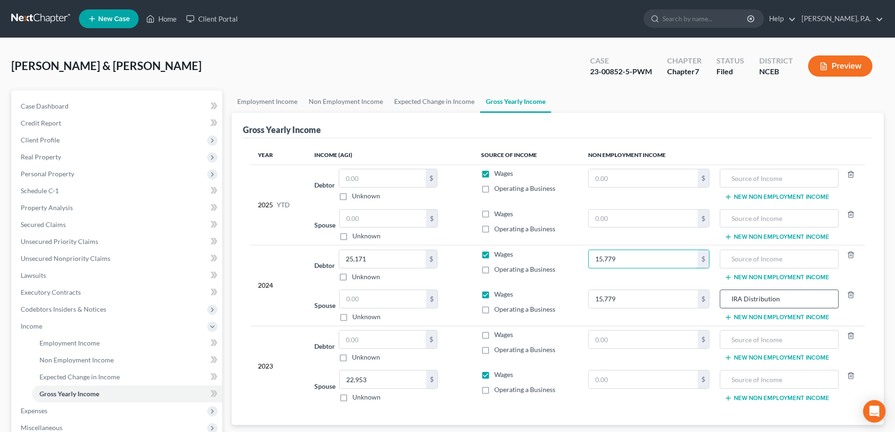
type input "15,779"
drag, startPoint x: 778, startPoint y: 295, endPoint x: 750, endPoint y: 298, distance: 28.3
click at [765, 296] on input "IRA Distribution" at bounding box center [779, 299] width 108 height 18
drag, startPoint x: 750, startPoint y: 298, endPoint x: 741, endPoint y: 300, distance: 9.7
click at [747, 299] on input "IRA Distribution" at bounding box center [779, 299] width 108 height 18
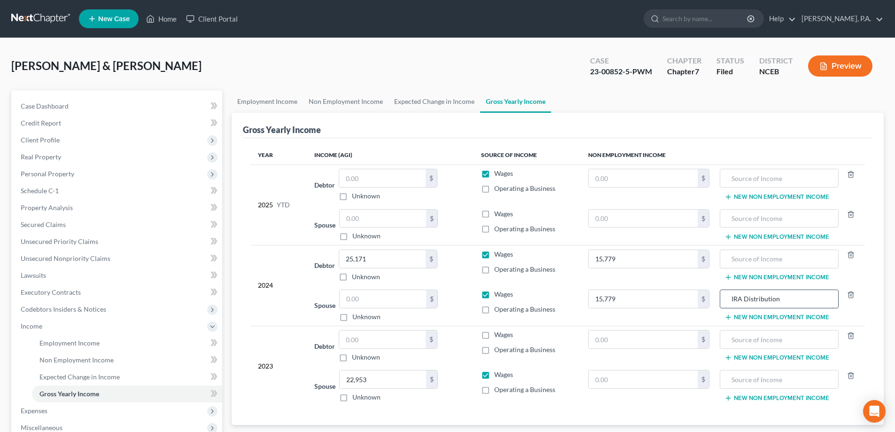
click at [739, 301] on input "IRA Distribution" at bounding box center [779, 299] width 108 height 18
click at [731, 301] on input "IRA Distribution" at bounding box center [779, 299] width 108 height 18
click at [734, 257] on input "text" at bounding box center [779, 259] width 108 height 18
type input "IRA Distribution"
click at [792, 301] on input "IRA Distribution" at bounding box center [779, 299] width 108 height 18
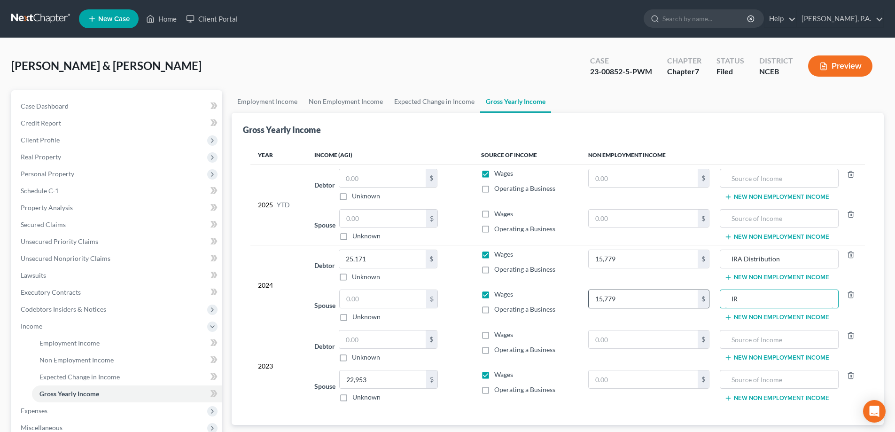
type input "I"
click at [668, 299] on input "15,779" at bounding box center [643, 299] width 109 height 18
type input "0"
click at [850, 293] on polyline "button" at bounding box center [851, 293] width 6 height 0
click at [405, 302] on input "text" at bounding box center [383, 299] width 86 height 18
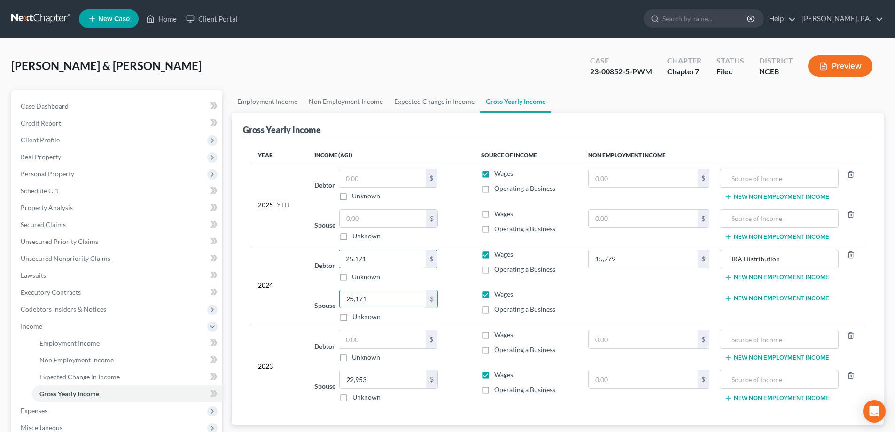
type input "25,171"
drag, startPoint x: 404, startPoint y: 258, endPoint x: 417, endPoint y: 255, distance: 12.6
click at [405, 258] on input "text" at bounding box center [382, 259] width 86 height 18
click at [494, 214] on label "Wages" at bounding box center [503, 213] width 19 height 9
click at [498, 214] on input "Wages" at bounding box center [501, 212] width 6 height 6
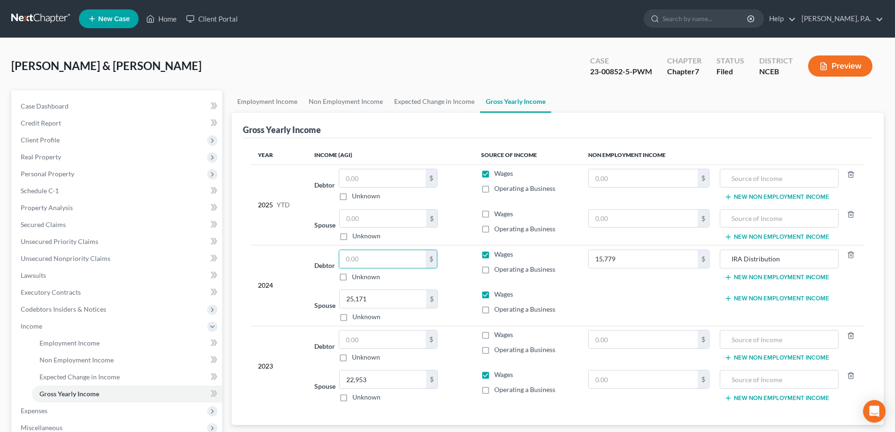
checkbox input "true"
click at [494, 175] on label "Wages" at bounding box center [503, 173] width 19 height 9
click at [498, 175] on input "Wages" at bounding box center [501, 172] width 6 height 6
checkbox input "false"
click at [734, 173] on input "text" at bounding box center [779, 178] width 108 height 18
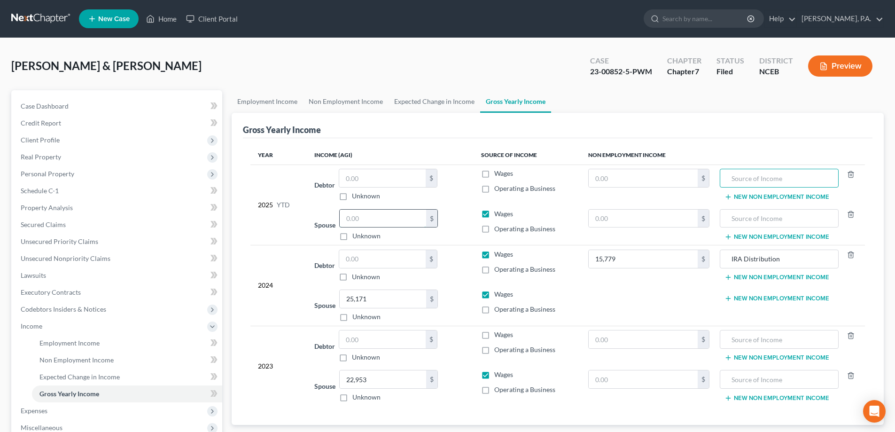
click at [368, 214] on input "text" at bounding box center [383, 219] width 86 height 18
type input "18,219.25"
click at [851, 212] on icon "button" at bounding box center [851, 214] width 8 height 8
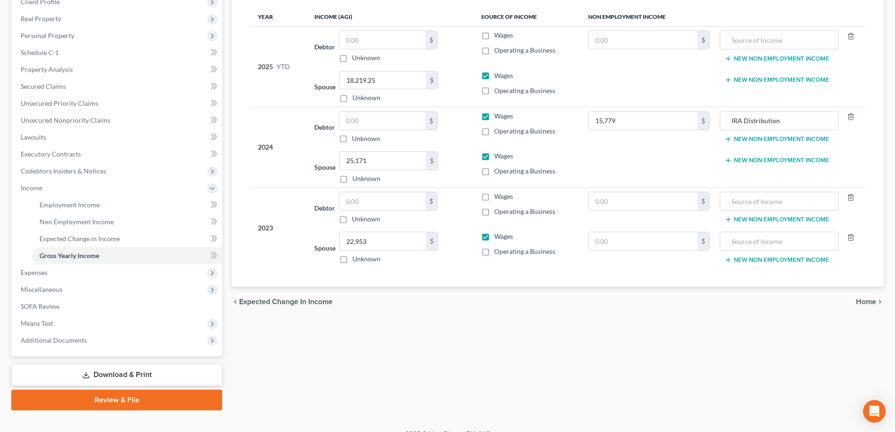
scroll to position [141, 0]
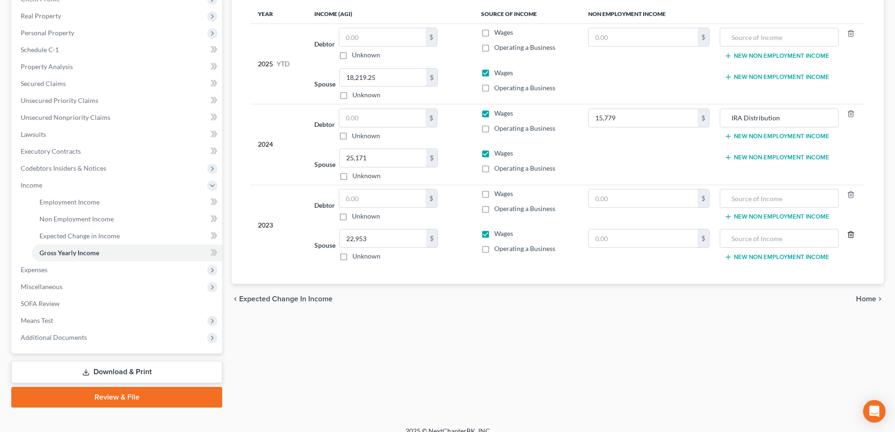
click at [850, 233] on icon "button" at bounding box center [851, 235] width 8 height 8
click at [854, 194] on icon "button" at bounding box center [851, 195] width 8 height 8
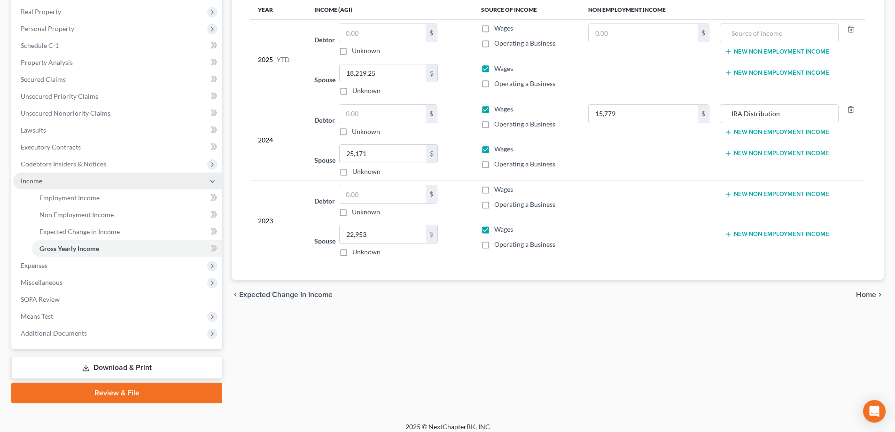
scroll to position [152, 0]
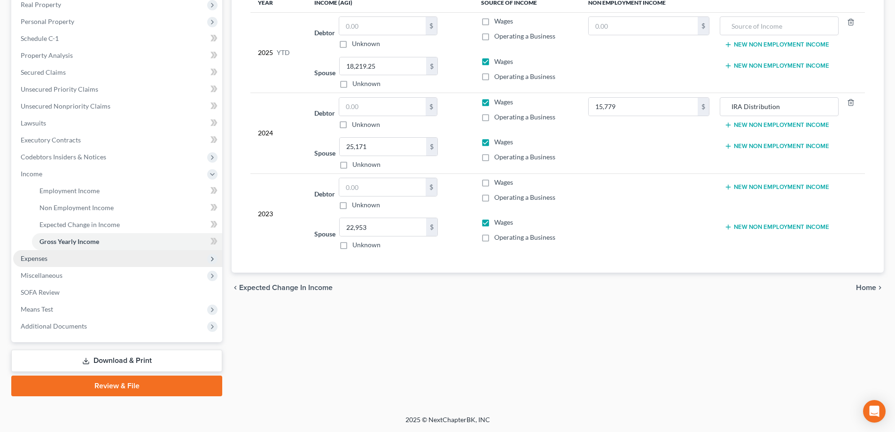
click at [100, 264] on span "Expenses" at bounding box center [117, 258] width 209 height 17
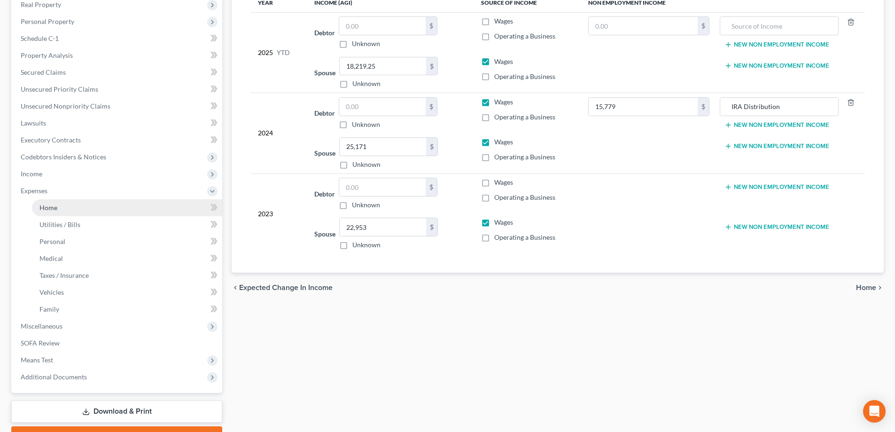
click at [94, 208] on link "Home" at bounding box center [127, 207] width 190 height 17
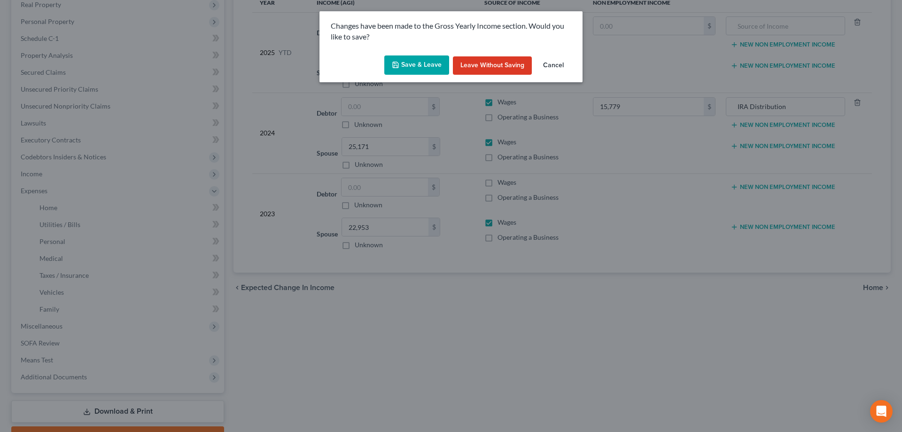
click at [403, 69] on button "Save & Leave" at bounding box center [416, 65] width 65 height 20
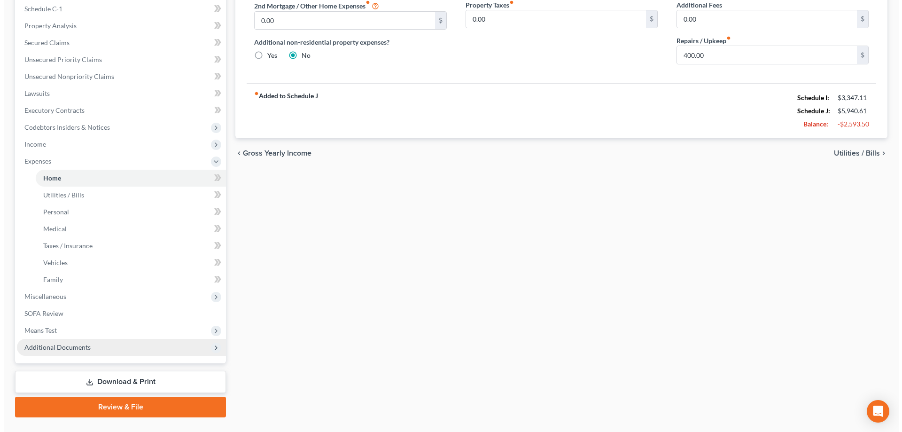
scroll to position [203, 0]
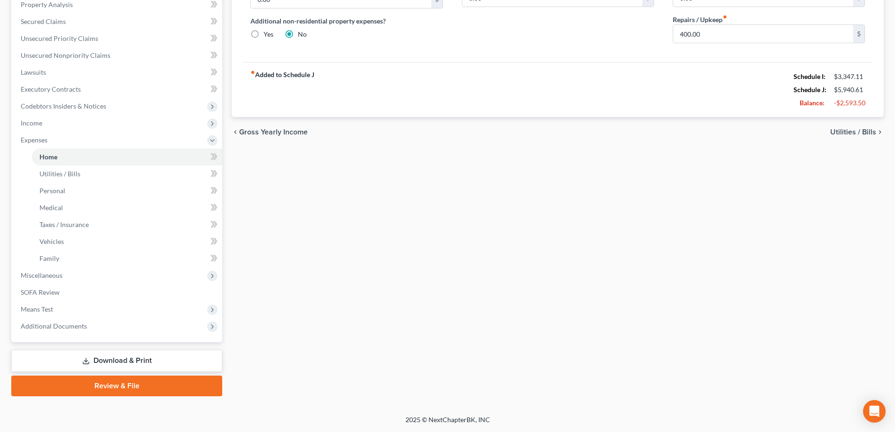
click at [178, 355] on link "Download & Print" at bounding box center [116, 360] width 211 height 22
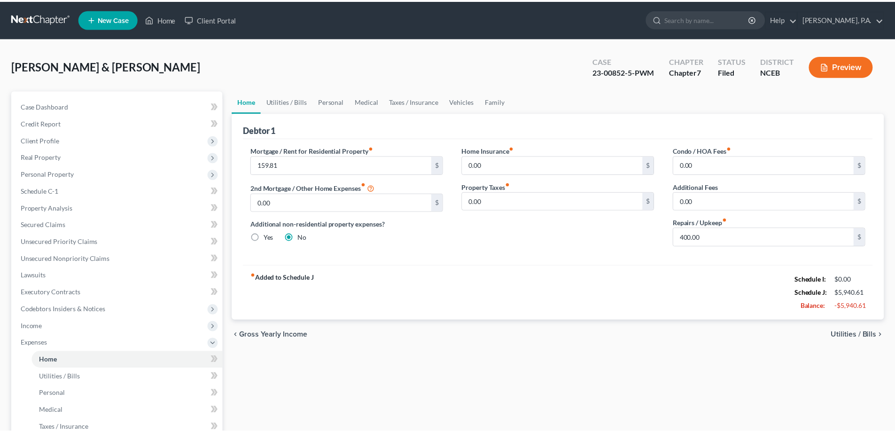
scroll to position [203, 0]
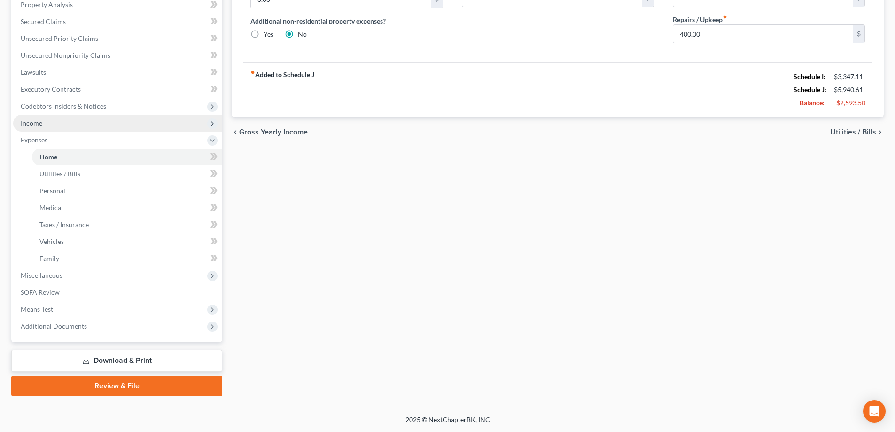
click at [167, 124] on span "Income" at bounding box center [117, 123] width 209 height 17
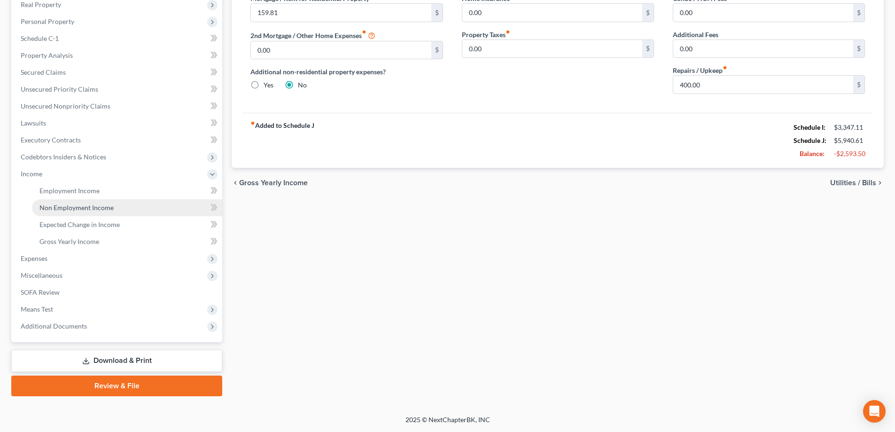
scroll to position [152, 0]
click at [153, 358] on link "Download & Print" at bounding box center [116, 360] width 211 height 22
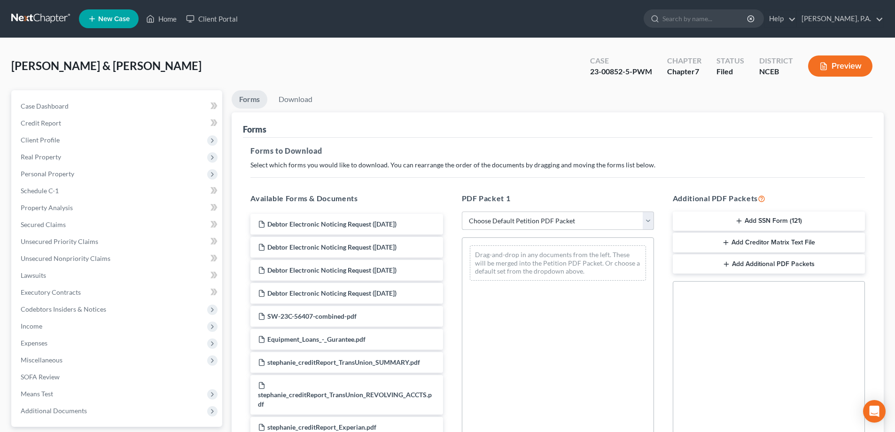
click at [503, 221] on select "Choose Default Petition PDF Packet Complete Bankruptcy Petition (all forms and …" at bounding box center [558, 220] width 192 height 19
select select "2"
click at [462, 211] on select "Choose Default Petition PDF Packet Complete Bankruptcy Petition (all forms and …" at bounding box center [558, 220] width 192 height 19
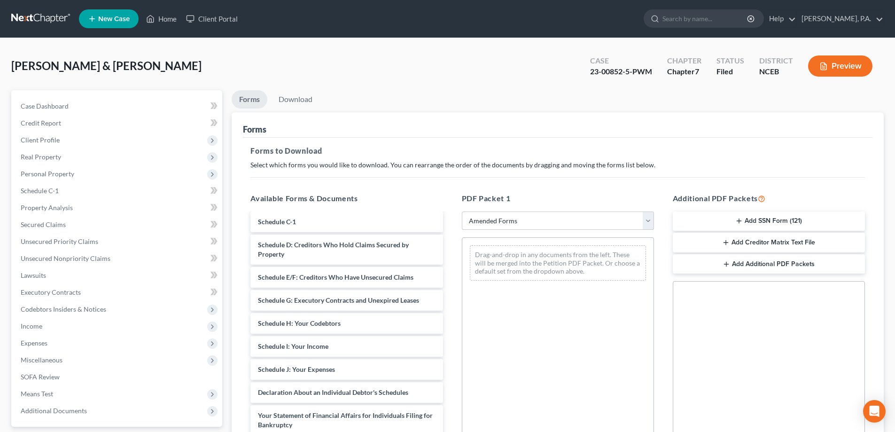
scroll to position [95, 0]
drag, startPoint x: 403, startPoint y: 342, endPoint x: 493, endPoint y: 322, distance: 92.5
click at [450, 322] on div "Schedule I: Your Income Voluntary Petition for Individuals Filing for Bankruptc…" at bounding box center [346, 366] width 207 height 496
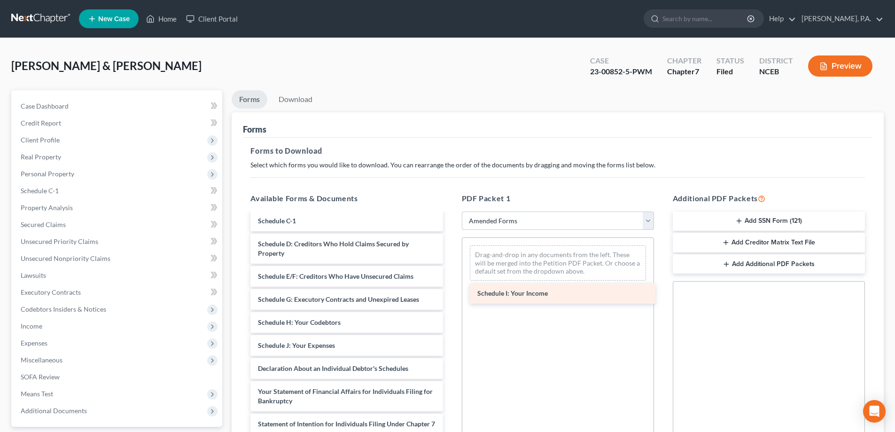
click at [494, 322] on div "Available Forms & Documents Schedule I: Your Income Voluntary Petition for Indi…" at bounding box center [557, 344] width 633 height 318
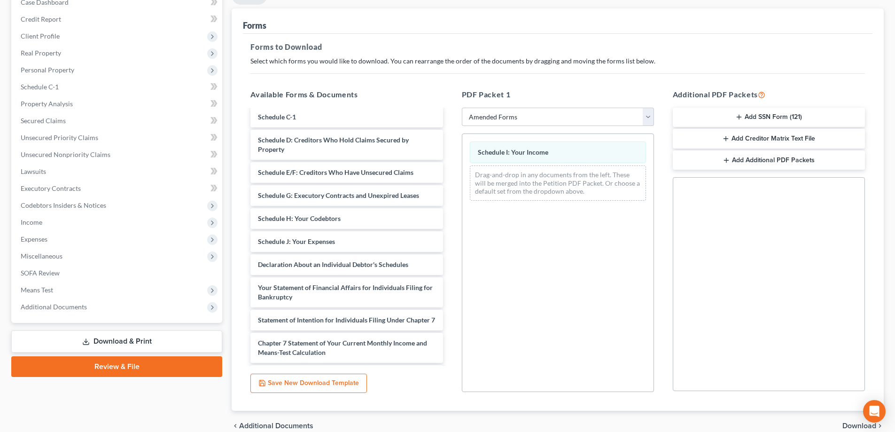
scroll to position [148, 0]
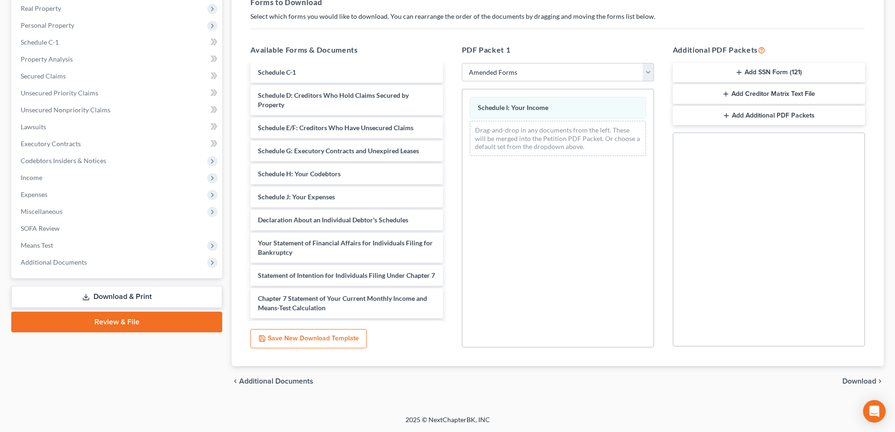
click at [865, 382] on span "Download" at bounding box center [859, 381] width 34 height 8
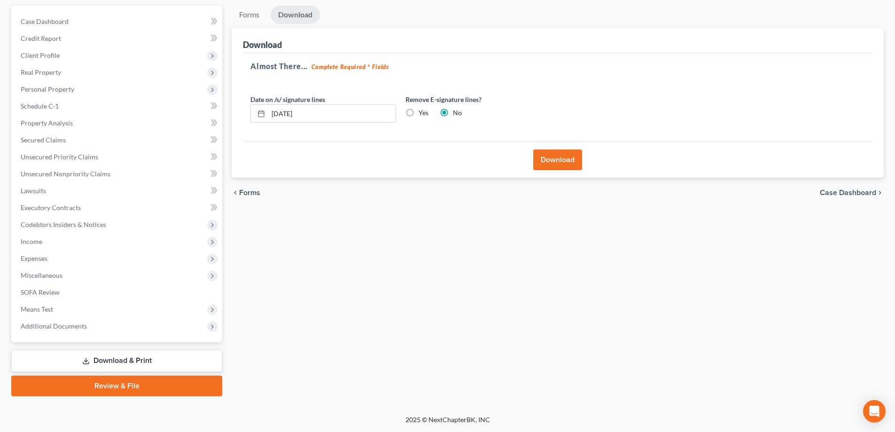
scroll to position [85, 0]
click at [566, 159] on button "Download" at bounding box center [557, 159] width 49 height 21
click at [566, 160] on button "Download" at bounding box center [557, 159] width 49 height 21
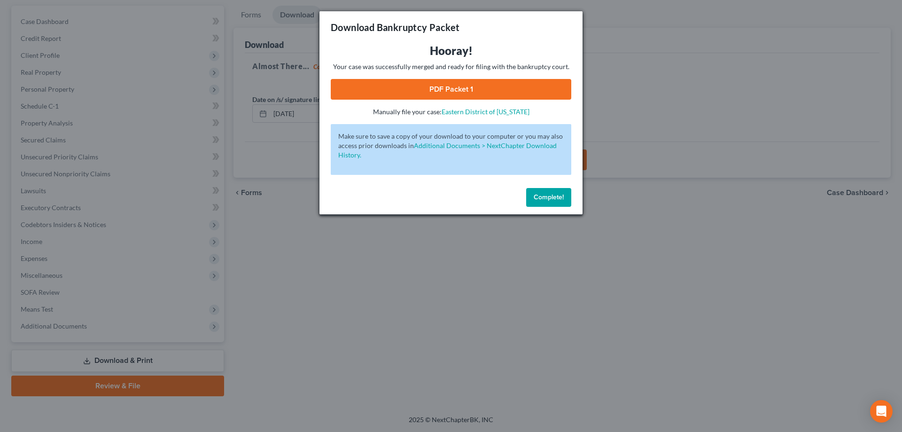
click at [481, 93] on link "PDF Packet 1" at bounding box center [451, 89] width 241 height 21
click at [548, 191] on button "Complete!" at bounding box center [548, 197] width 45 height 19
click at [543, 201] on span "Complete!" at bounding box center [549, 197] width 30 height 8
click at [549, 201] on span "Complete!" at bounding box center [549, 197] width 30 height 8
click at [549, 200] on span "Complete!" at bounding box center [549, 197] width 30 height 8
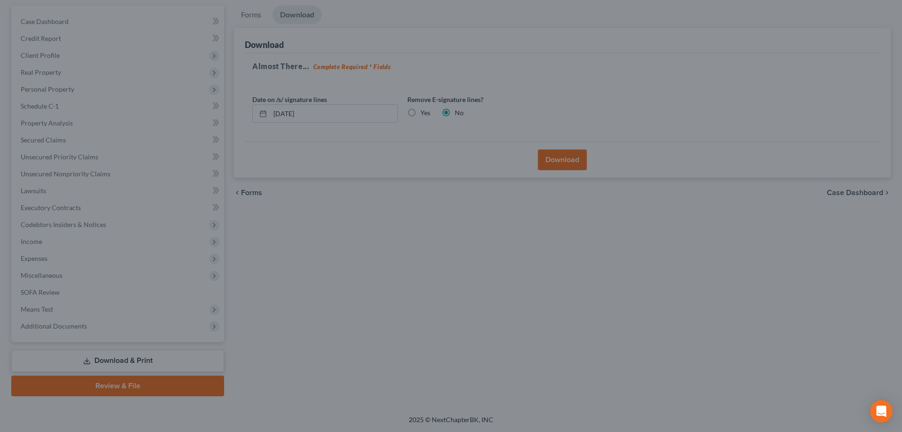
click at [549, 200] on div "Complete!" at bounding box center [450, 188] width 229 height 26
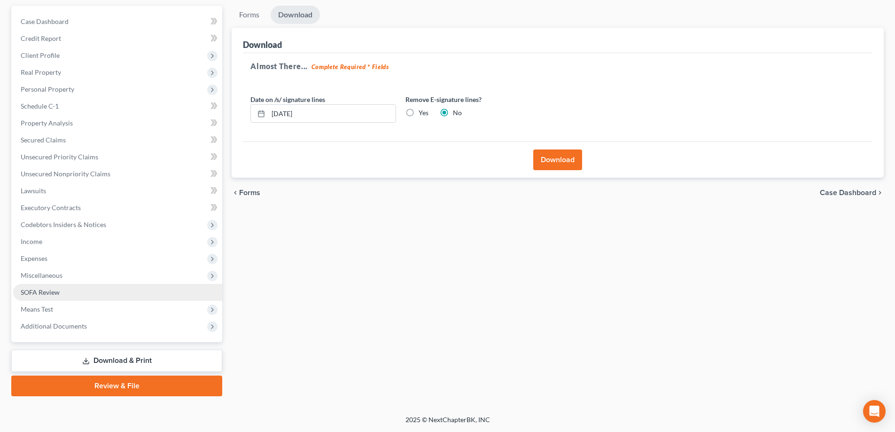
click at [150, 290] on link "SOFA Review" at bounding box center [117, 292] width 209 height 17
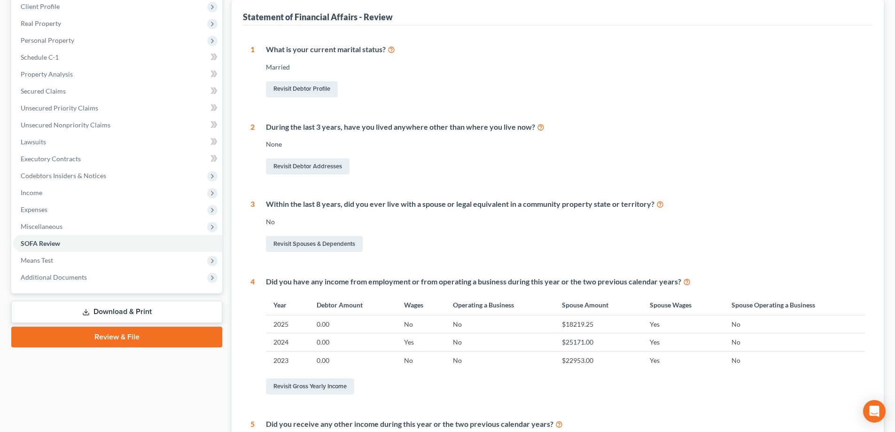
scroll to position [141, 0]
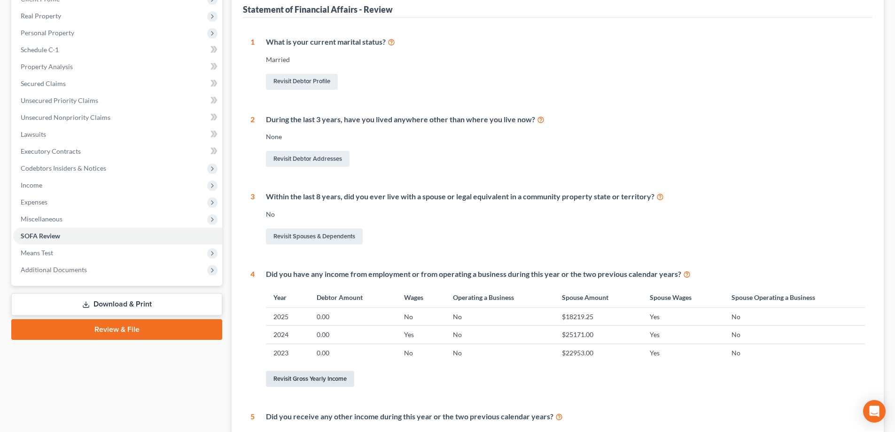
click at [330, 383] on link "Revisit Gross Yearly Income" at bounding box center [310, 379] width 88 height 16
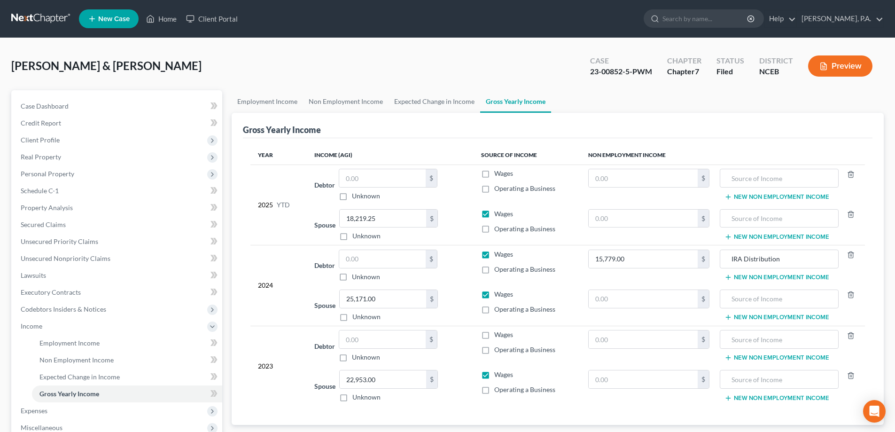
click at [494, 254] on label "Wages" at bounding box center [503, 253] width 19 height 9
click at [498, 254] on input "Wages" at bounding box center [501, 252] width 6 height 6
checkbox input "false"
click at [494, 350] on label "Operating a Business" at bounding box center [524, 349] width 61 height 9
click at [498, 350] on input "Operating a Business" at bounding box center [501, 348] width 6 height 6
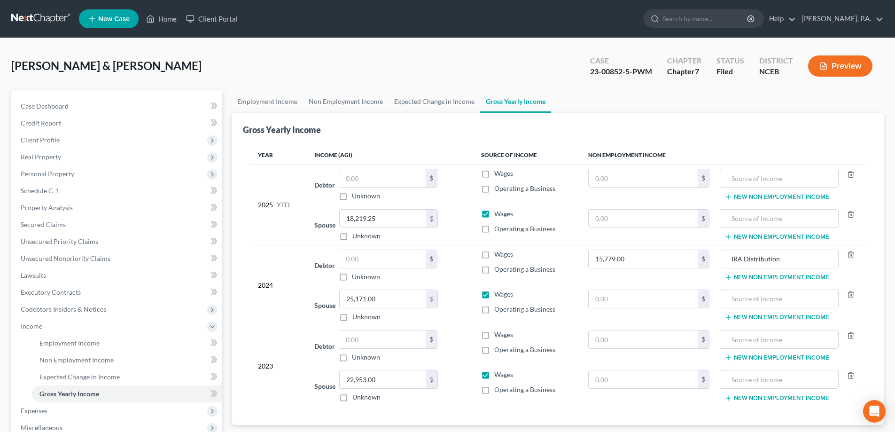
checkbox input "true"
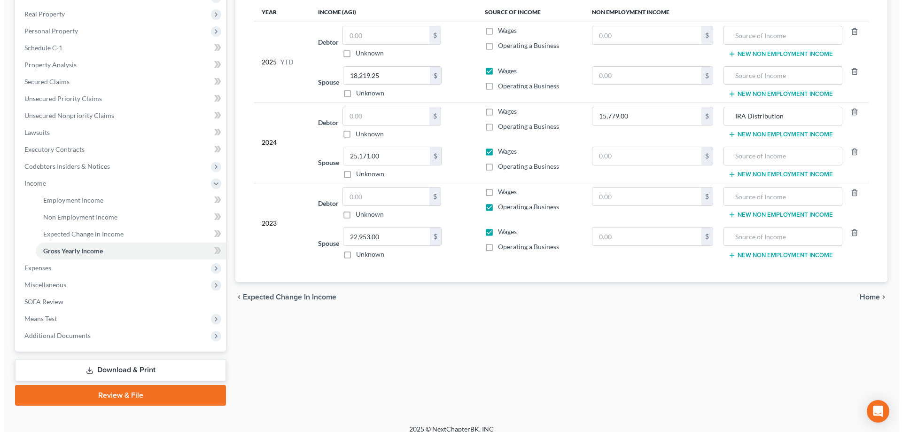
scroll to position [152, 0]
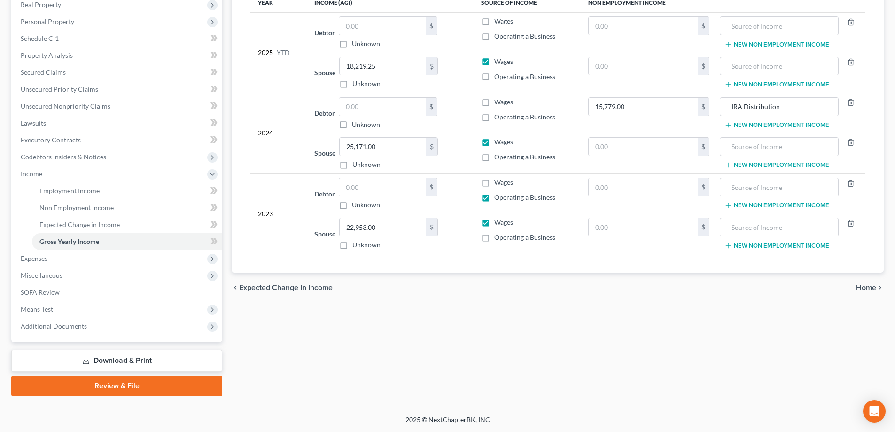
click at [194, 359] on link "Download & Print" at bounding box center [116, 360] width 211 height 22
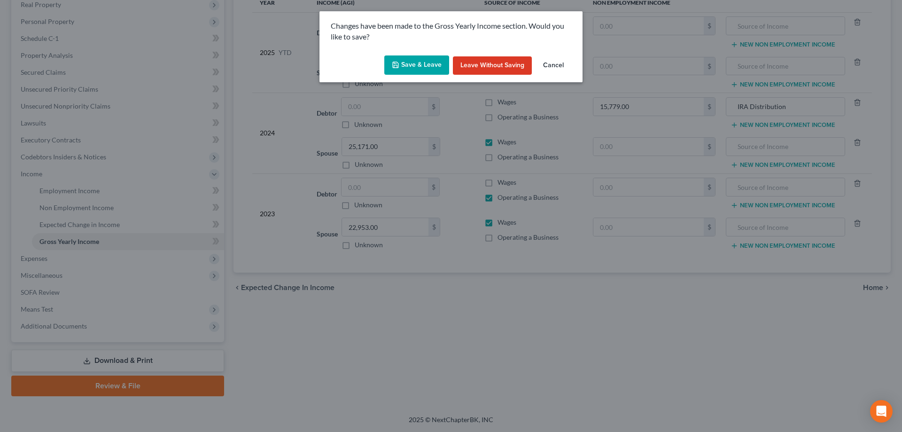
click at [418, 68] on button "Save & Leave" at bounding box center [416, 65] width 65 height 20
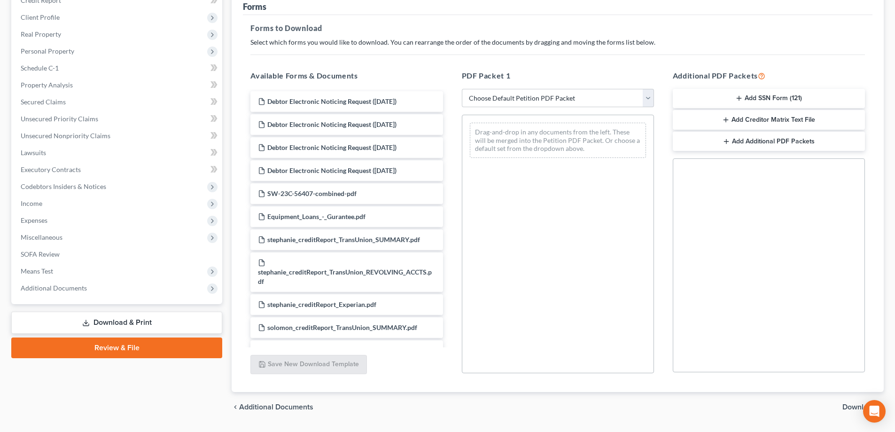
scroll to position [141, 0]
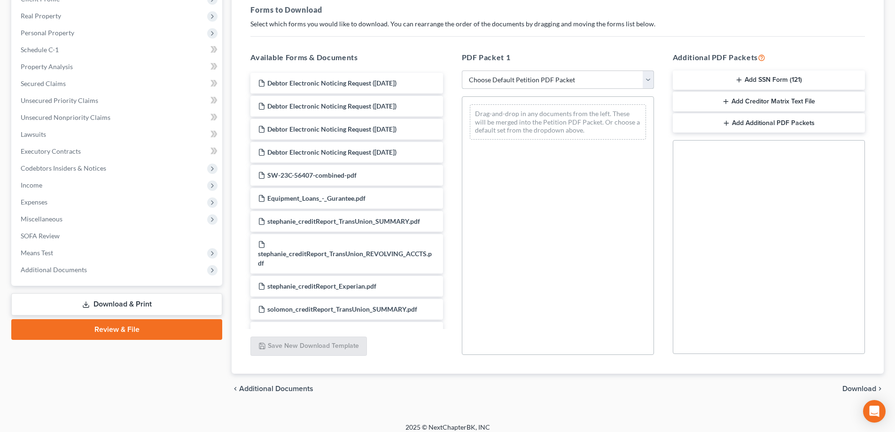
click at [482, 78] on select "Choose Default Petition PDF Packet Complete Bankruptcy Petition (all forms and …" at bounding box center [558, 79] width 192 height 19
select select "2"
click at [462, 70] on select "Choose Default Petition PDF Packet Complete Bankruptcy Petition (all forms and …" at bounding box center [558, 79] width 192 height 19
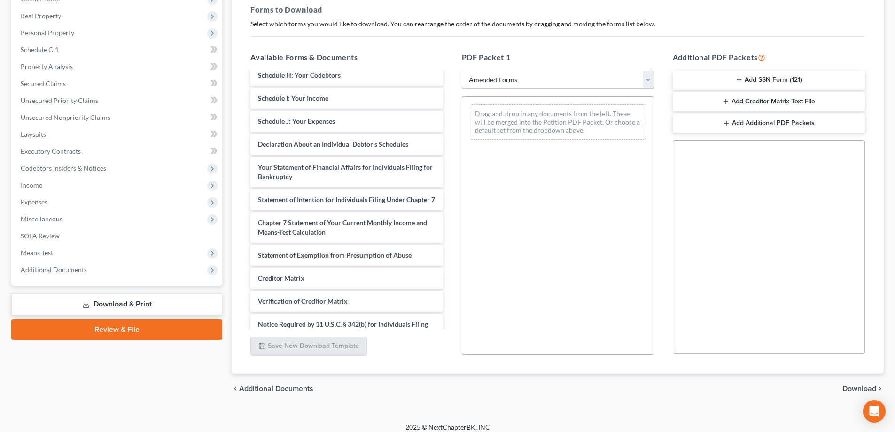
scroll to position [251, 0]
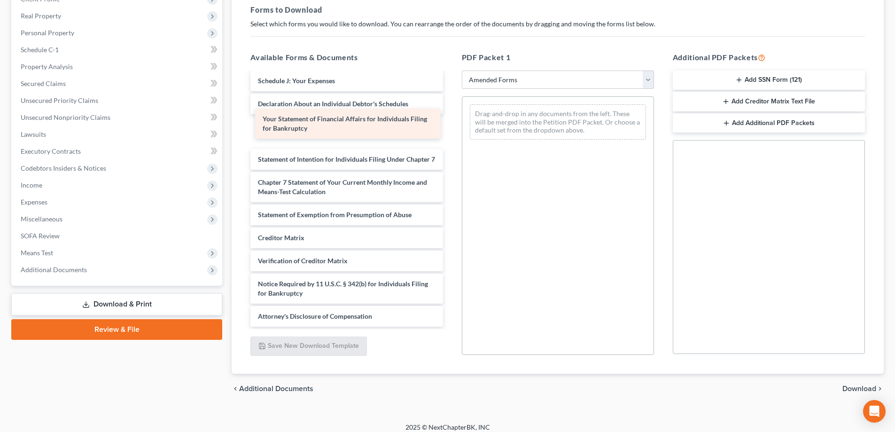
drag, startPoint x: 383, startPoint y: 117, endPoint x: 471, endPoint y: 117, distance: 87.8
click at [450, 117] on div "Your Statement of Financial Affairs for Individuals Filing for Bankruptcy Volun…" at bounding box center [346, 79] width 207 height 496
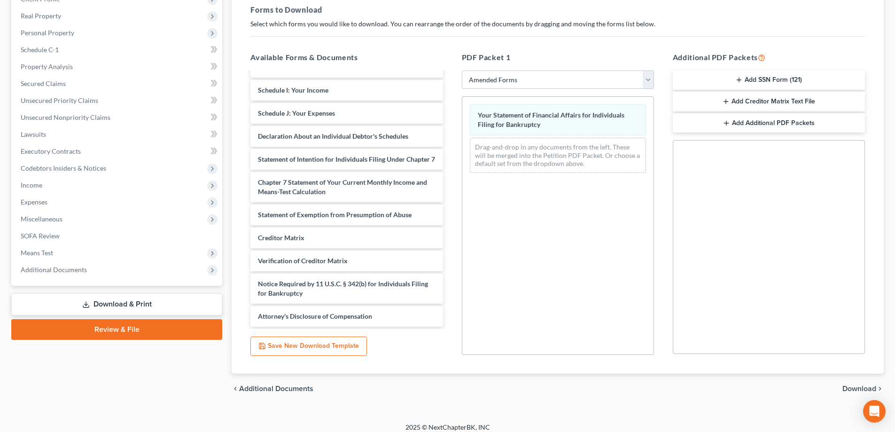
click at [851, 389] on span "Download" at bounding box center [859, 389] width 34 height 8
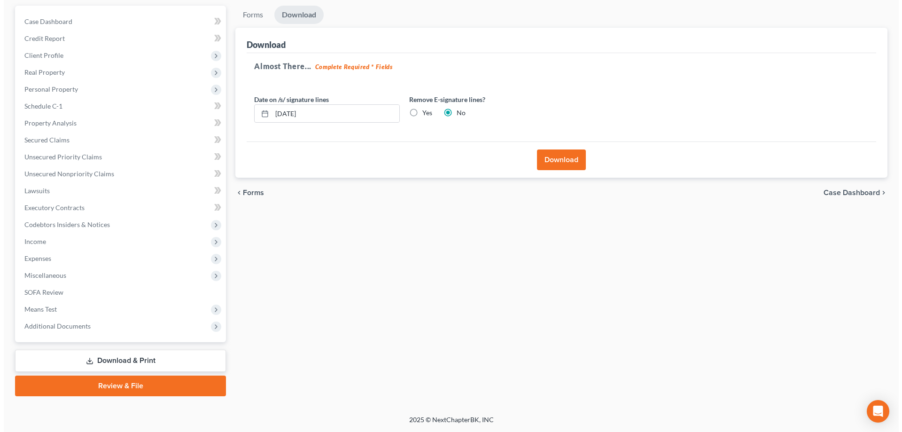
scroll to position [85, 0]
click at [558, 165] on button "Download" at bounding box center [557, 159] width 49 height 21
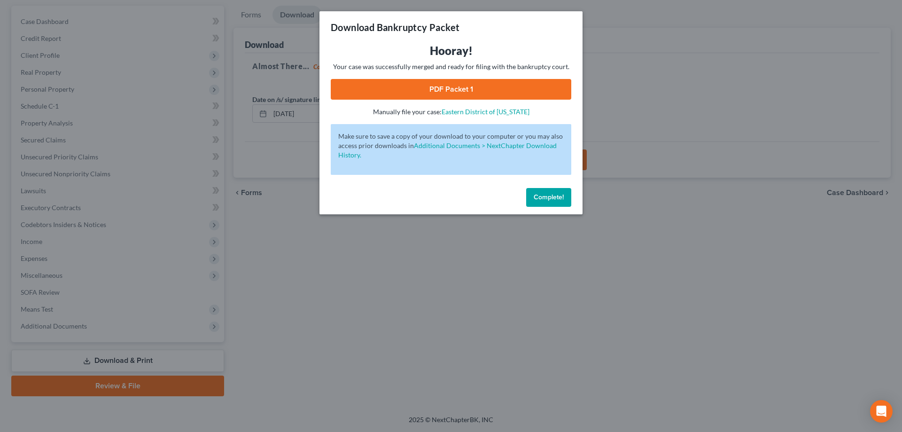
click at [505, 82] on link "PDF Packet 1" at bounding box center [451, 89] width 241 height 21
